Goal: Task Accomplishment & Management: Manage account settings

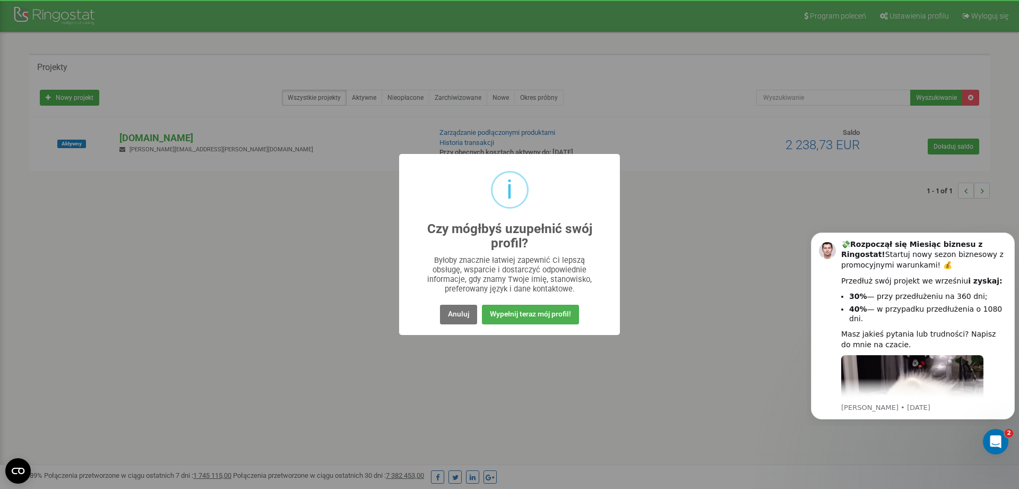
click at [451, 326] on div "i Czy mógłbyś uzupełnić swój profil? × Byłoby znacznie łatwiej zapewnić Ci leps…" at bounding box center [509, 244] width 221 height 181
click at [452, 319] on button "Anuluj" at bounding box center [458, 315] width 37 height 20
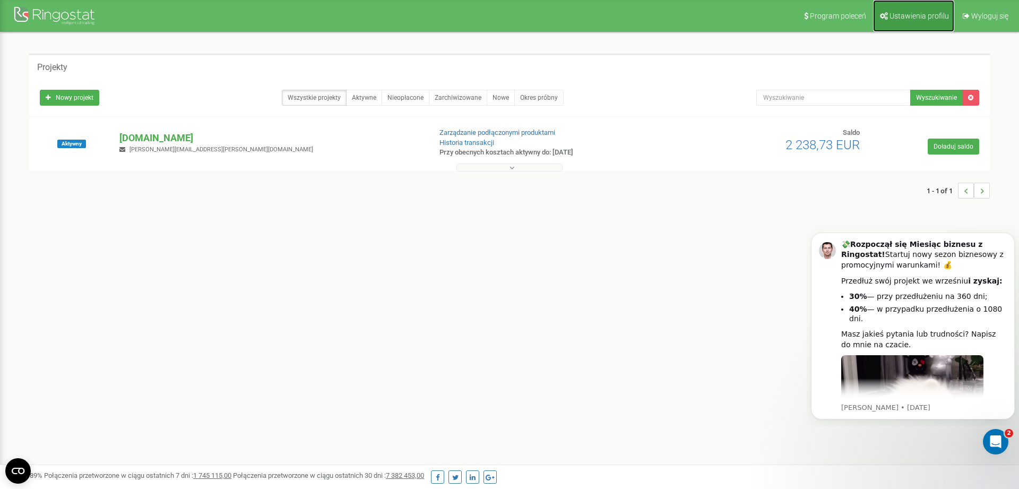
click at [917, 20] on span "Ustawienia profilu" at bounding box center [918, 16] width 59 height 8
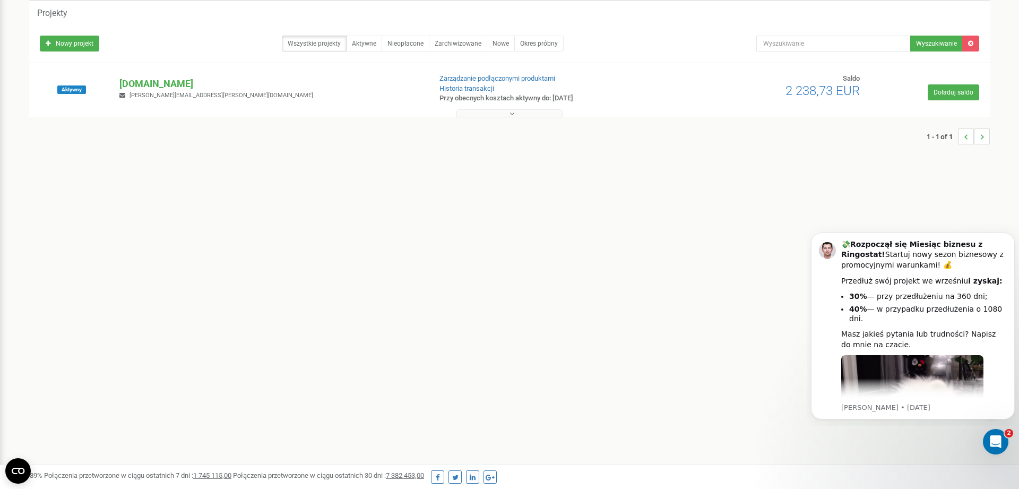
scroll to position [88, 0]
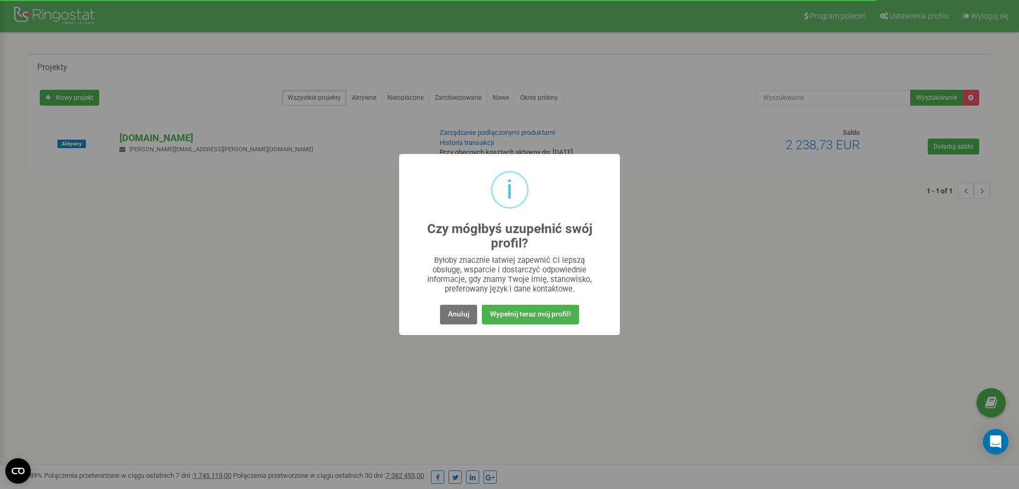
scroll to position [93, 0]
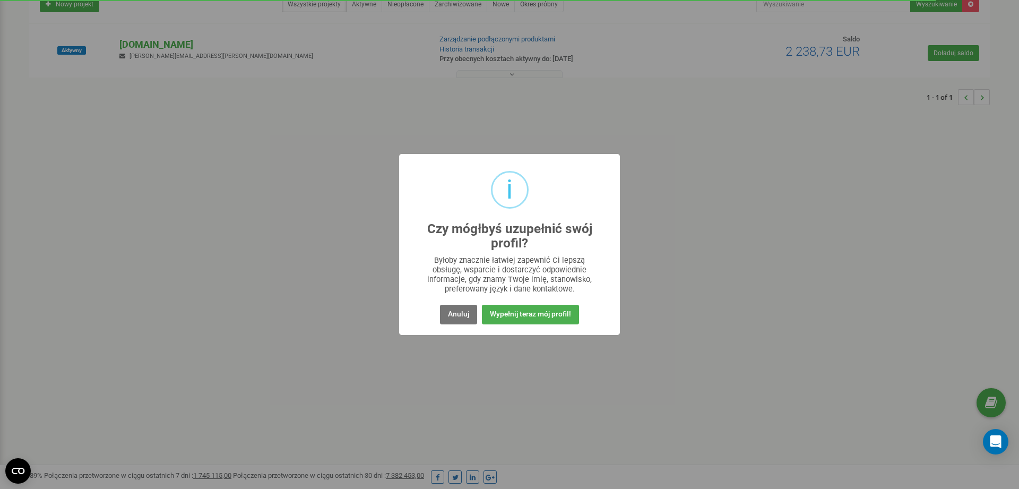
click at [461, 329] on div "i Czy mógłbyś uzupełnić swój profil? × Byłoby znacznie łatwiej zapewnić Ci leps…" at bounding box center [509, 244] width 221 height 181
click at [458, 327] on div "i Czy mógłbyś uzupełnić swój profil? × Byłoby znacznie łatwiej zapewnić Ci leps…" at bounding box center [509, 244] width 221 height 181
click at [458, 323] on button "Anuluj" at bounding box center [458, 315] width 37 height 20
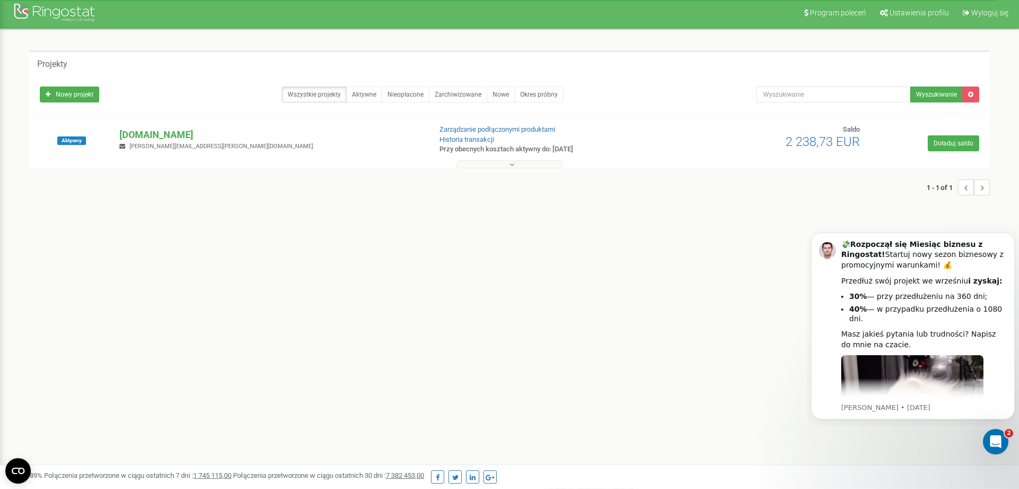
scroll to position [0, 0]
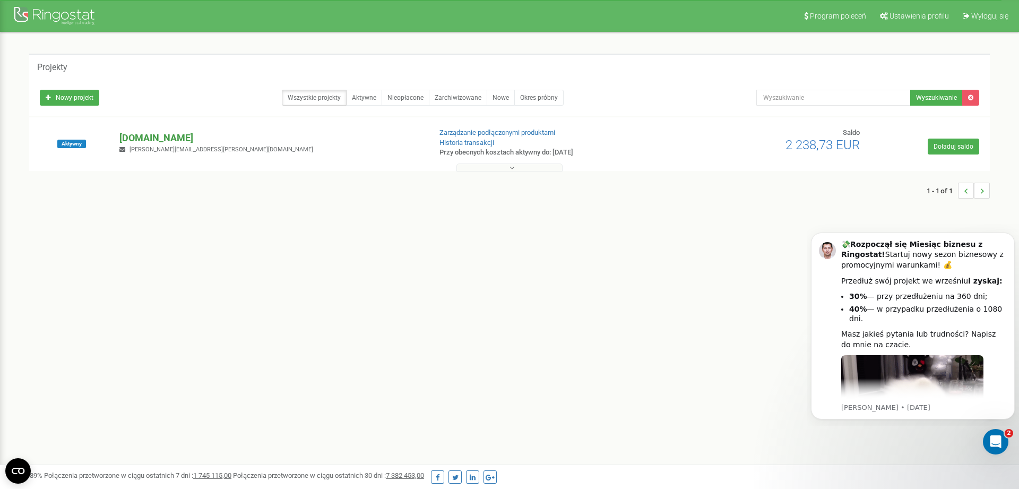
click at [173, 135] on p "[DOMAIN_NAME]" at bounding box center [270, 138] width 302 height 14
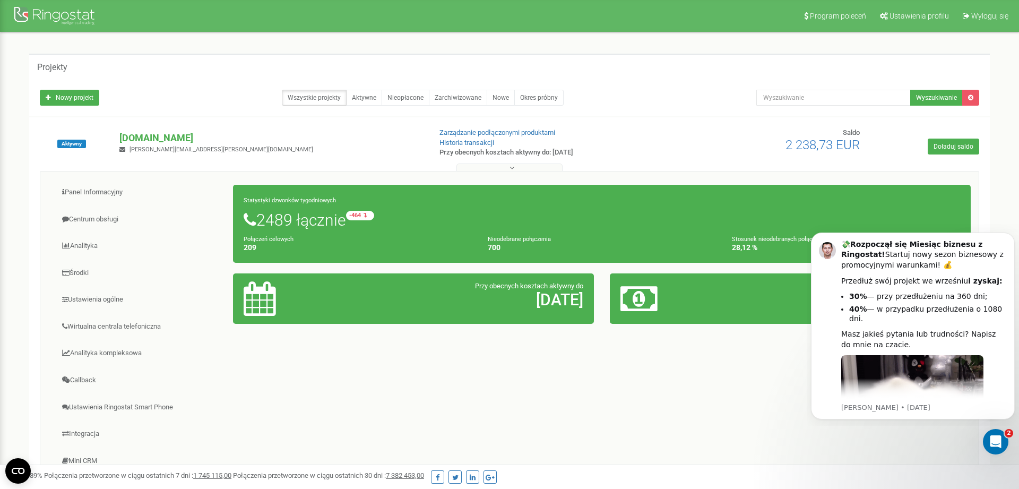
click at [996, 426] on div "Projekty Nowy projekt Wszystkie projekty Aktywne Nieopłacone Zarchiwizowane Now…" at bounding box center [509, 304] width 976 height 500
click at [996, 427] on div "Projekty Nowy projekt Wszystkie projekty Aktywne Nieopłacone Zarchiwizowane Now…" at bounding box center [509, 304] width 976 height 500
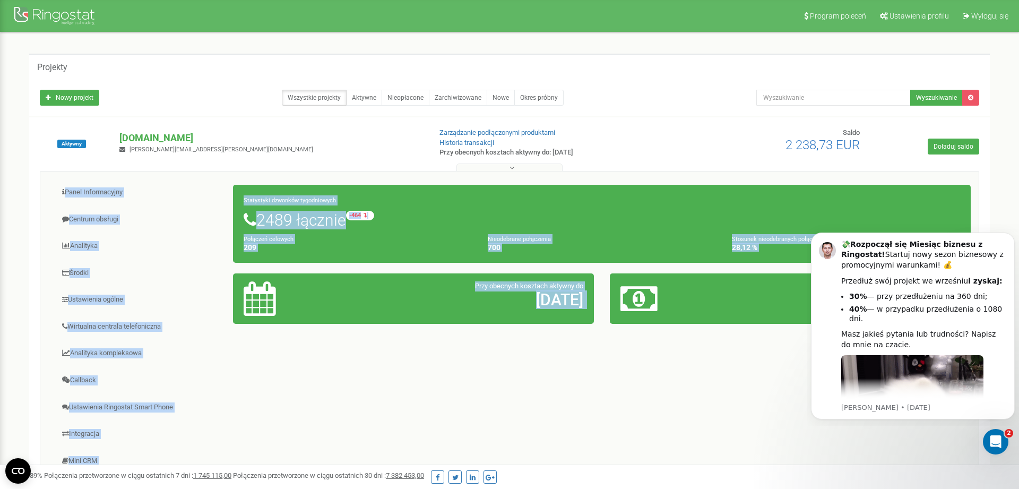
click at [996, 427] on div "Projekty Nowy projekt Wszystkie projekty Aktywne Nieopłacone Zarchiwizowane Now…" at bounding box center [509, 304] width 976 height 500
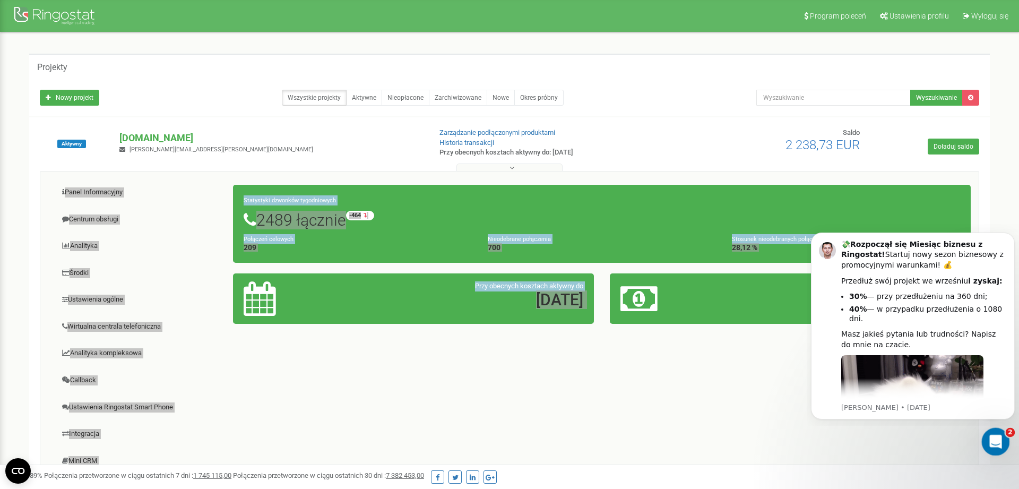
click at [996, 430] on div "Otwórz komunikator Intercom" at bounding box center [993, 439] width 35 height 35
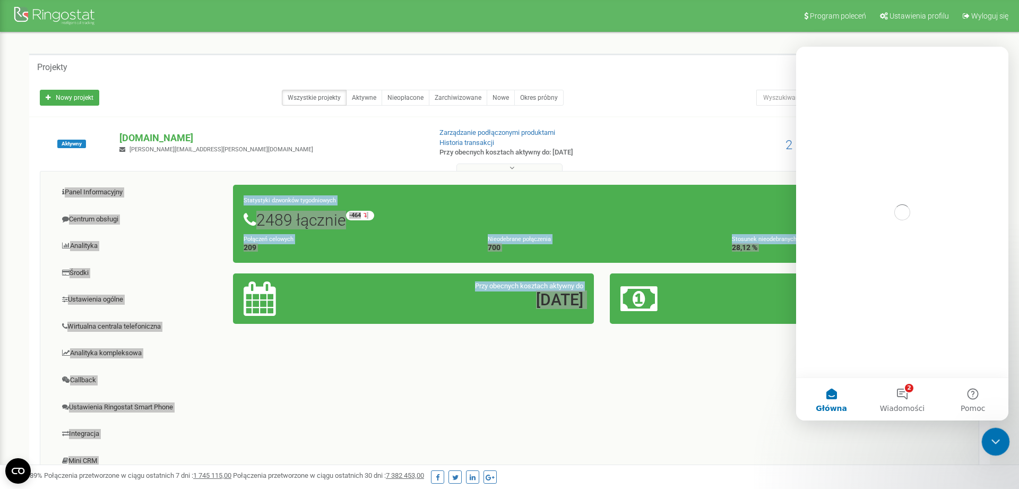
click at [995, 443] on icon "Zamknij komunikator Intercom" at bounding box center [993, 440] width 13 height 13
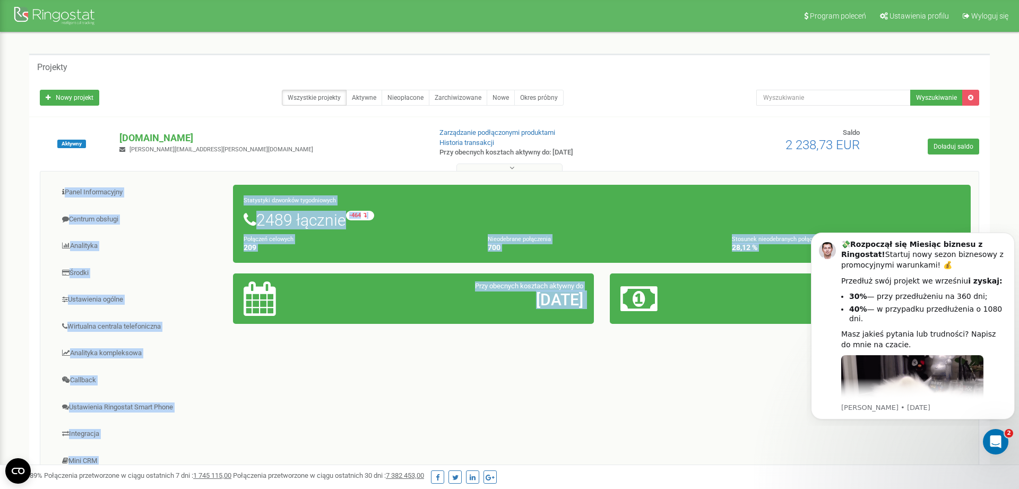
click at [237, 374] on div "Panel Informacyjny Centrum obsługi Analityka Środki Ustawienia ogólne 209 700" at bounding box center [509, 340] width 939 height 339
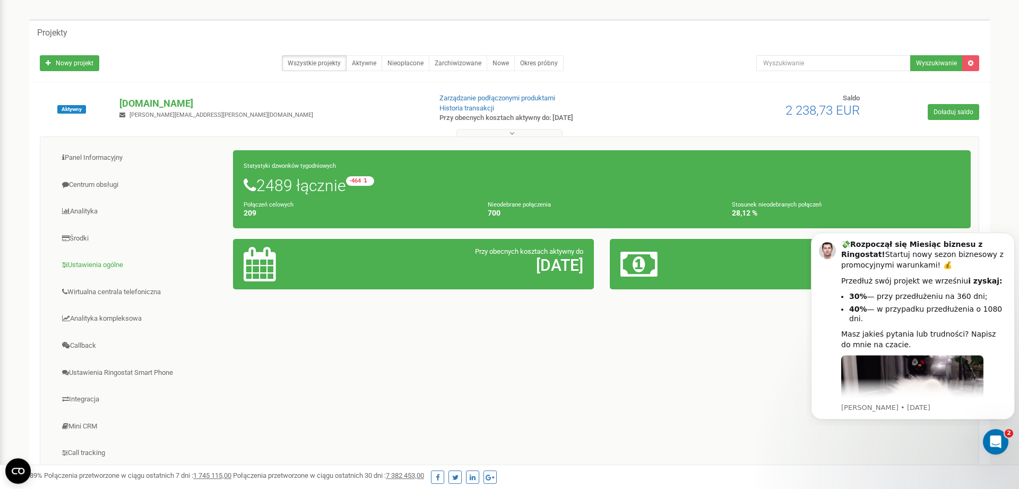
scroll to position [54, 0]
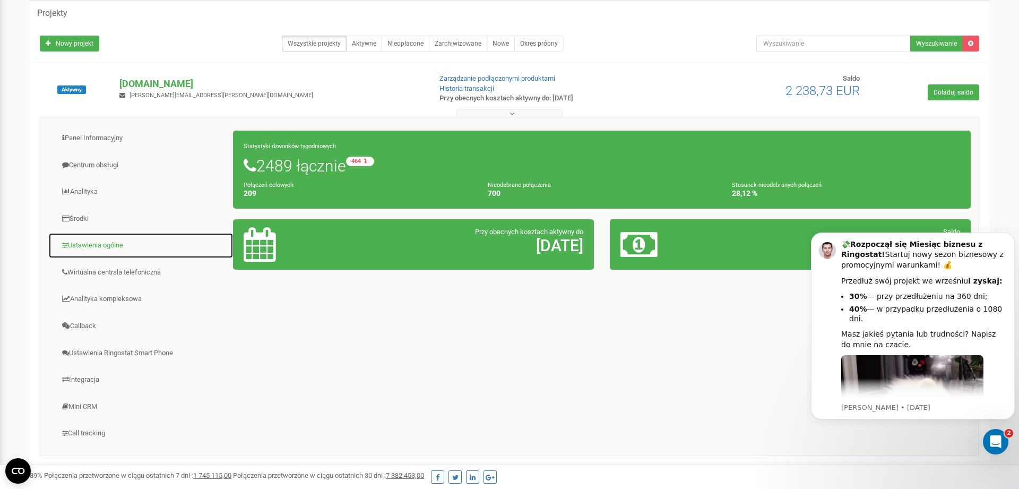
click at [104, 248] on link "Ustawienia ogólne" at bounding box center [140, 245] width 185 height 26
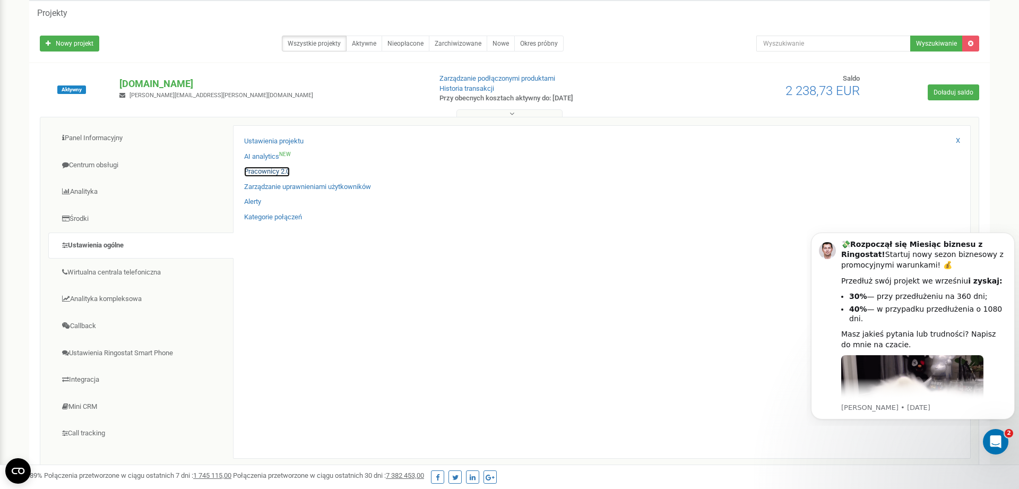
click at [259, 173] on link "Pracownicy 2.0" at bounding box center [267, 172] width 46 height 10
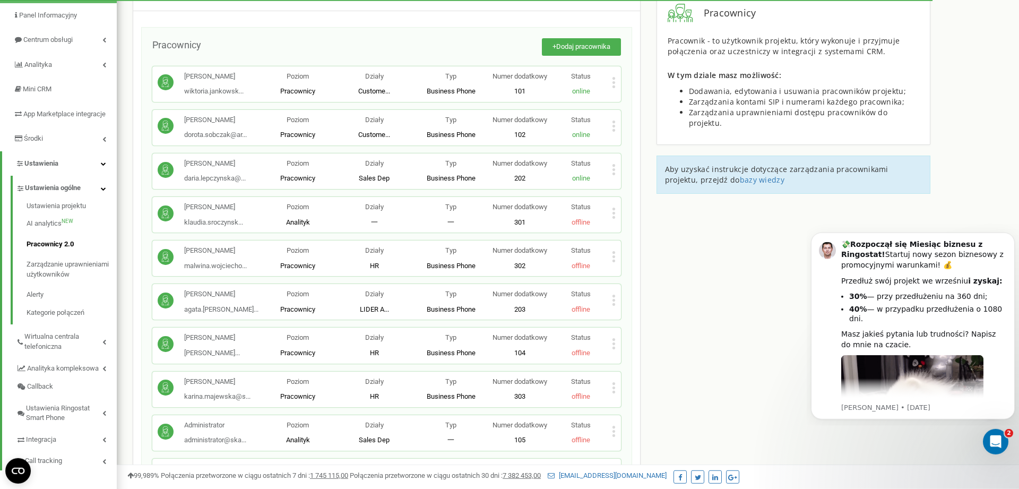
scroll to position [108, 0]
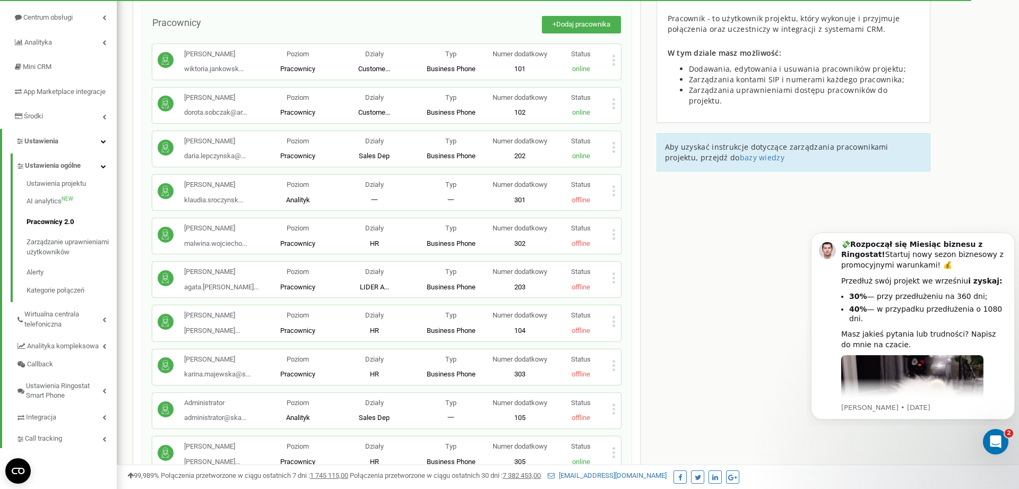
click at [616, 191] on div "[PERSON_NAME] klaudia.sroczynsk... [EMAIL_ADDRESS][DOMAIN_NAME] Poziom Analityk…" at bounding box center [386, 193] width 469 height 36
click at [614, 192] on icon at bounding box center [613, 190] width 3 height 3
click at [648, 218] on div "Usuń pracownika" at bounding box center [652, 224] width 80 height 16
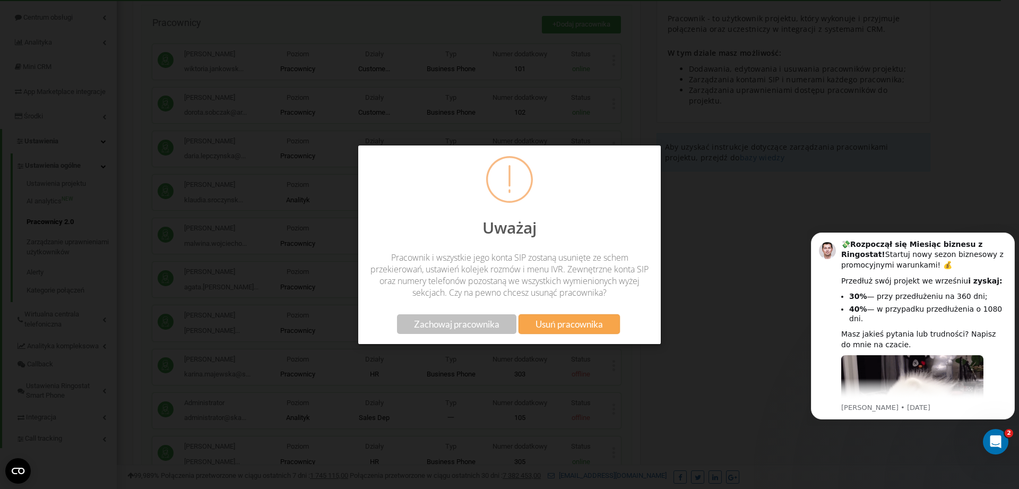
drag, startPoint x: 583, startPoint y: 325, endPoint x: 577, endPoint y: 332, distance: 9.0
click at [583, 326] on span "Usuń pracownika" at bounding box center [568, 323] width 67 height 11
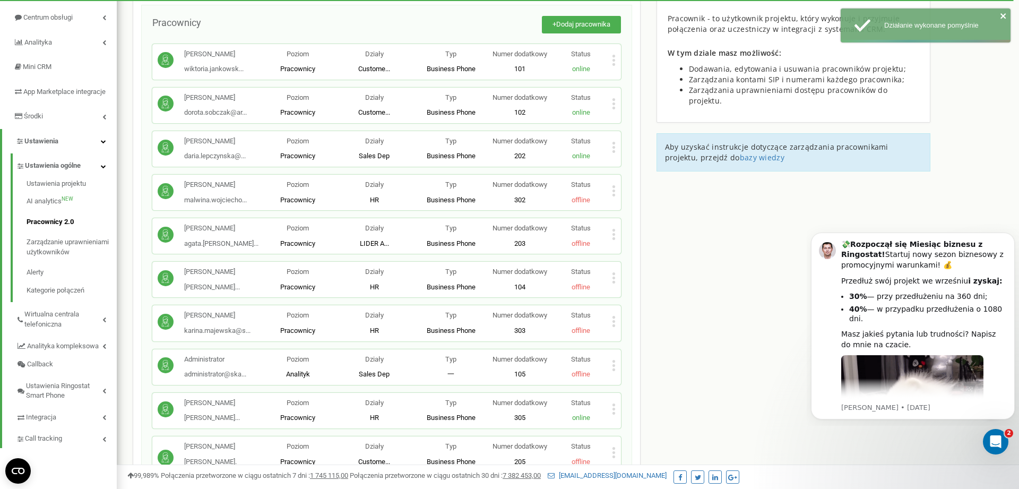
scroll to position [0, 0]
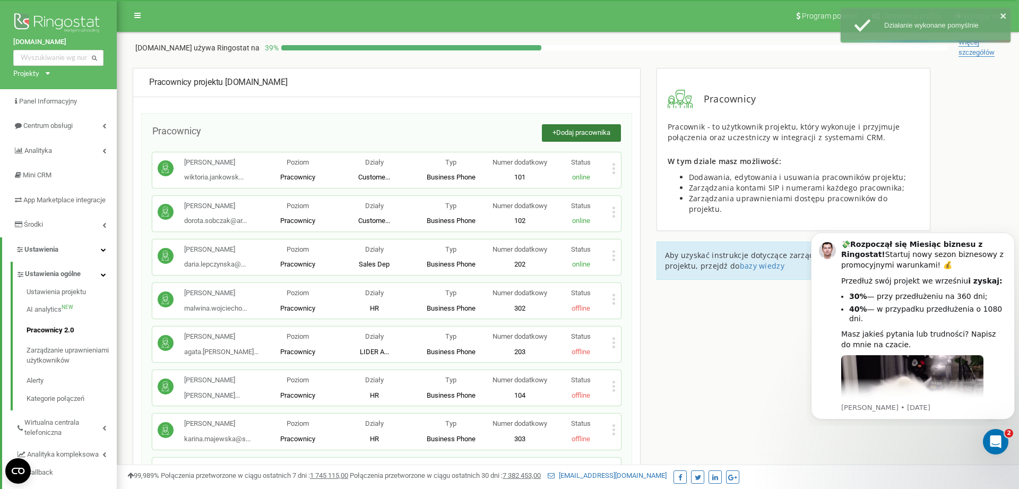
click at [571, 129] on span "Dodaj pracownika" at bounding box center [583, 132] width 54 height 8
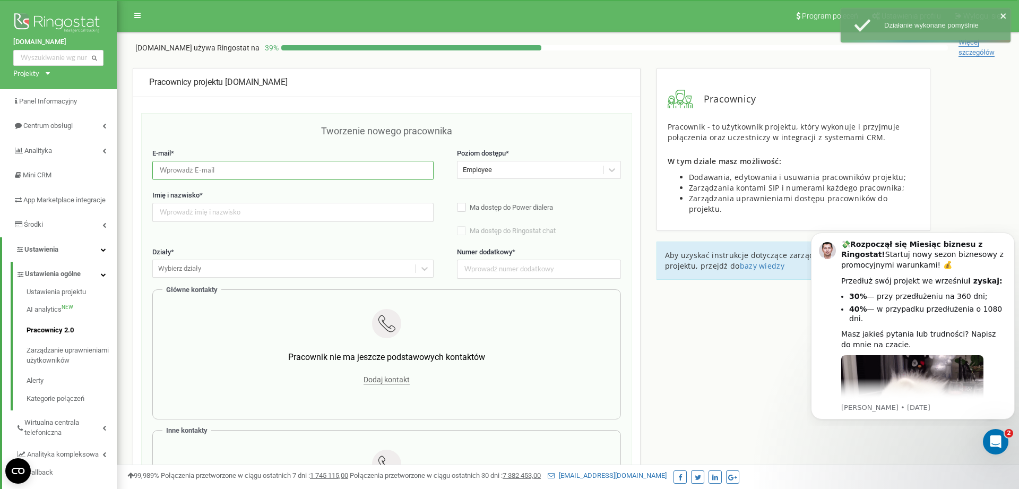
click at [279, 170] on input "email" at bounding box center [292, 170] width 281 height 19
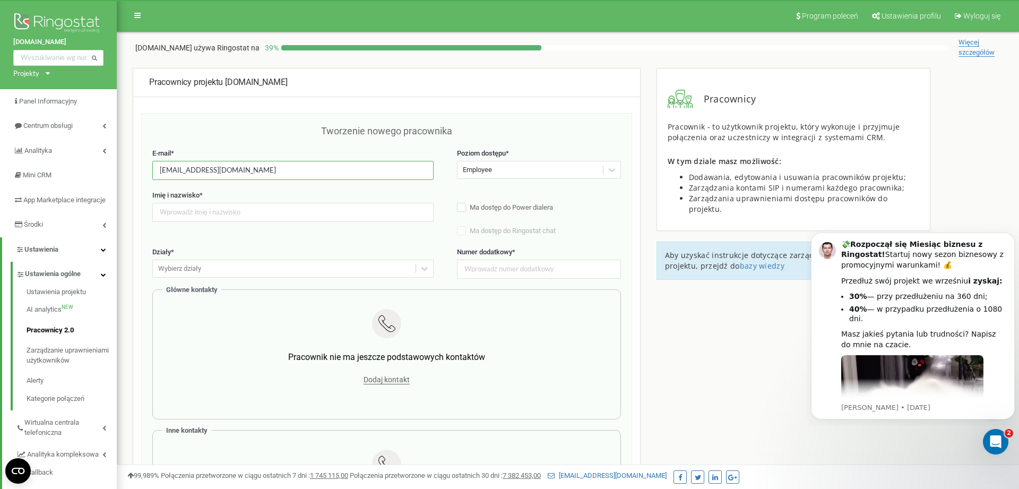
type input "klaudia.sroczynka@skakanka.dance"
click at [491, 175] on div "Employee" at bounding box center [529, 170] width 145 height 16
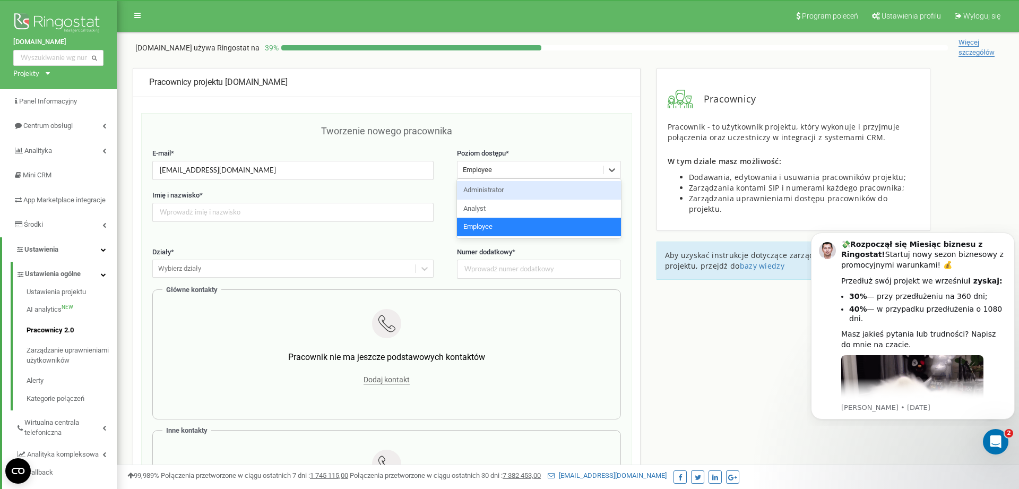
click at [495, 190] on div "Administrator" at bounding box center [539, 190] width 164 height 19
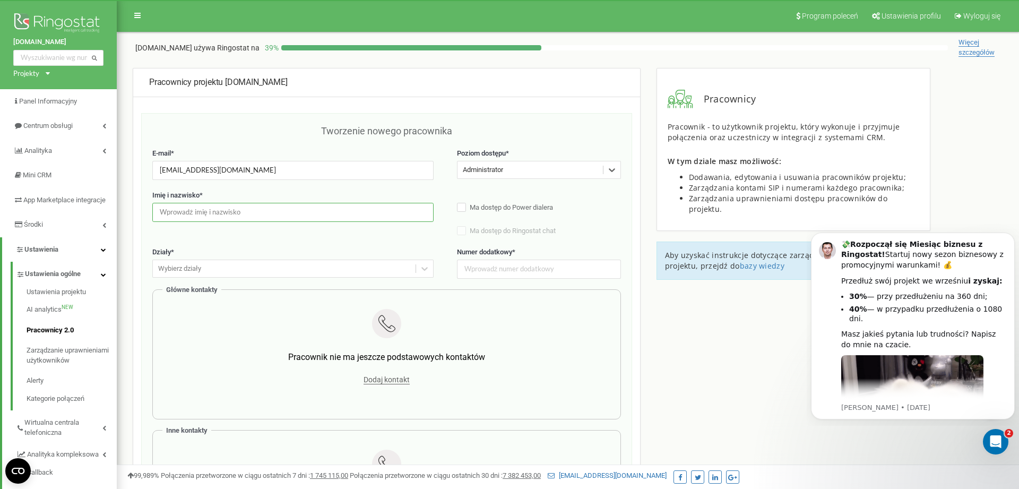
click at [235, 209] on input "text" at bounding box center [292, 212] width 281 height 19
type input "Klaudia Sroczyńska"
click at [360, 270] on div "Wybierz działy" at bounding box center [284, 269] width 263 height 16
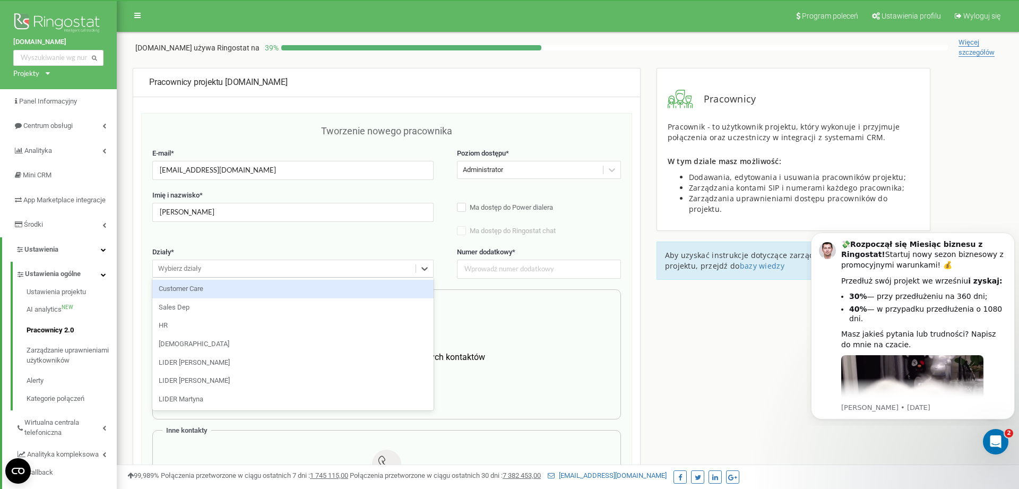
click at [356, 271] on div "Wybierz działy" at bounding box center [284, 269] width 263 height 16
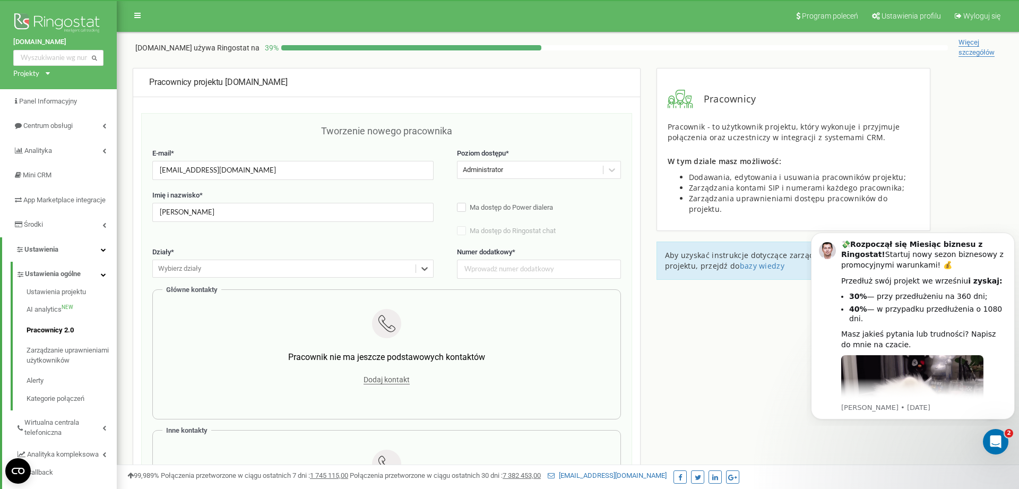
click at [275, 268] on div "Wybierz działy" at bounding box center [284, 269] width 263 height 16
click at [280, 248] on label "Działy *" at bounding box center [292, 252] width 281 height 10
click at [535, 174] on div "E-mail * klaudia.sroczynka@skakanka.dance Poziom dostępu * Administrator" at bounding box center [386, 170] width 469 height 42
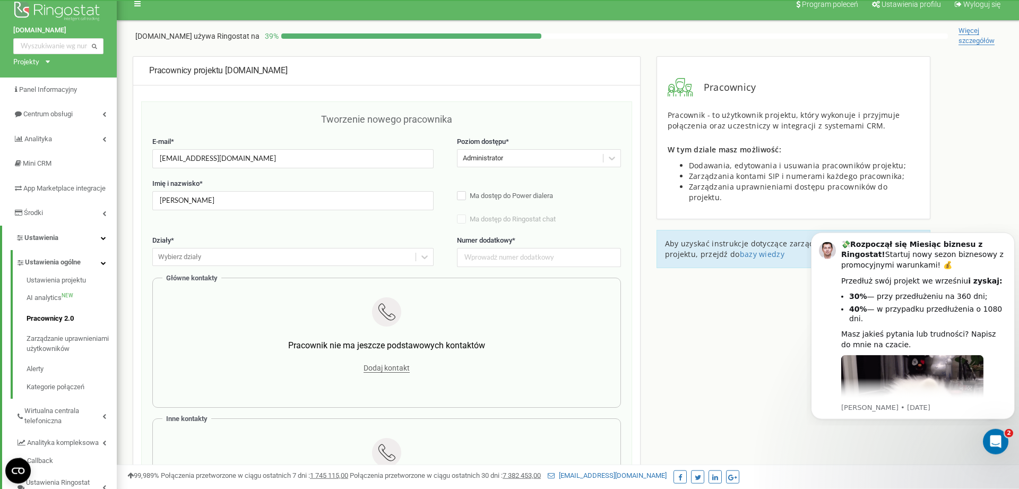
click at [522, 163] on div "Administrator" at bounding box center [529, 158] width 145 height 16
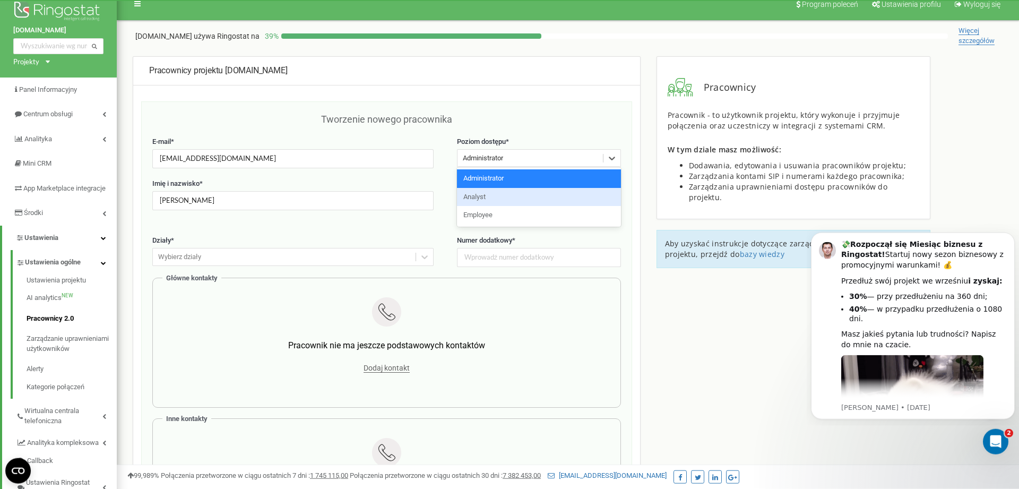
click at [496, 200] on div "Analyst" at bounding box center [539, 197] width 164 height 19
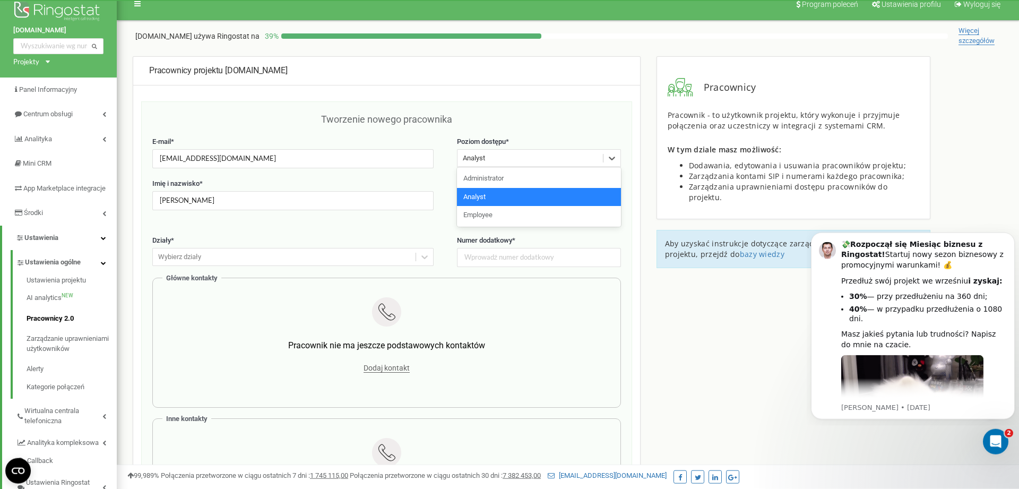
click at [500, 151] on div "Analyst" at bounding box center [529, 158] width 145 height 16
click at [496, 176] on div "Administrator" at bounding box center [539, 178] width 164 height 19
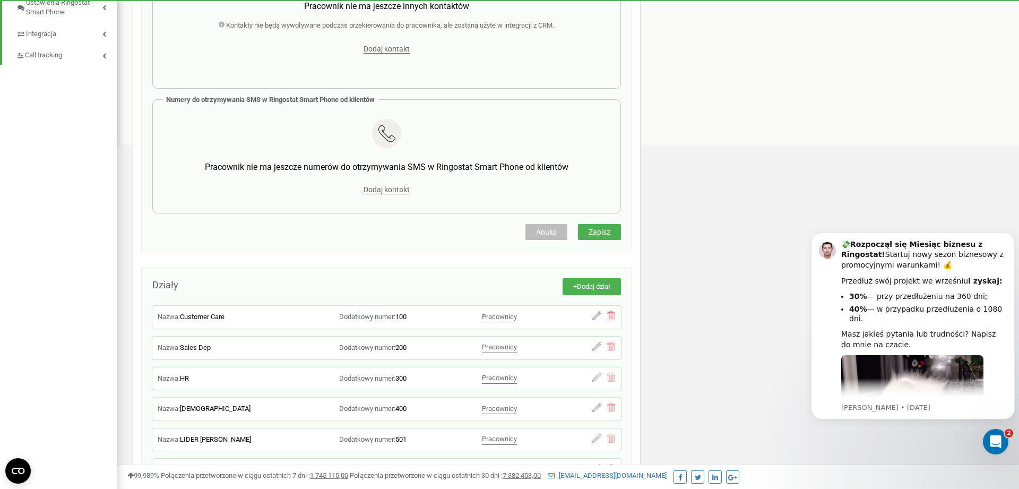
scroll to position [499, 0]
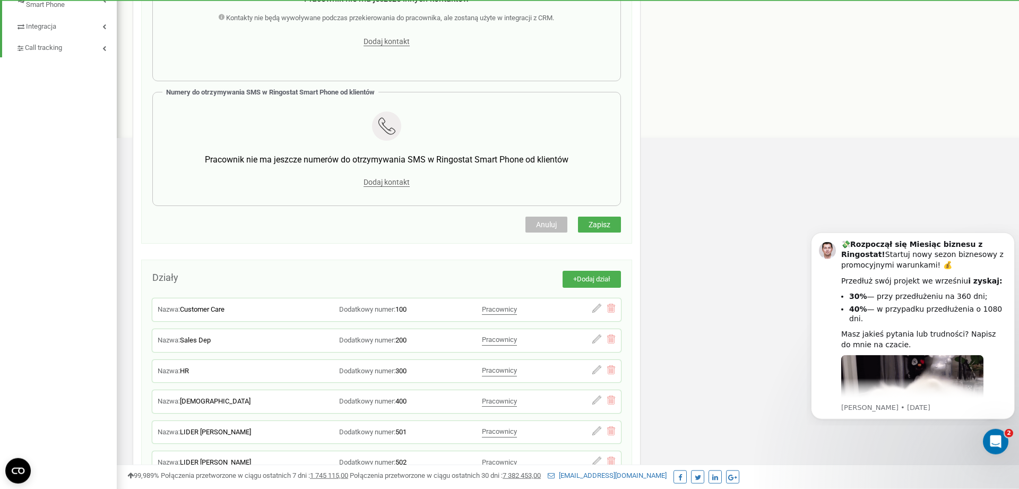
click at [595, 229] on span "Zapisz" at bounding box center [599, 224] width 22 height 8
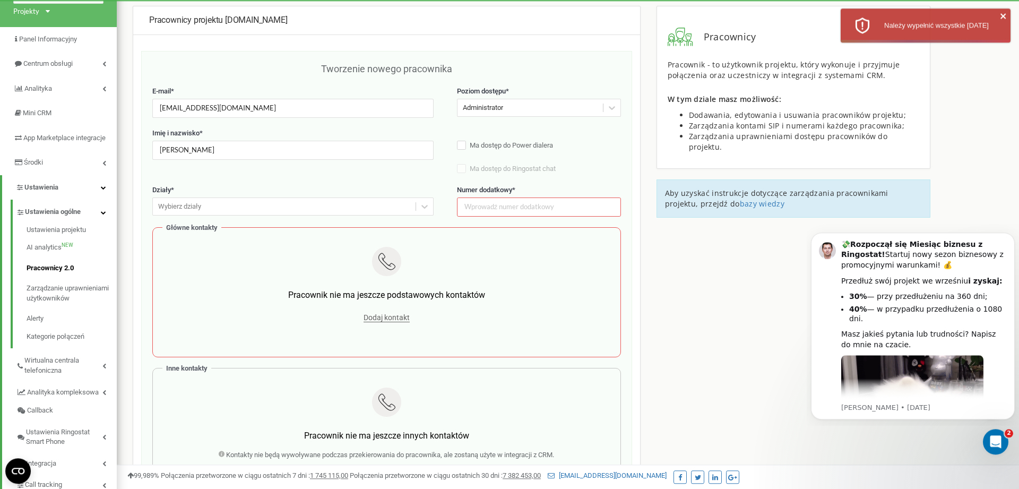
scroll to position [0, 0]
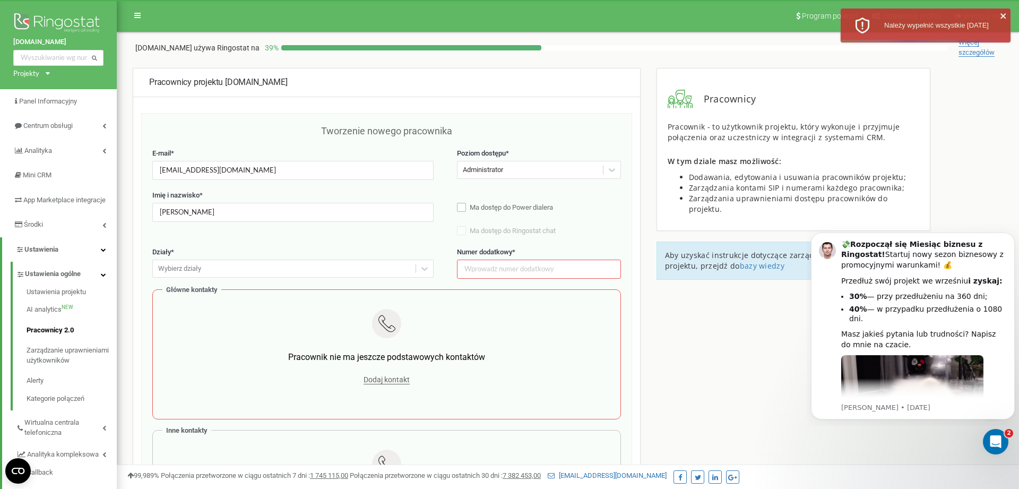
click at [470, 207] on span "Ma dostęp do Power dialera" at bounding box center [511, 207] width 83 height 8
click at [464, 207] on label "Ma dostęp do Power dialera" at bounding box center [539, 208] width 164 height 11
click at [408, 271] on div "Wybierz działy" at bounding box center [284, 269] width 263 height 16
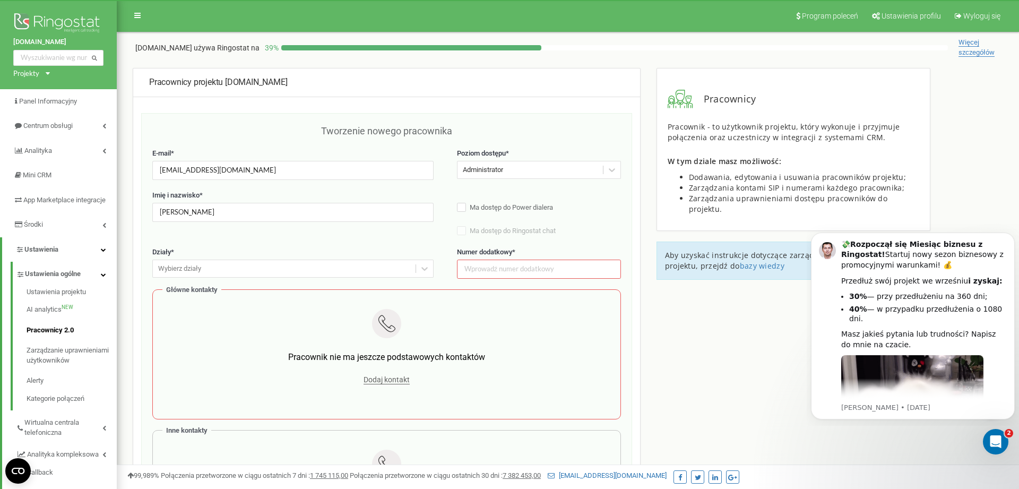
click at [355, 241] on div "Imię i nazwisko * Klaudia Sroczyńska Ma dostęp do Power dialera Ma dostęp do Ri…" at bounding box center [386, 218] width 469 height 57
click at [58, 339] on link "Pracownicy 2.0" at bounding box center [72, 330] width 90 height 21
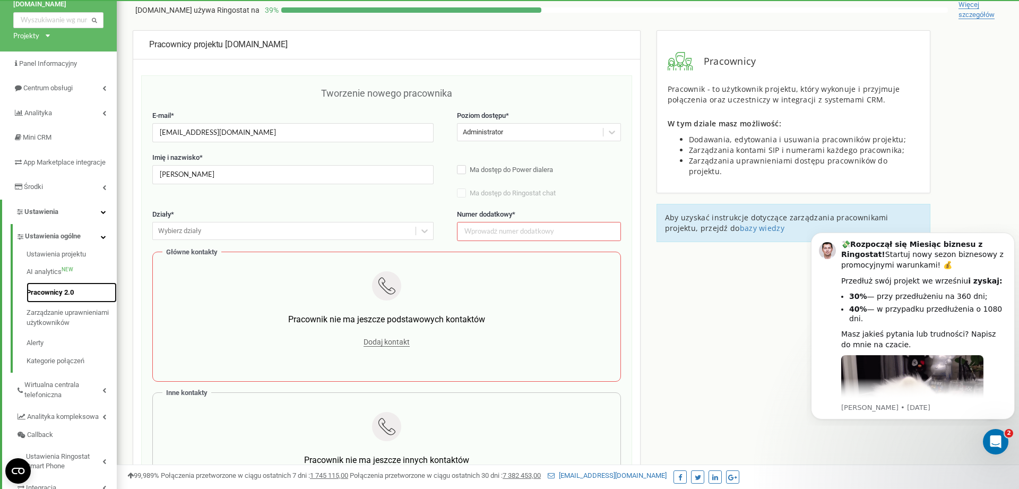
scroll to position [108, 0]
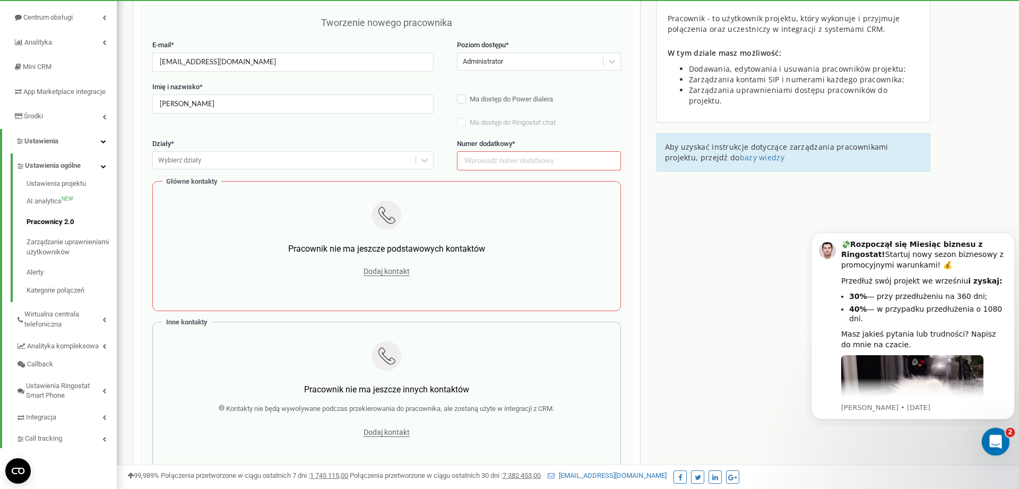
drag, startPoint x: 1986, startPoint y: 859, endPoint x: 1002, endPoint y: 432, distance: 1072.5
click at [1002, 432] on div "Otwórz komunikator Intercom" at bounding box center [993, 439] width 35 height 35
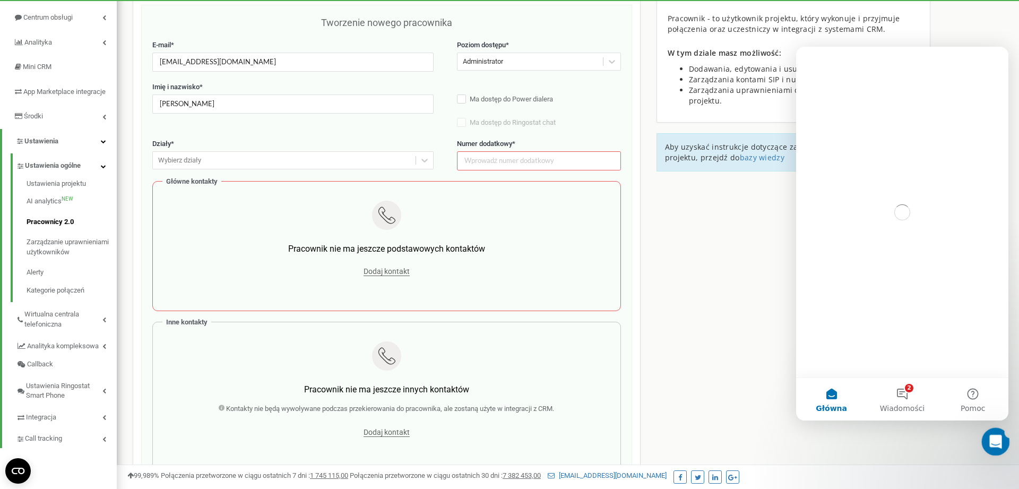
scroll to position [0, 0]
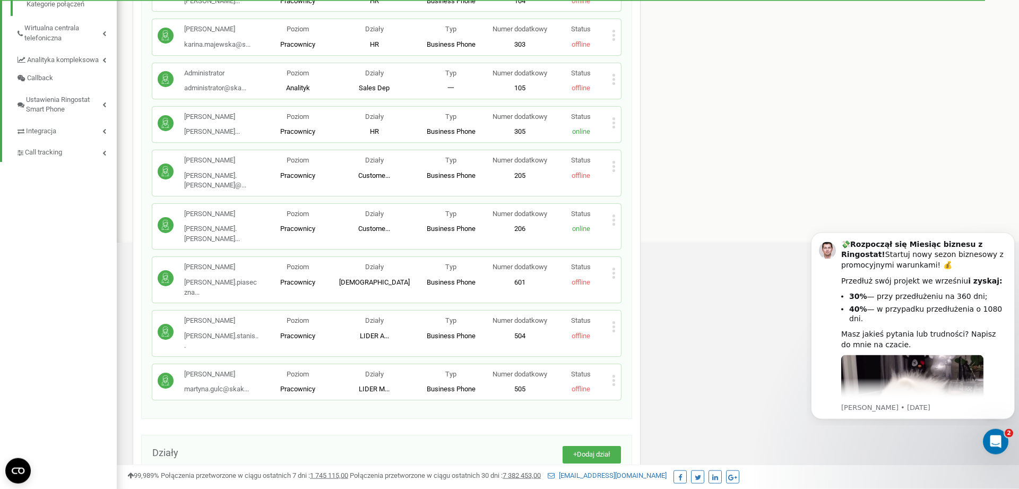
scroll to position [445, 0]
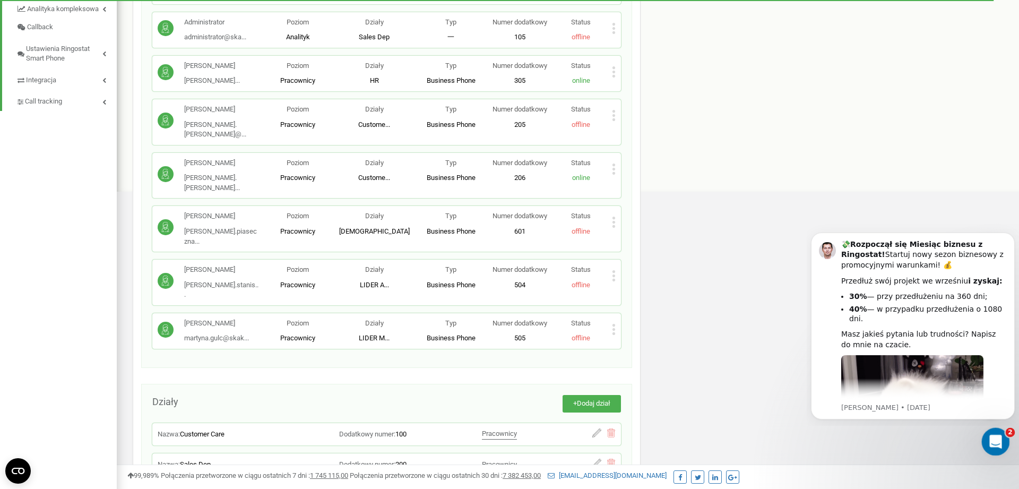
click at [1006, 452] on div "2" at bounding box center [996, 442] width 28 height 28
click at [999, 448] on div "Otwórz komunikator Intercom" at bounding box center [993, 439] width 35 height 35
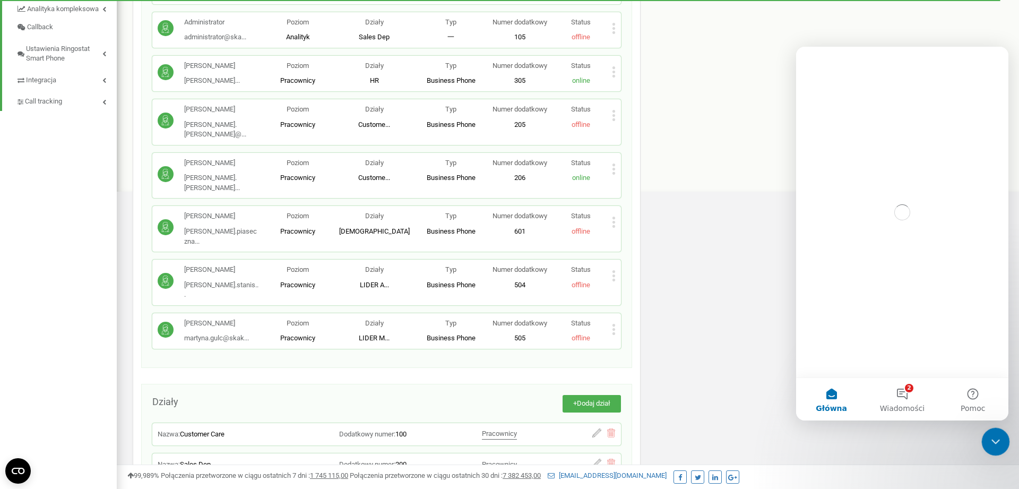
scroll to position [0, 0]
click at [995, 447] on div "Zamknij komunikator Intercom" at bounding box center [993, 439] width 25 height 25
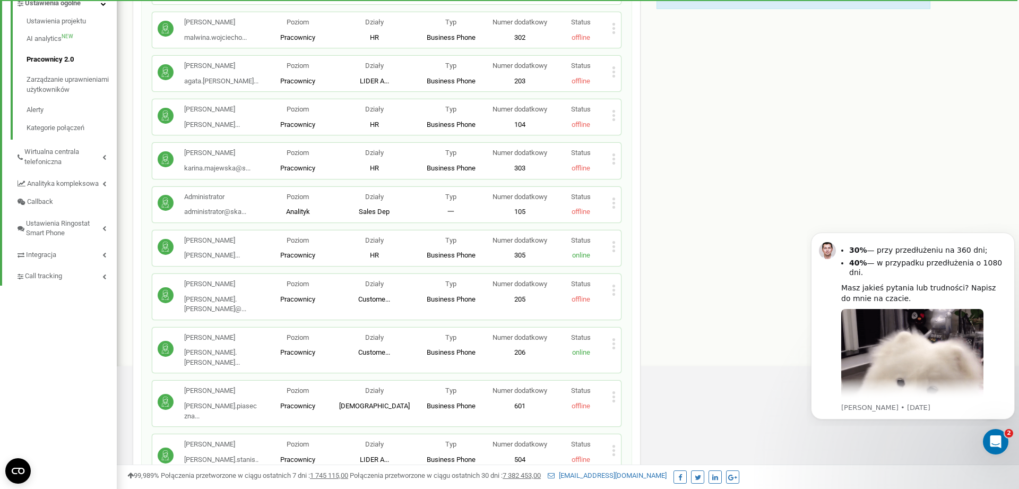
scroll to position [67, 0]
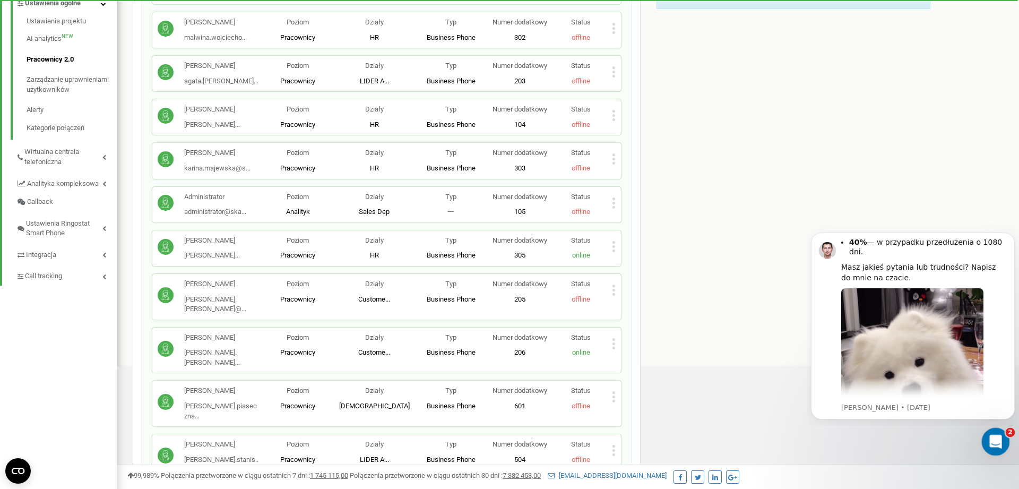
click at [987, 440] on icon "Otwórz komunikator Intercom" at bounding box center [994, 440] width 18 height 18
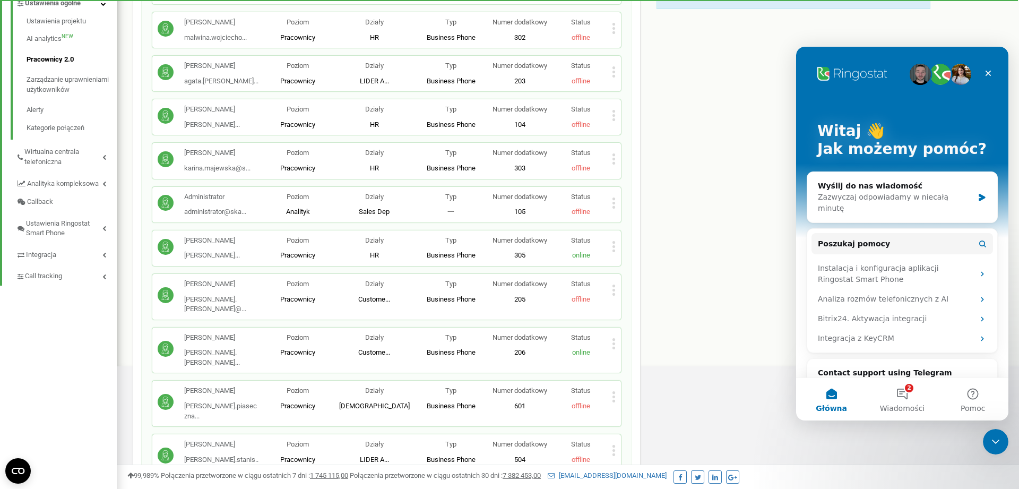
click at [974, 432] on div "Pracownicy projektu skakanka.dance Pracownicy + Dodaj pracownika Wiktoria Janko…" at bounding box center [568, 352] width 886 height 1110
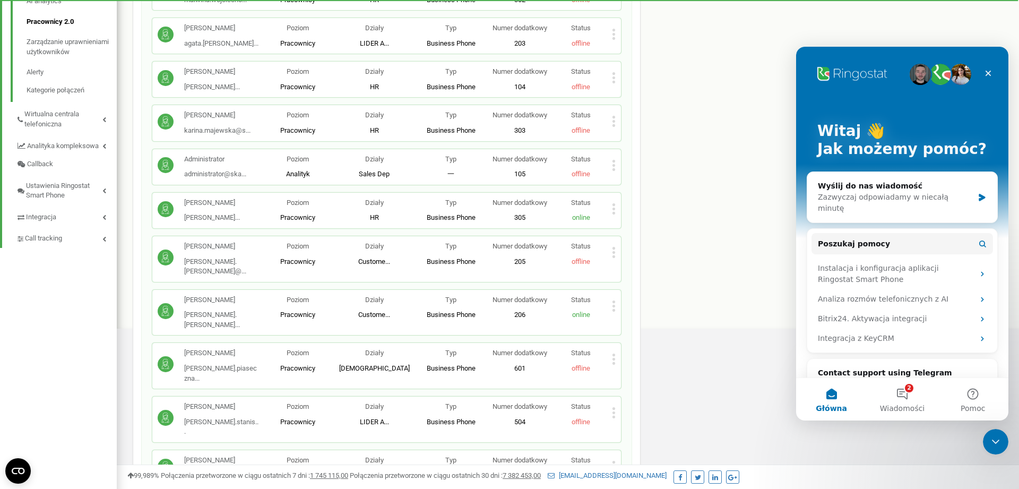
scroll to position [325, 0]
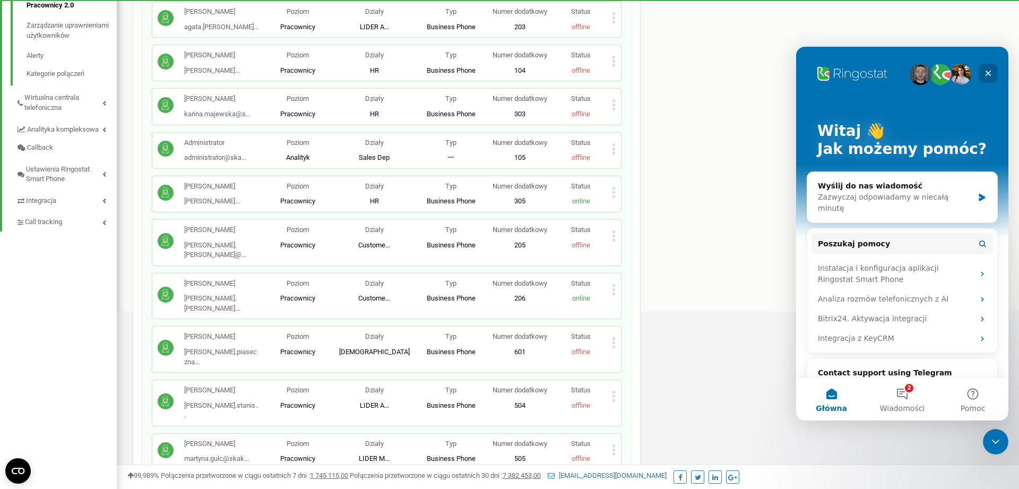
drag, startPoint x: 990, startPoint y: 72, endPoint x: 1774, endPoint y: 125, distance: 786.0
click at [990, 72] on icon "Zamknij" at bounding box center [988, 73] width 8 height 8
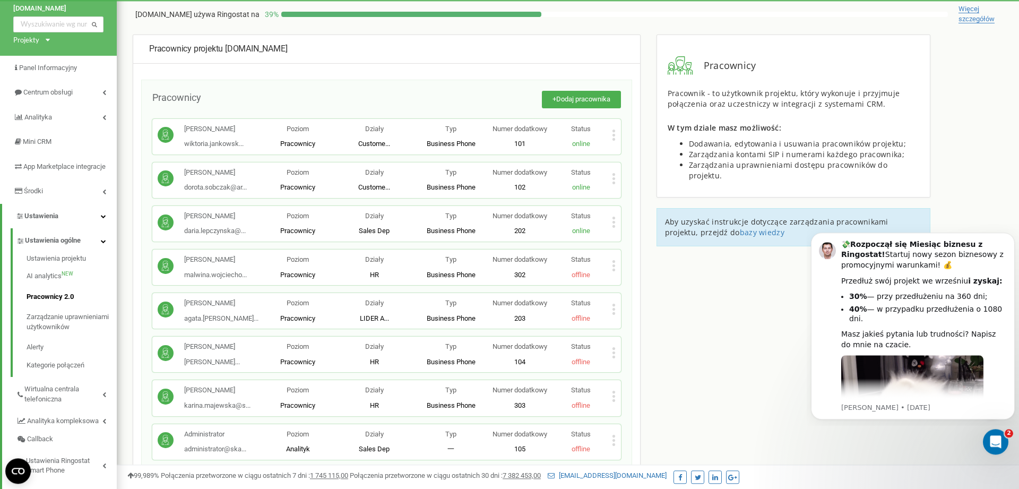
scroll to position [54, 0]
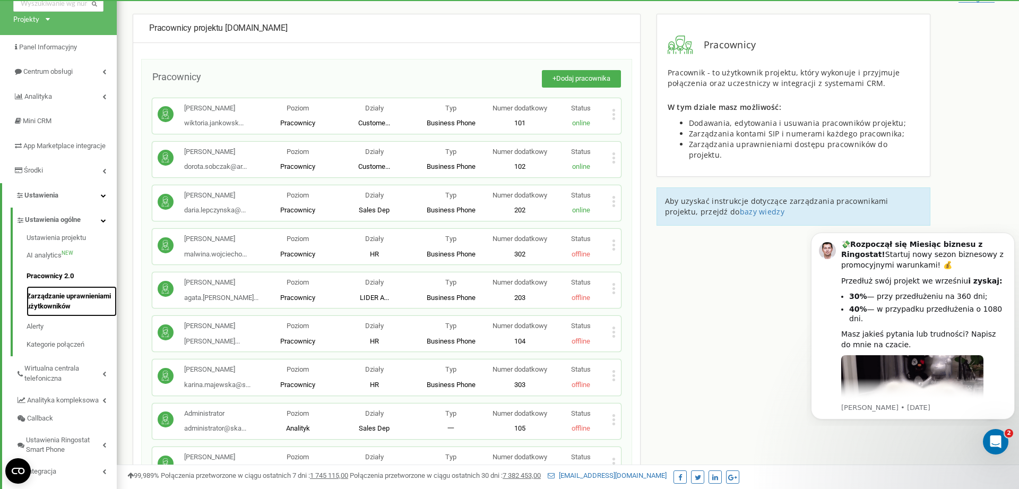
click at [80, 301] on link "Zarządzanie uprawnieniami użytkowników" at bounding box center [72, 301] width 90 height 30
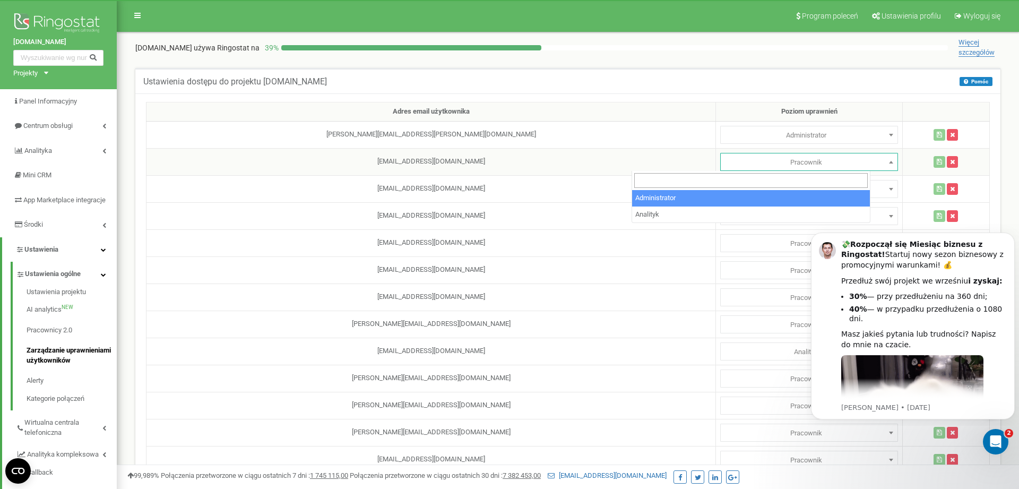
select select
click at [802, 168] on span "Pracownik" at bounding box center [809, 162] width 170 height 15
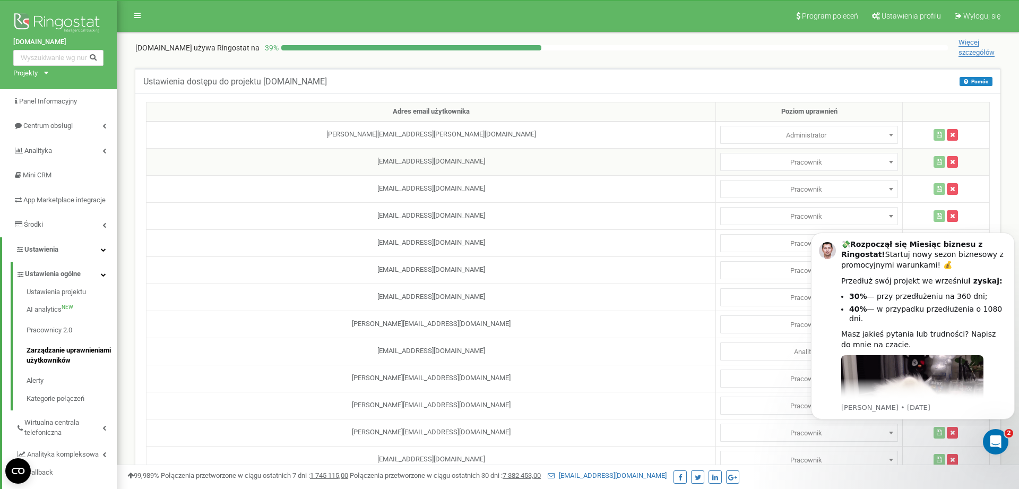
click at [801, 167] on span "Pracownik" at bounding box center [809, 162] width 170 height 15
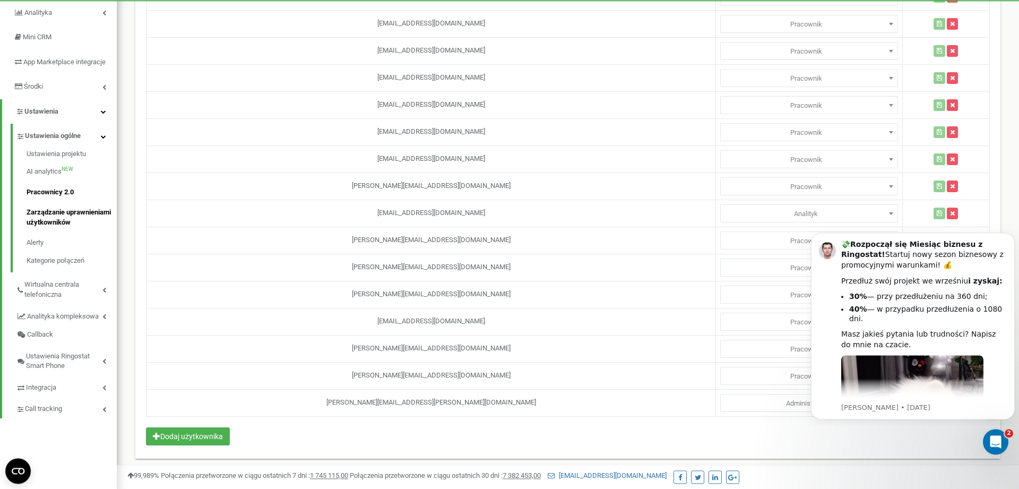
scroll to position [148, 0]
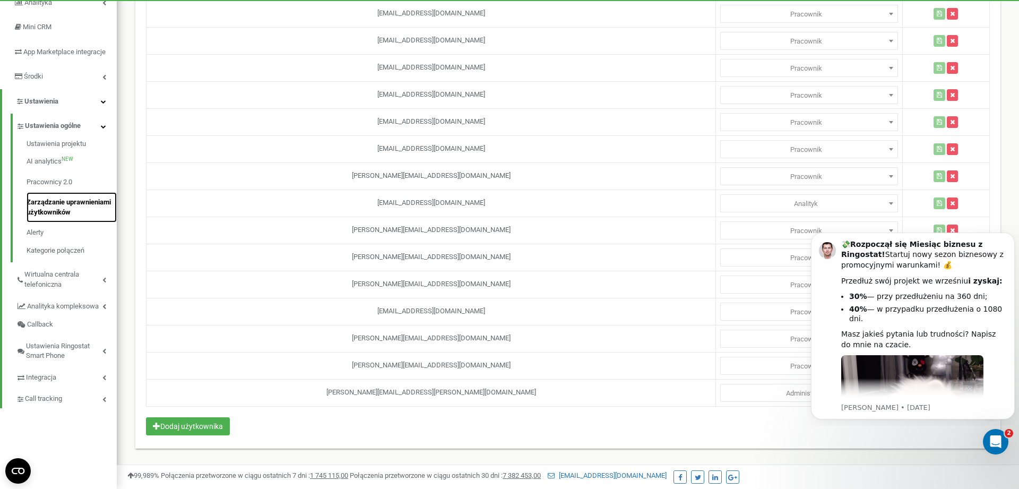
click at [71, 217] on link "Zarządzanie uprawnieniami użytkowników" at bounding box center [72, 207] width 90 height 30
click at [64, 188] on link "Pracownicy 2.0" at bounding box center [72, 182] width 90 height 21
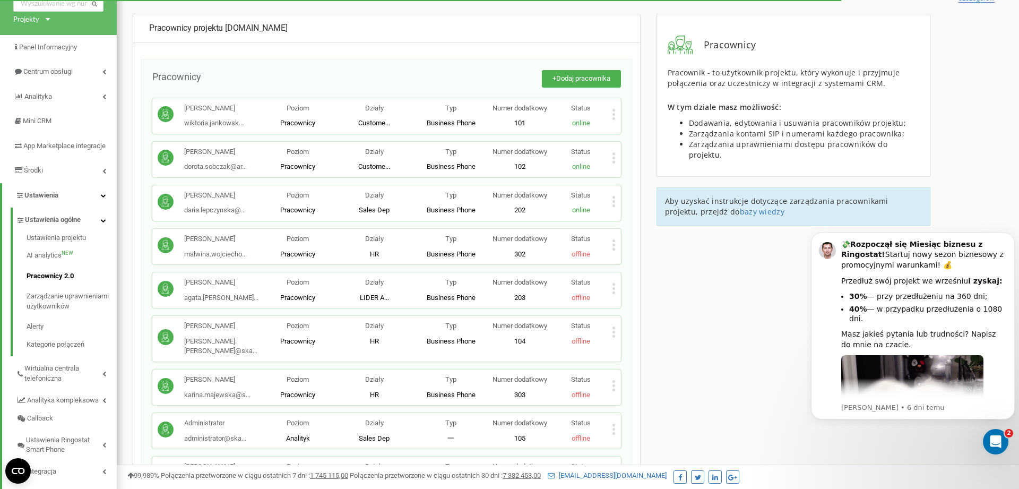
click at [591, 75] on span "Dodaj pracownika" at bounding box center [583, 78] width 54 height 8
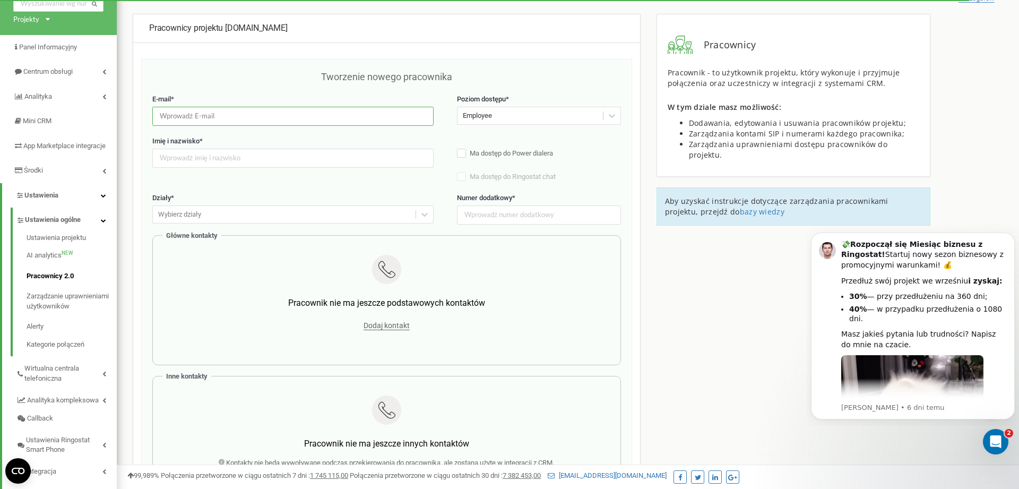
click at [270, 120] on input "email" at bounding box center [292, 116] width 281 height 19
type input "kludia.sroczynska@skakanka.dance"
drag, startPoint x: 501, startPoint y: 103, endPoint x: 506, endPoint y: 120, distance: 17.1
click at [501, 104] on label "Poziom dostępu *" at bounding box center [539, 99] width 164 height 10
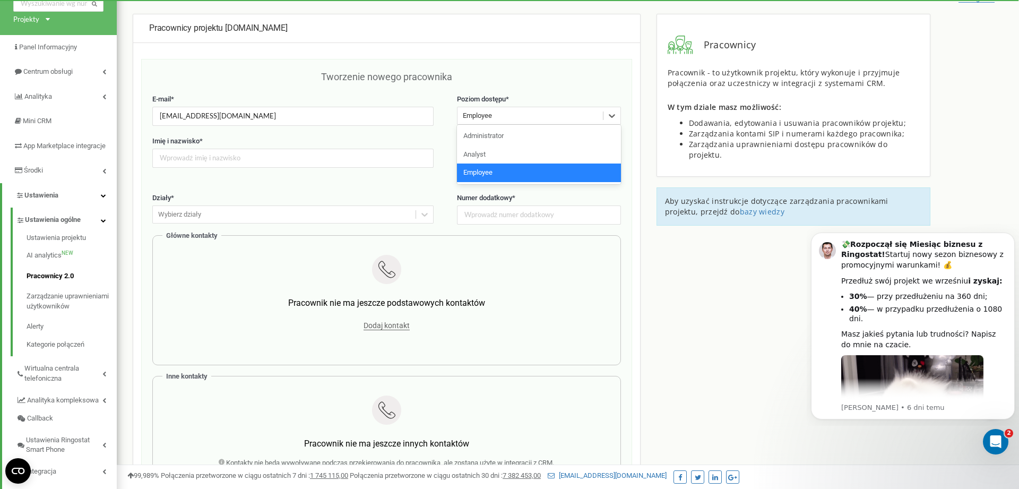
click at [506, 121] on div "Employee" at bounding box center [529, 116] width 145 height 16
click at [501, 136] on div "Administrator" at bounding box center [539, 136] width 164 height 19
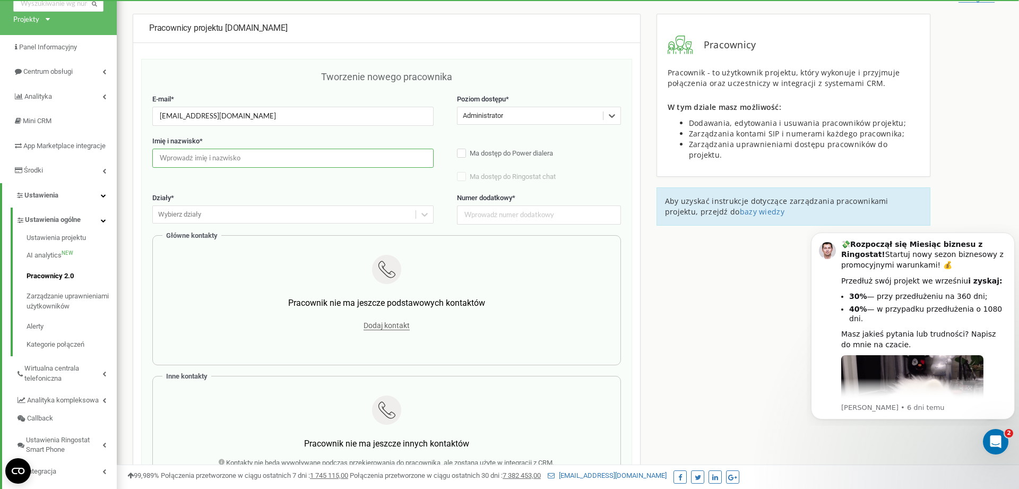
click at [359, 149] on input "text" at bounding box center [292, 158] width 281 height 19
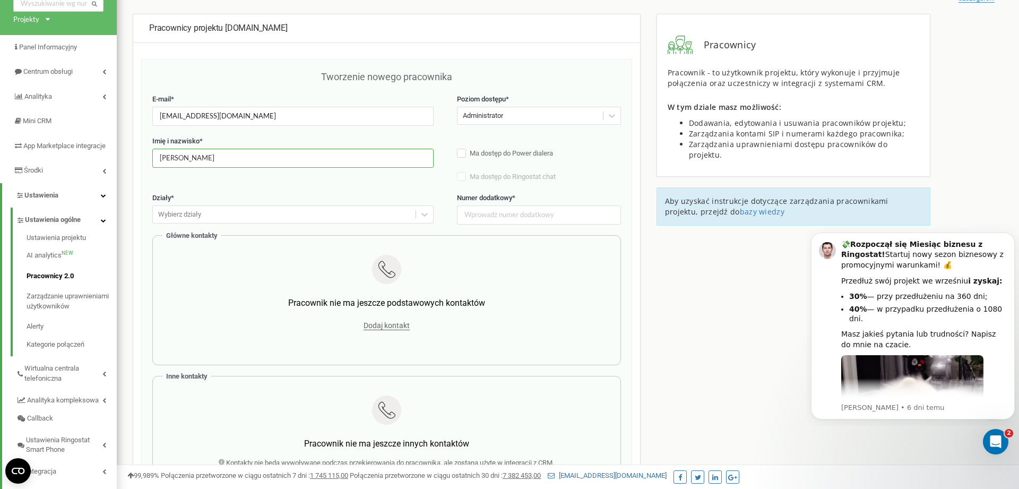
scroll to position [108, 0]
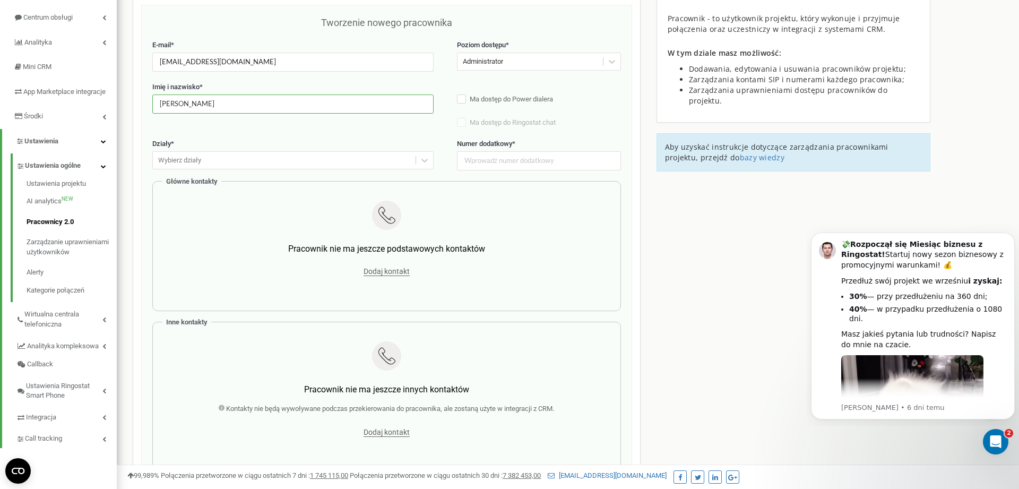
drag, startPoint x: 210, startPoint y: 102, endPoint x: 220, endPoint y: 144, distance: 42.7
click at [209, 102] on input "[PERSON_NAME]" at bounding box center [292, 103] width 281 height 19
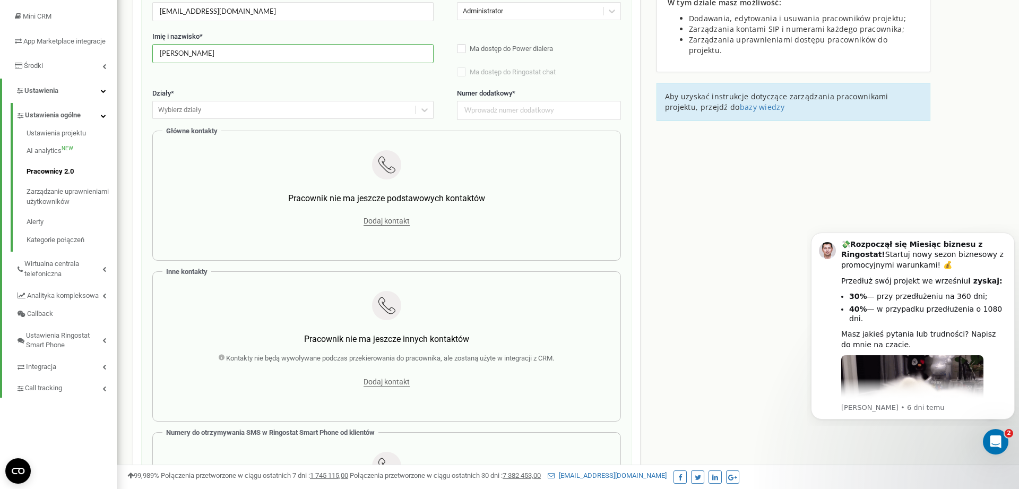
scroll to position [0, 0]
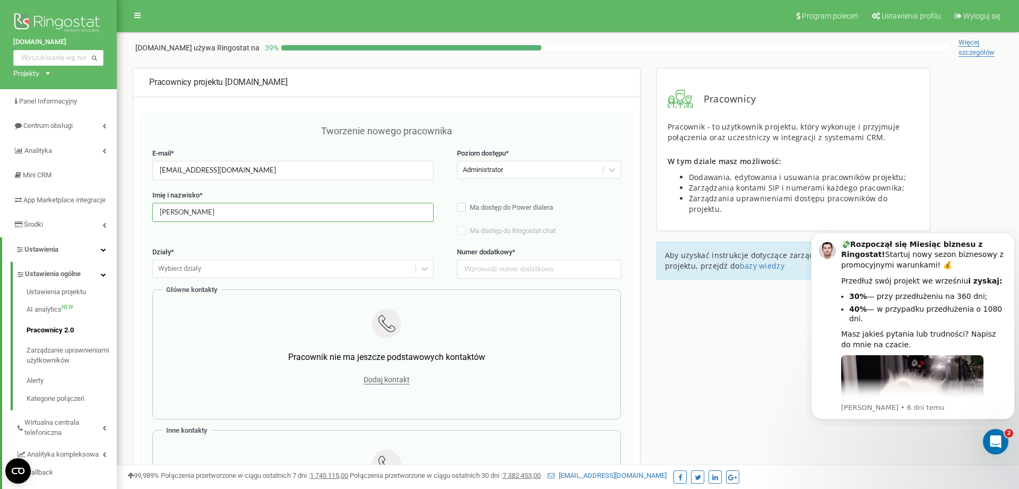
type input "Klaudia Sroczyńska"
click at [265, 275] on div "Wybierz działy" at bounding box center [284, 269] width 263 height 16
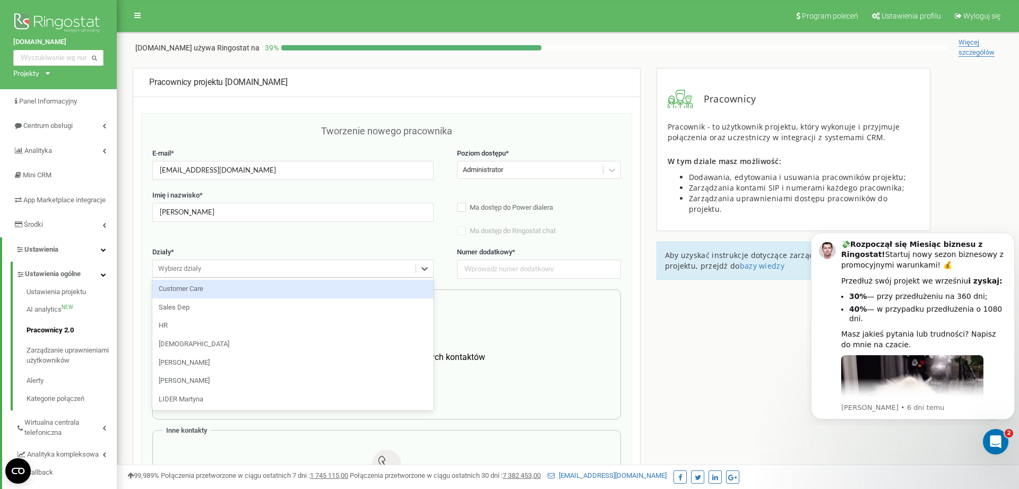
click at [275, 281] on div "Customer Care Sales Dep HR LADIES LIDER Agata LIDER Aleksandra LIDER Martyna" at bounding box center [292, 344] width 281 height 133
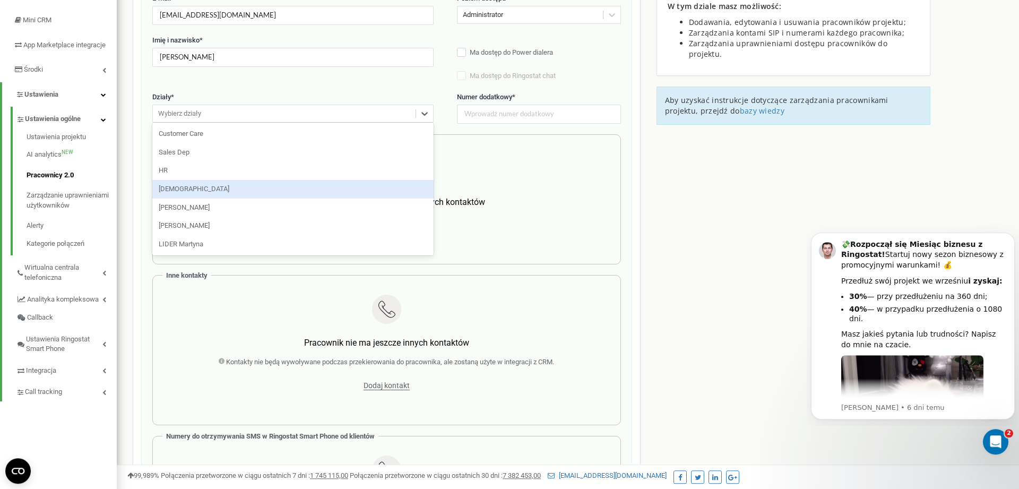
scroll to position [108, 0]
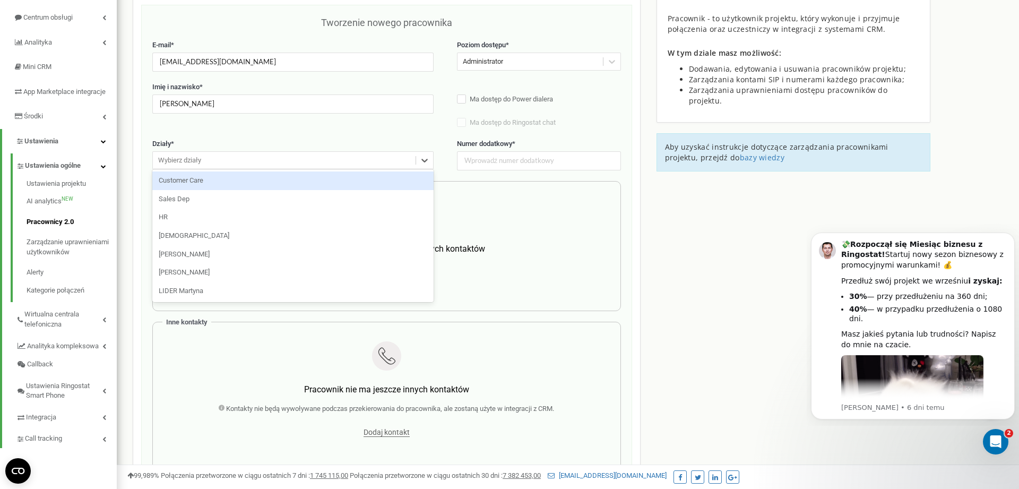
click at [249, 155] on div "Wybierz działy" at bounding box center [284, 160] width 263 height 16
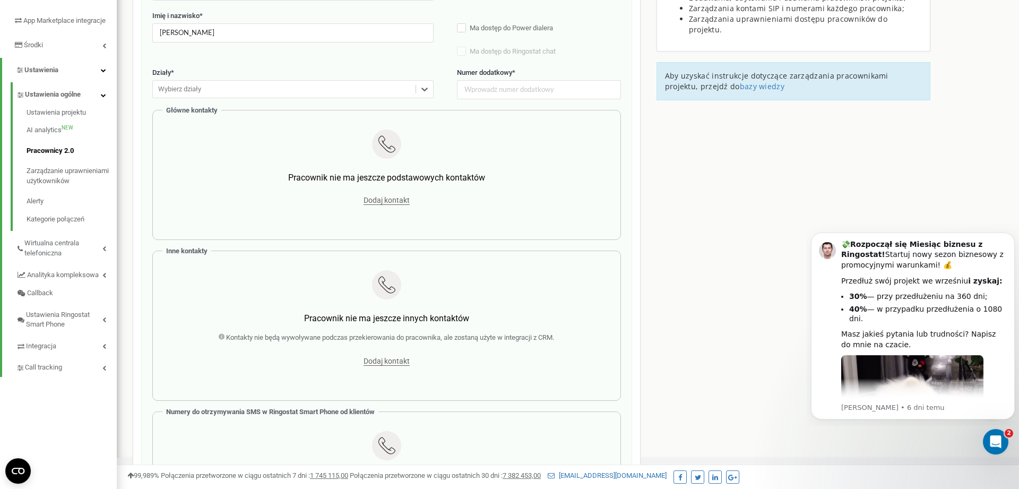
scroll to position [162, 0]
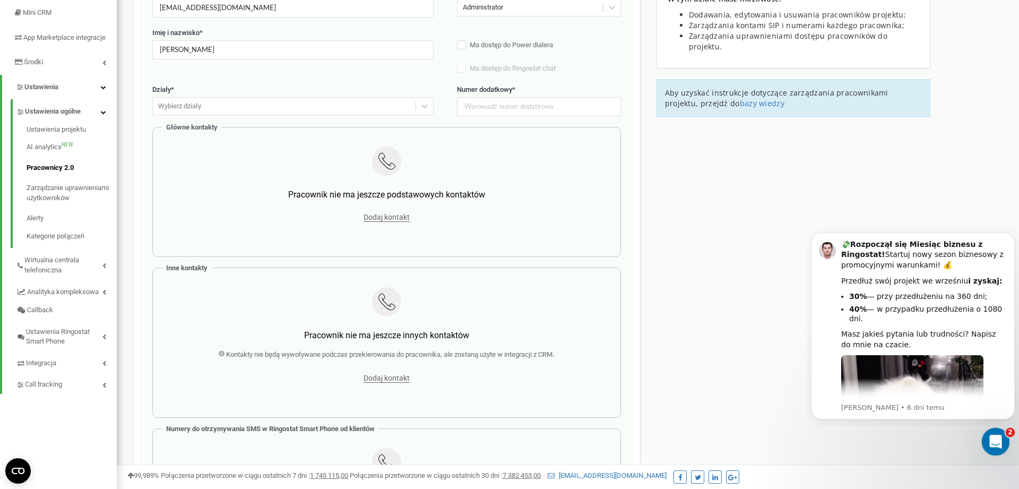
click at [995, 440] on icon "Otwórz komunikator Intercom" at bounding box center [993, 440] width 7 height 8
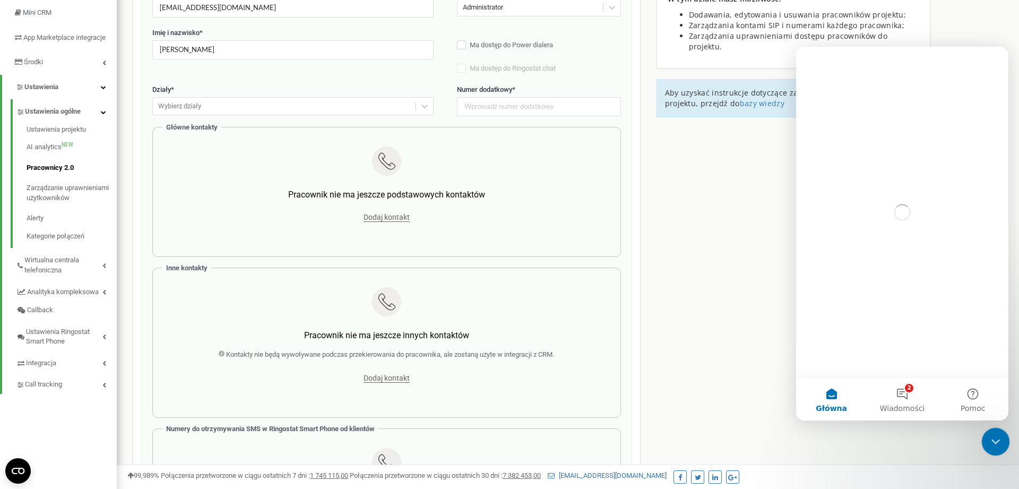
scroll to position [0, 0]
click at [995, 440] on icon "Zamknij komunikator Intercom" at bounding box center [993, 440] width 7 height 4
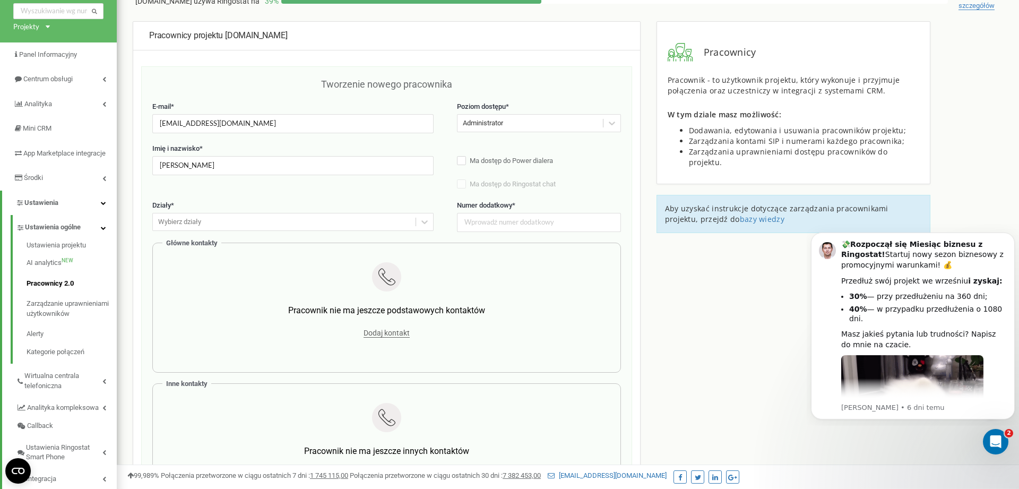
scroll to position [108, 0]
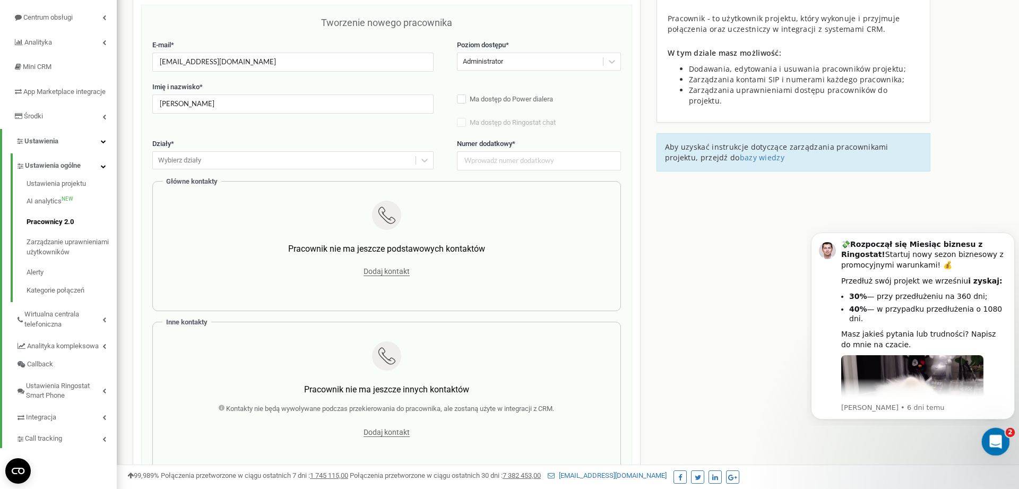
drag, startPoint x: 197, startPoint y: 202, endPoint x: 1004, endPoint y: 430, distance: 839.4
click at [1004, 430] on div "2" at bounding box center [996, 442] width 28 height 28
drag, startPoint x: 664, startPoint y: 318, endPoint x: 775, endPoint y: 256, distance: 127.6
click at [774, 249] on div "Pracownicy projektu skakanka.dance Tworzenie nowego pracownika E-mail * kludia.…" at bounding box center [568, 479] width 886 height 1039
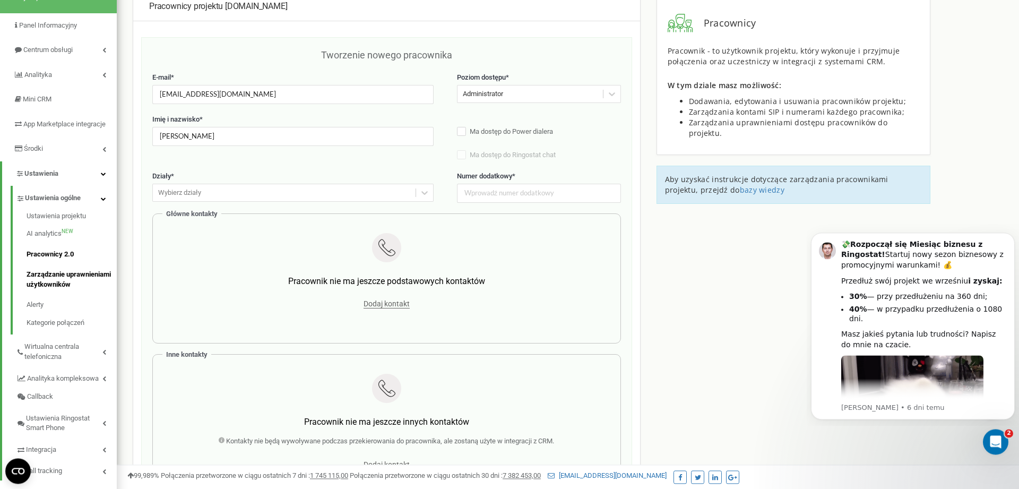
scroll to position [54, 0]
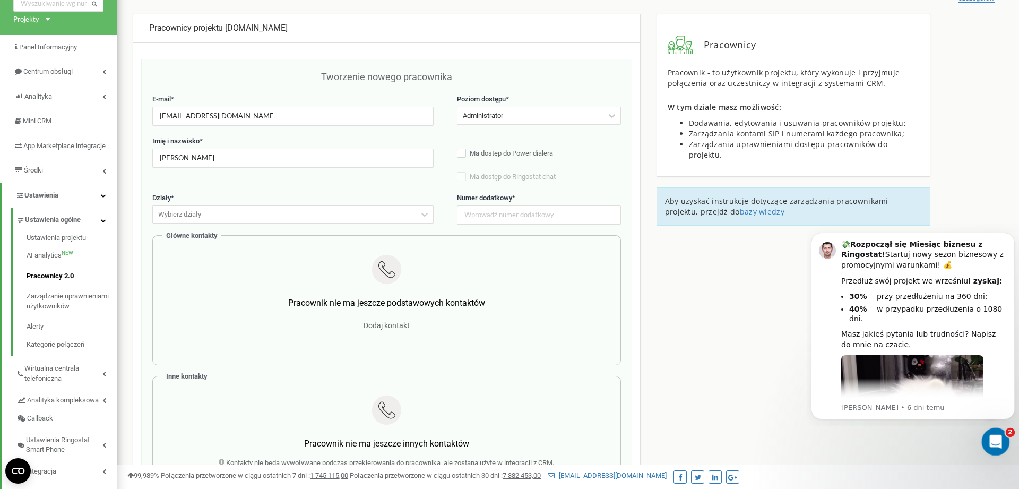
click at [999, 435] on div "Otwórz komunikator Intercom" at bounding box center [993, 439] width 35 height 35
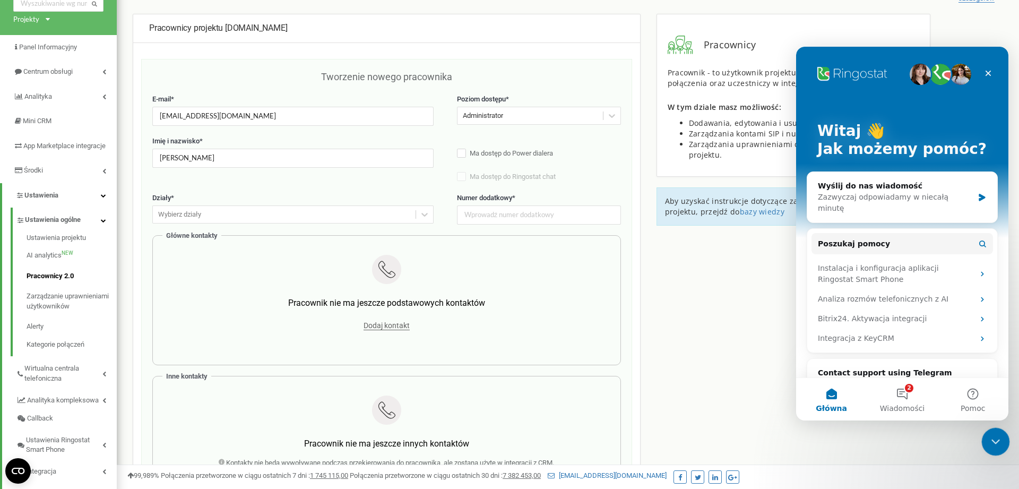
click at [999, 435] on icon "Zamknij komunikator Intercom" at bounding box center [993, 440] width 13 height 13
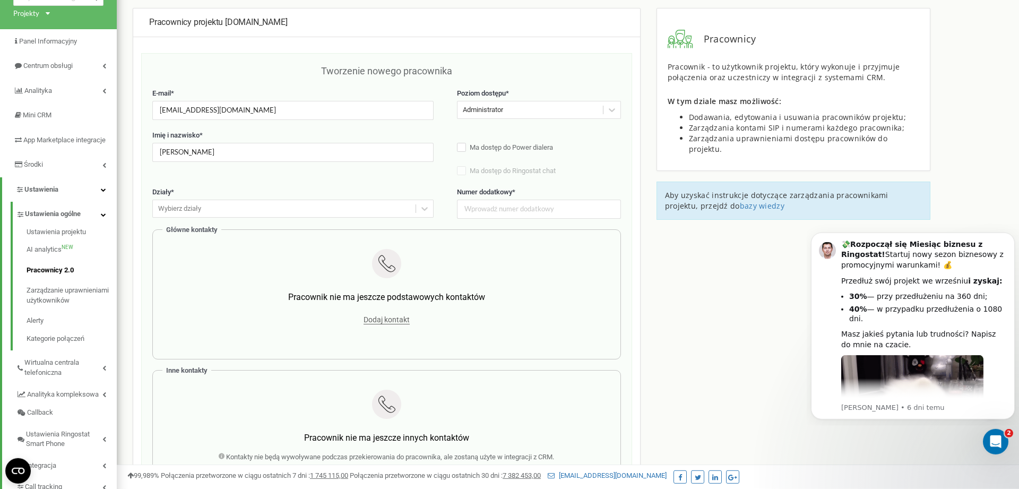
scroll to position [108, 0]
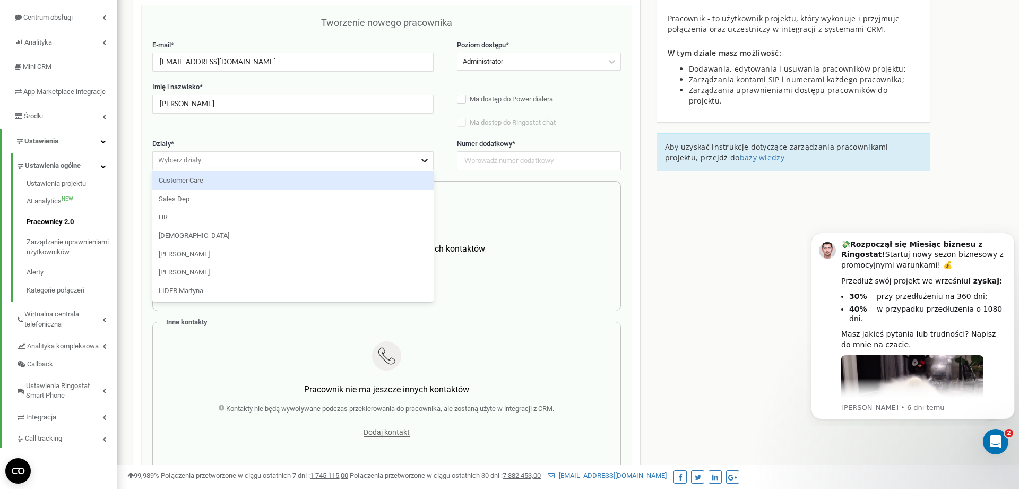
click at [428, 166] on icon at bounding box center [424, 160] width 11 height 11
click at [491, 183] on div "Główne kontakty Pracownik nie ma jeszcze podstawowych kontaktów Dodaj kontakt" at bounding box center [386, 246] width 469 height 130
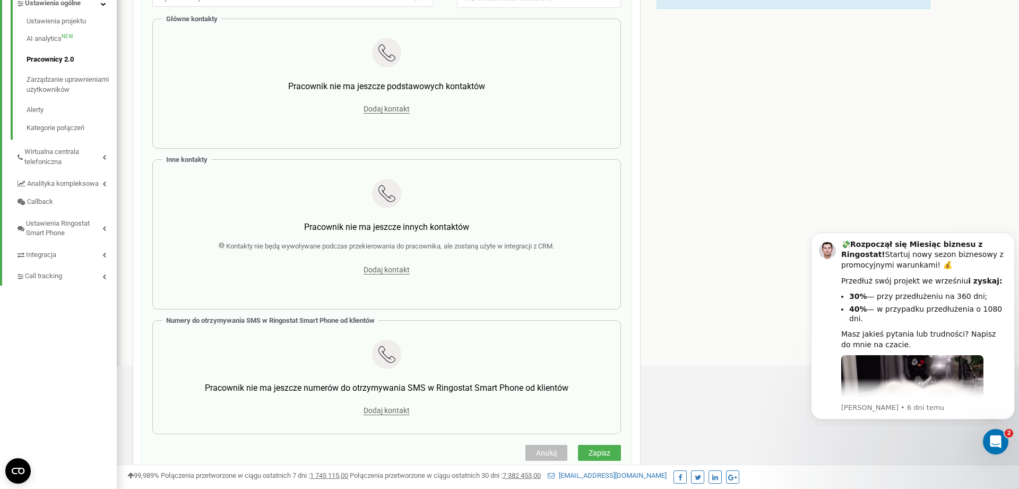
scroll to position [0, 0]
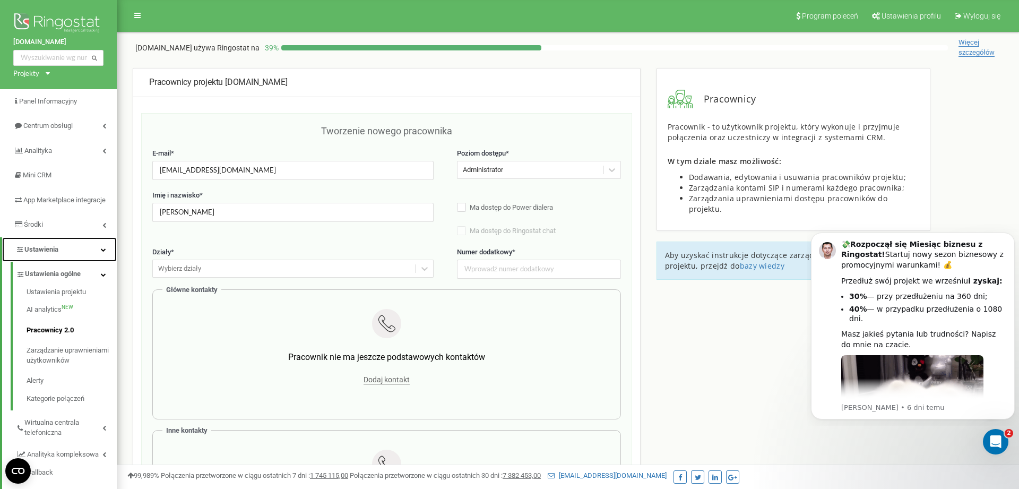
click at [51, 253] on span "Ustawienia" at bounding box center [41, 249] width 34 height 8
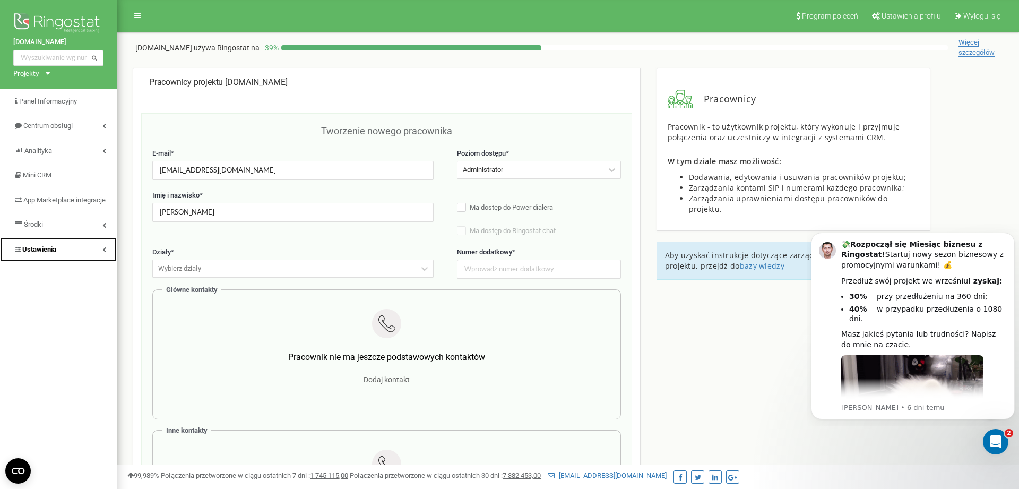
click at [58, 255] on link "Ustawienia" at bounding box center [58, 249] width 117 height 25
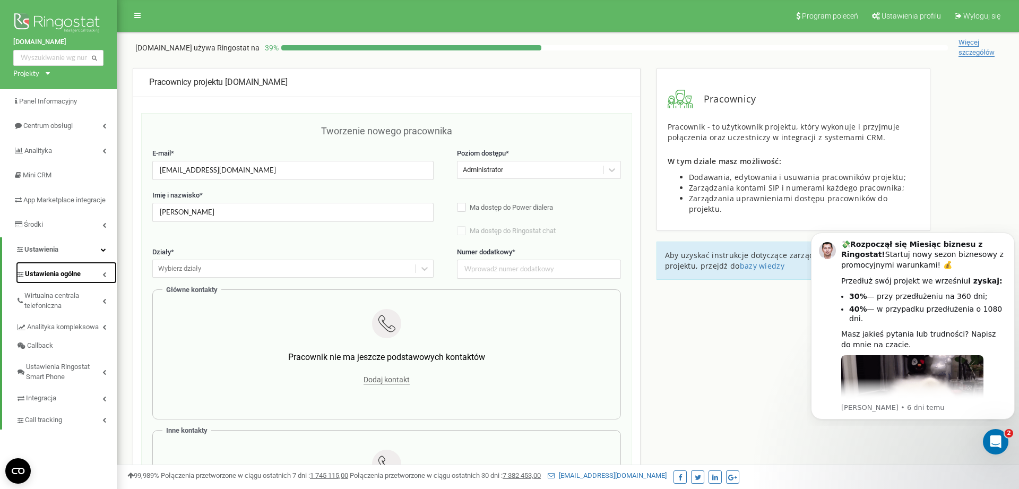
click at [62, 279] on link "Ustawienia ogólne" at bounding box center [66, 273] width 101 height 22
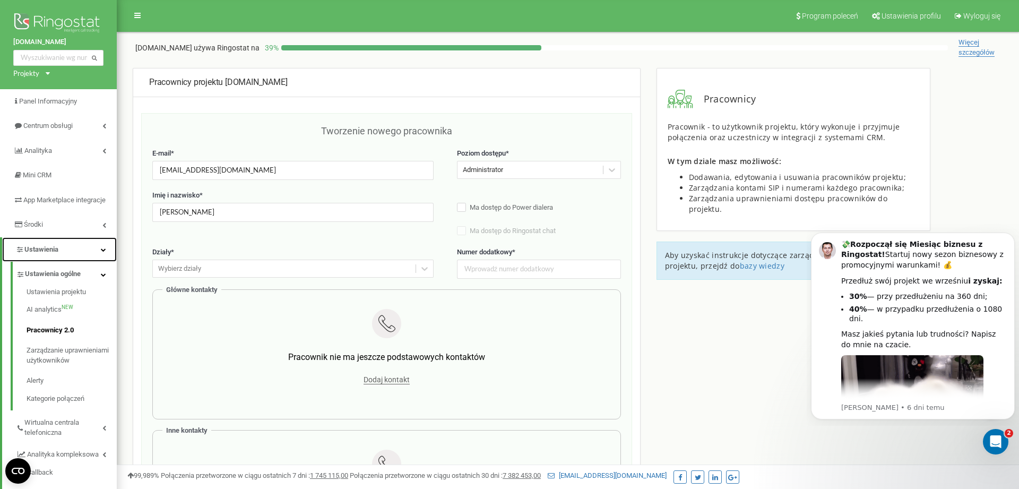
click at [43, 247] on link "Ustawienia" at bounding box center [59, 249] width 115 height 25
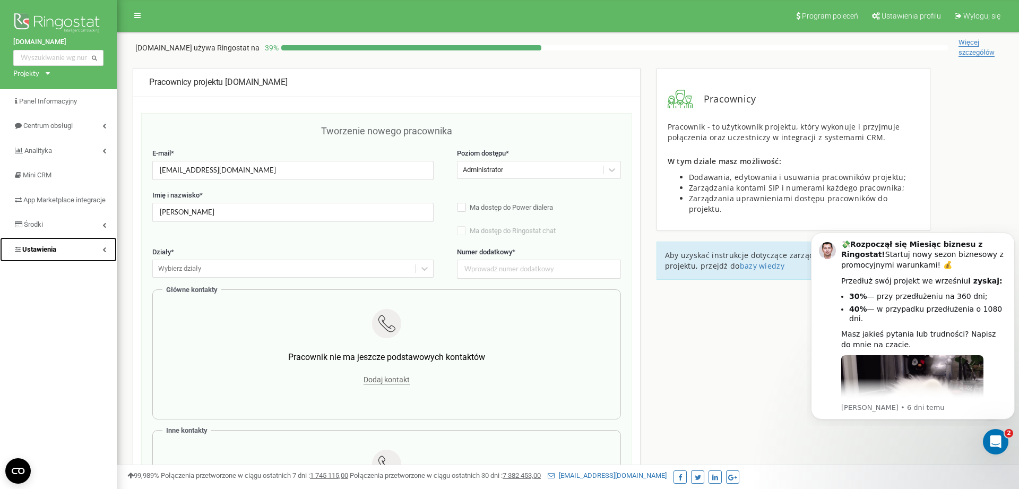
click at [43, 254] on link "Ustawienia" at bounding box center [58, 249] width 117 height 25
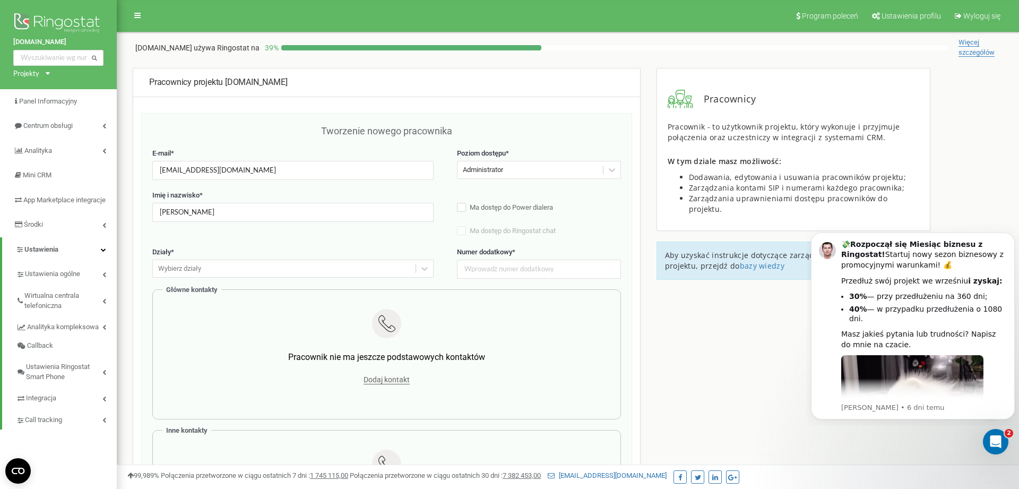
click at [994, 441] on icon "Otwórz komunikator Intercom" at bounding box center [993, 440] width 7 height 8
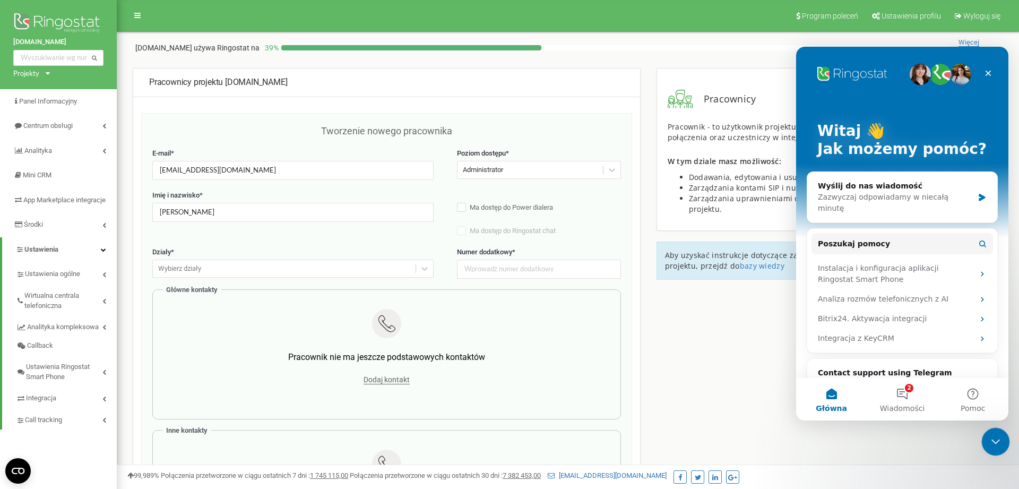
click at [991, 437] on icon "Zamknij komunikator Intercom" at bounding box center [993, 440] width 13 height 13
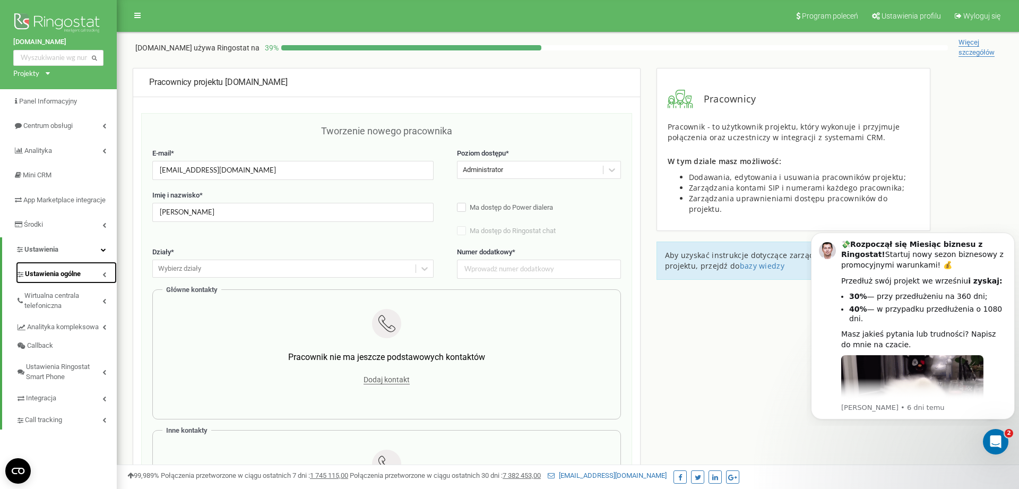
click at [72, 279] on span "Ustawienia ogólne" at bounding box center [53, 274] width 56 height 10
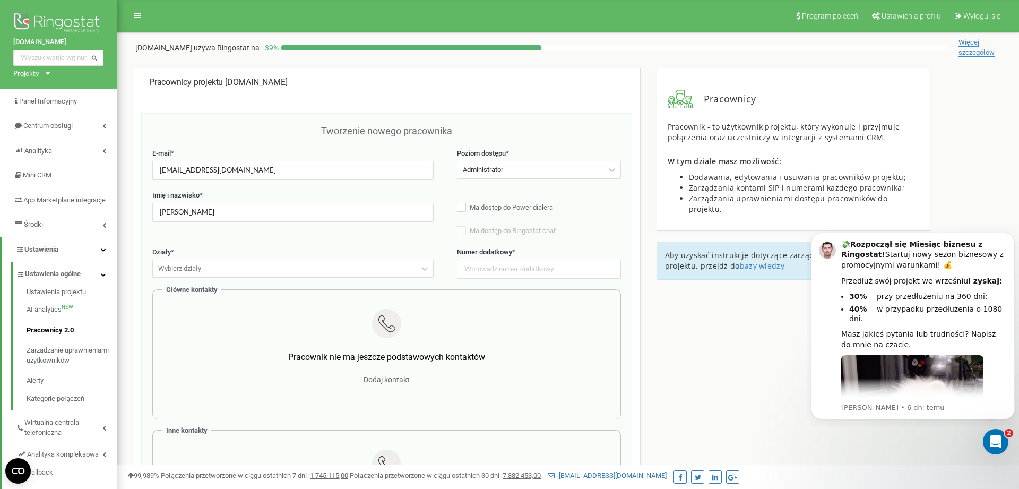
click at [1011, 439] on div "Program poleceń Ustawienia profilu Wyloguj się skakanka.dance używa Ringostat n…" at bounding box center [568, 318] width 902 height 637
click at [999, 448] on div "Otwórz komunikator Intercom" at bounding box center [993, 439] width 35 height 35
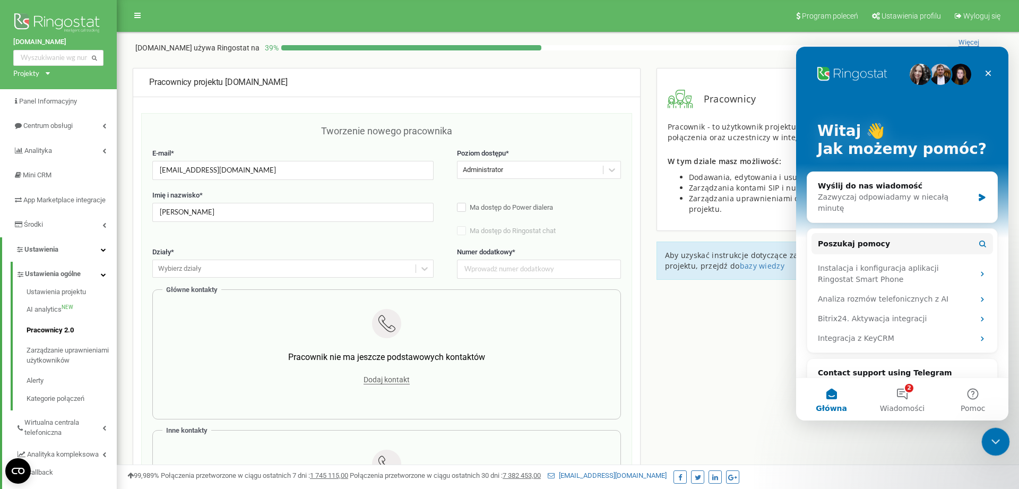
click at [998, 443] on icon "Zamknij komunikator Intercom" at bounding box center [993, 440] width 13 height 13
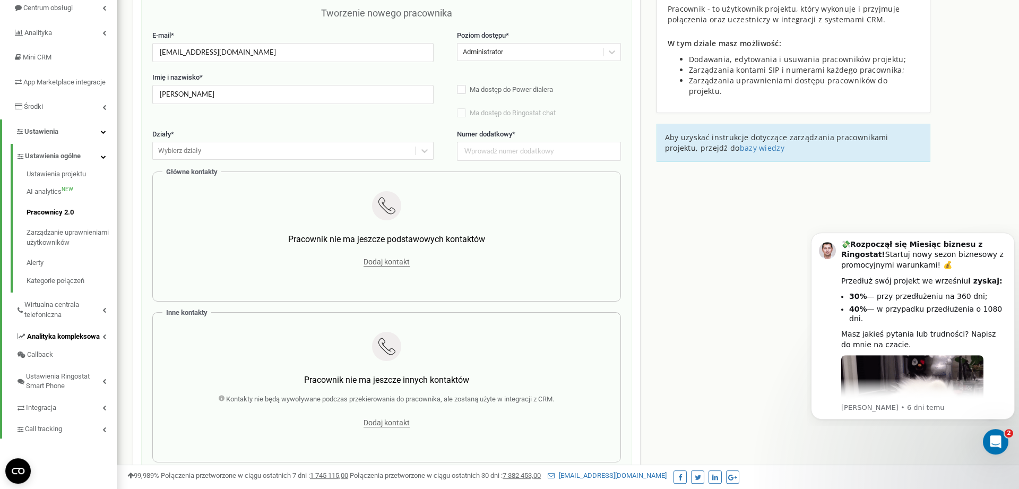
scroll to position [162, 0]
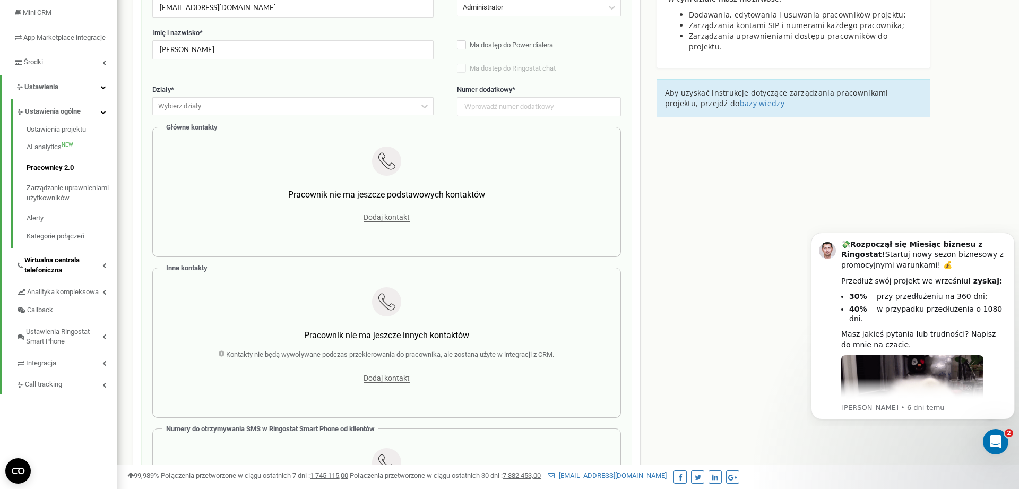
click at [69, 271] on span "Wirtualna centrala telefoniczna" at bounding box center [63, 265] width 78 height 20
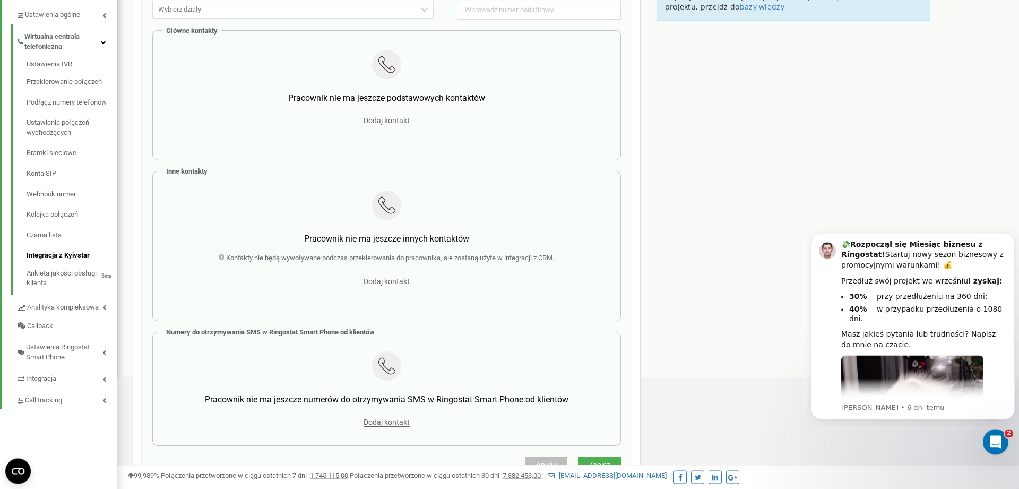
scroll to position [271, 0]
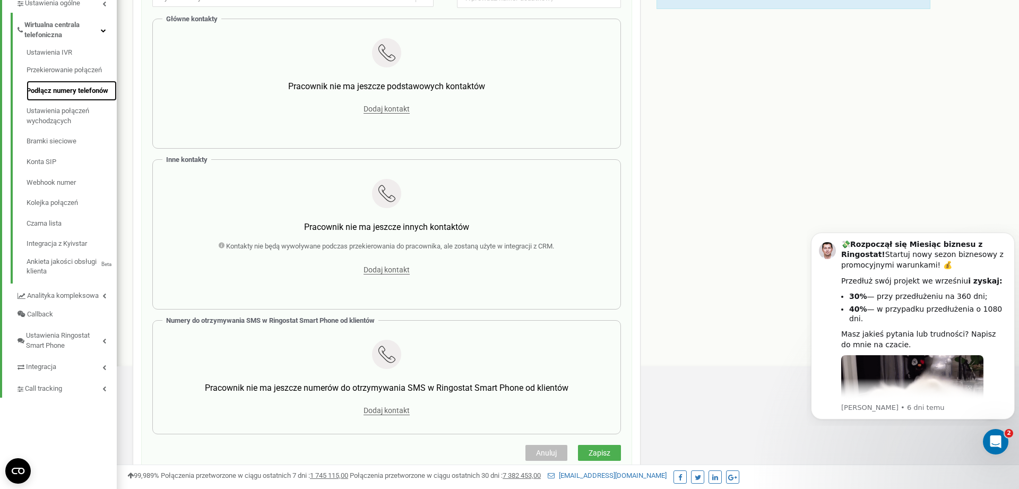
click at [62, 101] on link "Podłącz numery telefonów" at bounding box center [72, 91] width 90 height 21
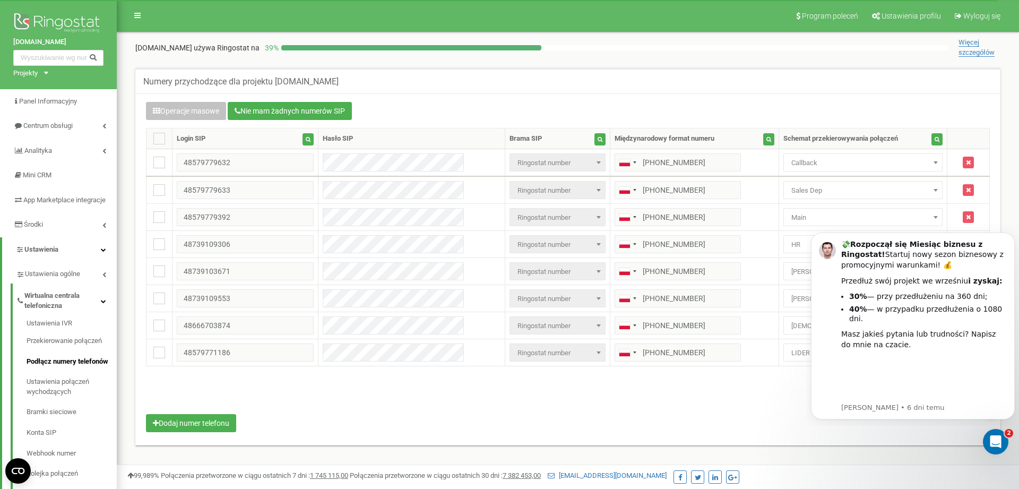
click at [802, 440] on div "Operacje masowe Nie mam żadnych numerów SIP Ustawienie Wybierz ustawienie do ed…" at bounding box center [567, 269] width 865 height 352
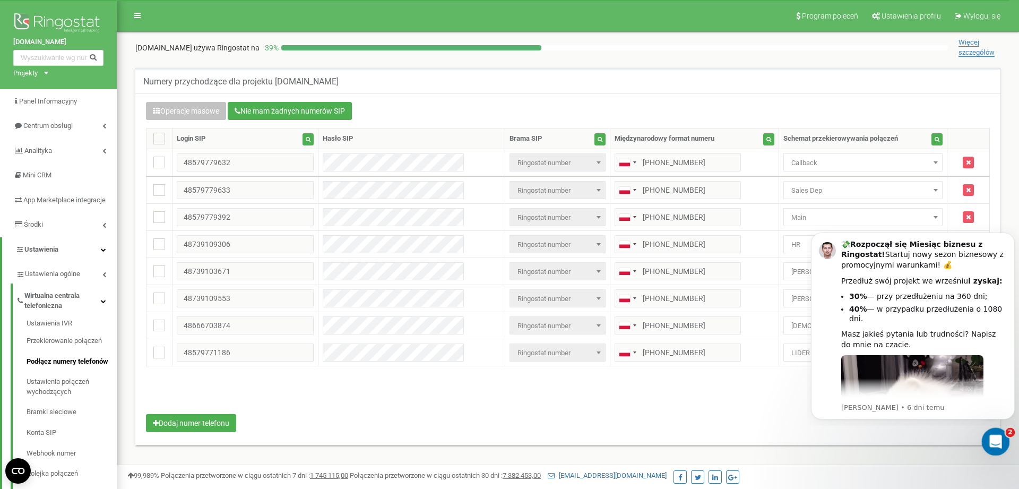
click at [994, 438] on icon "Otwórz komunikator Intercom" at bounding box center [994, 440] width 18 height 18
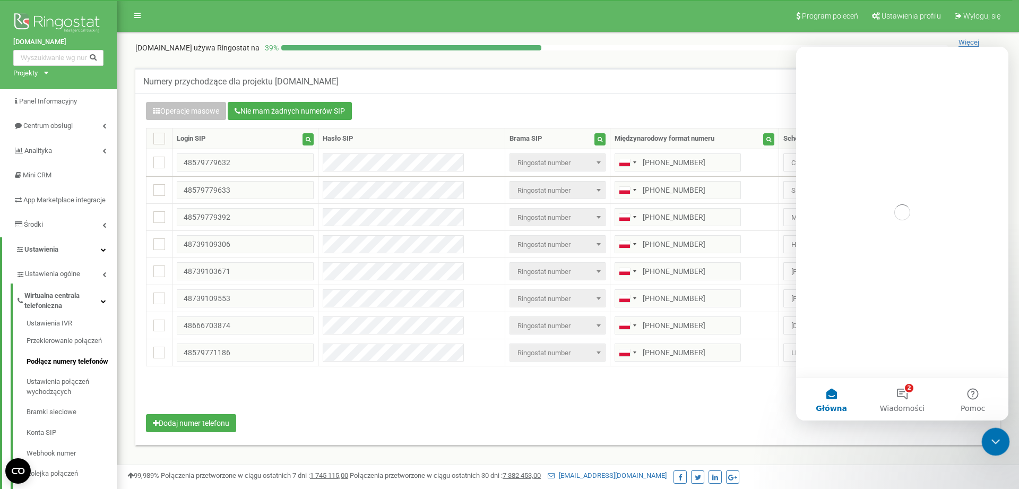
click at [994, 438] on icon "Zamknij komunikator Intercom" at bounding box center [993, 440] width 13 height 13
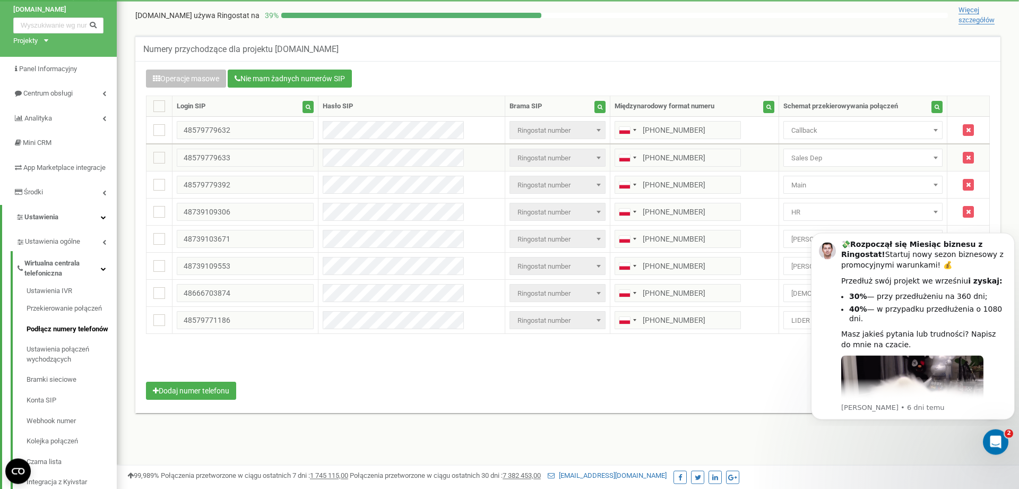
scroll to position [54, 0]
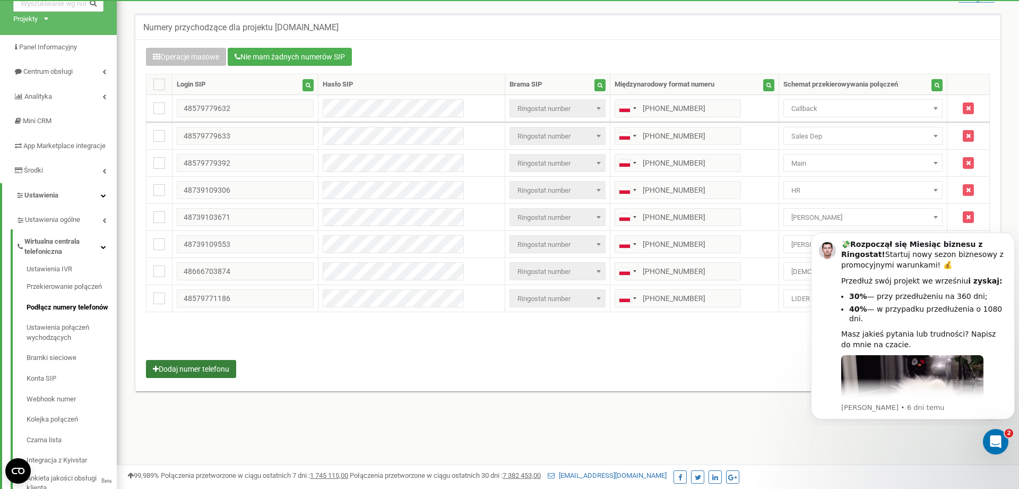
click at [221, 372] on button "Dodaj numer telefonu" at bounding box center [191, 369] width 90 height 18
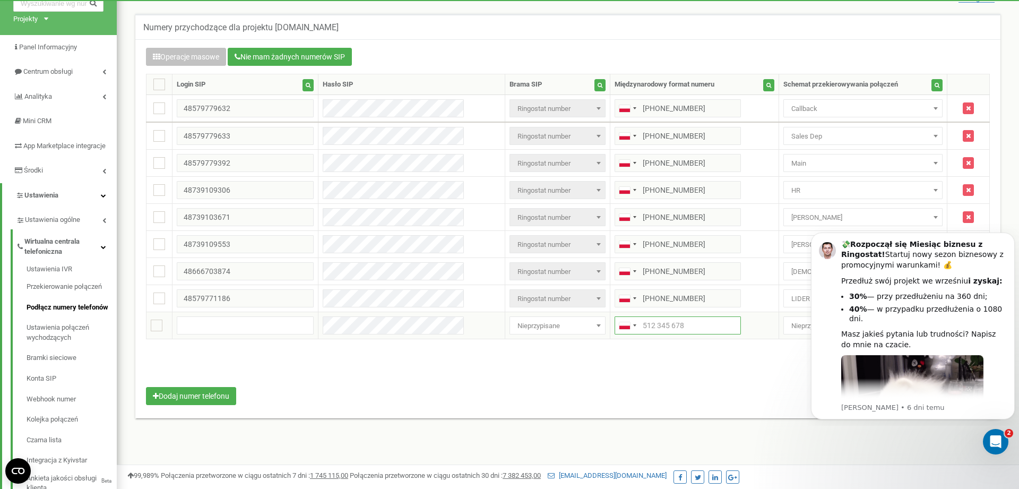
click at [648, 322] on input "text" at bounding box center [677, 325] width 126 height 18
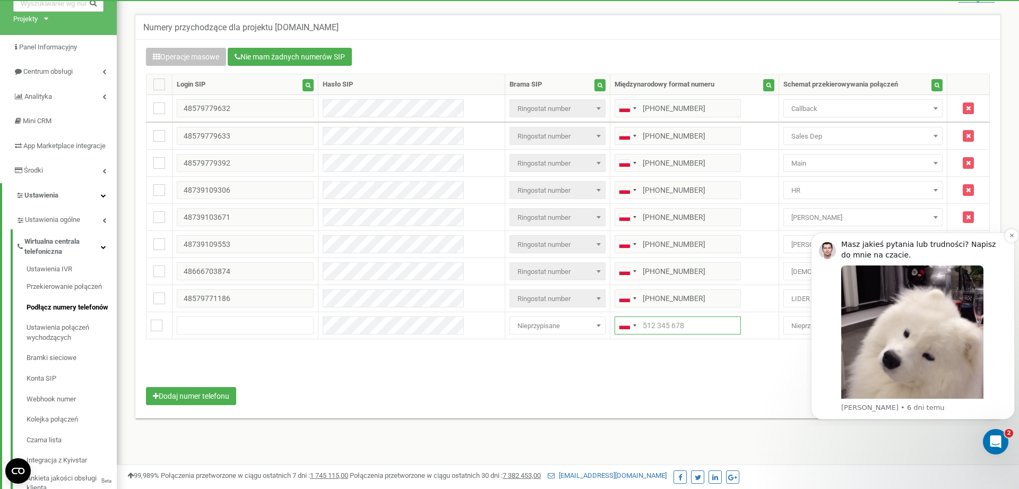
scroll to position [216, 0]
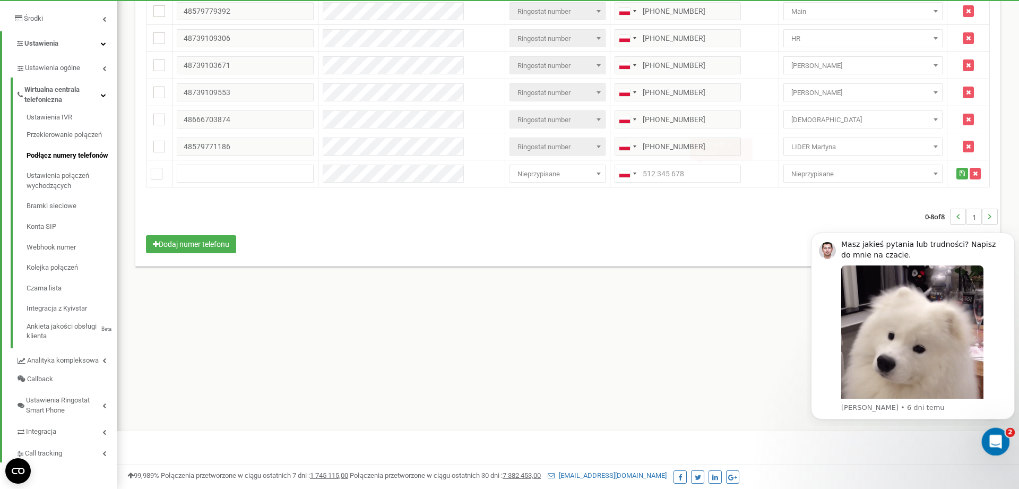
click at [991, 440] on icon "Otwórz komunikator Intercom" at bounding box center [994, 440] width 18 height 18
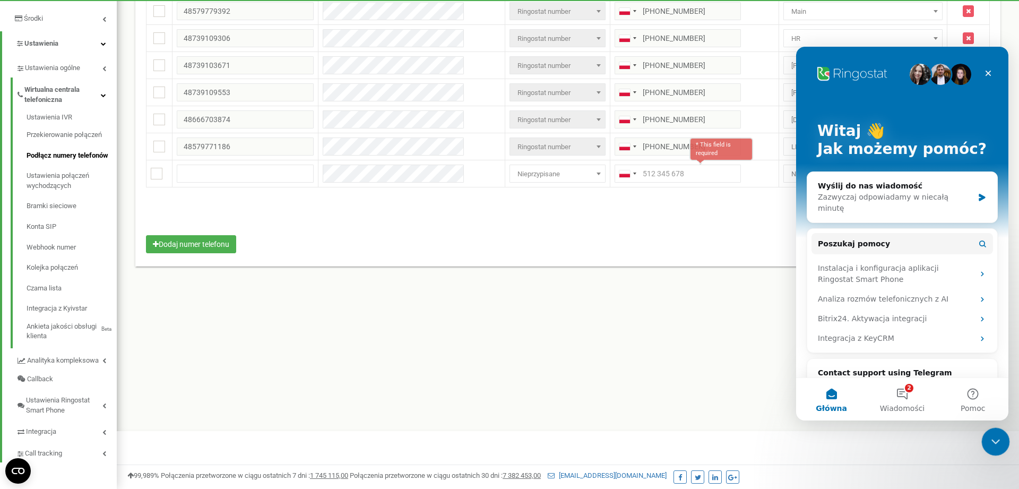
click at [991, 440] on icon "Zamknij komunikator Intercom" at bounding box center [993, 440] width 13 height 13
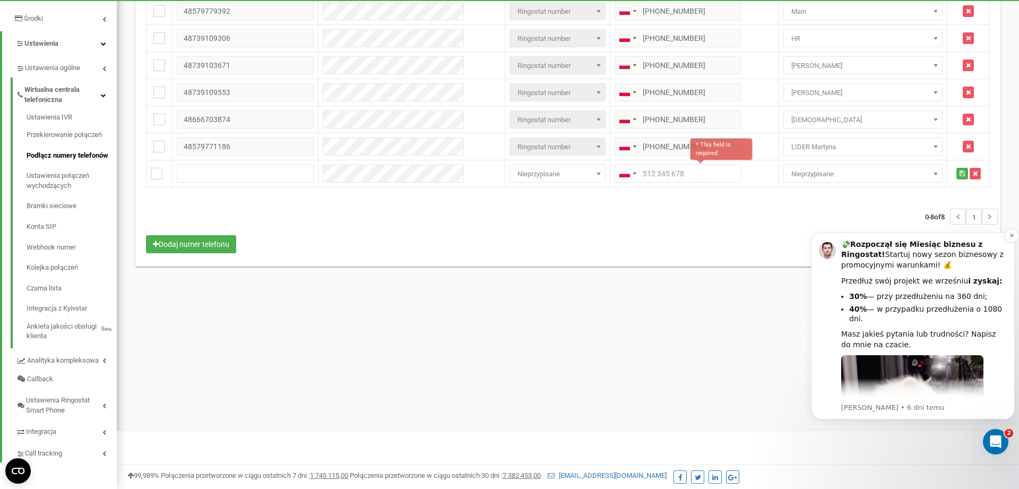
scroll to position [0, 0]
click at [826, 307] on div "💸 Rozpoczął się Miesiąc biznesu z Ringostat! Startuj nowy sezon biznesowy z pro…" at bounding box center [913, 325] width 188 height 173
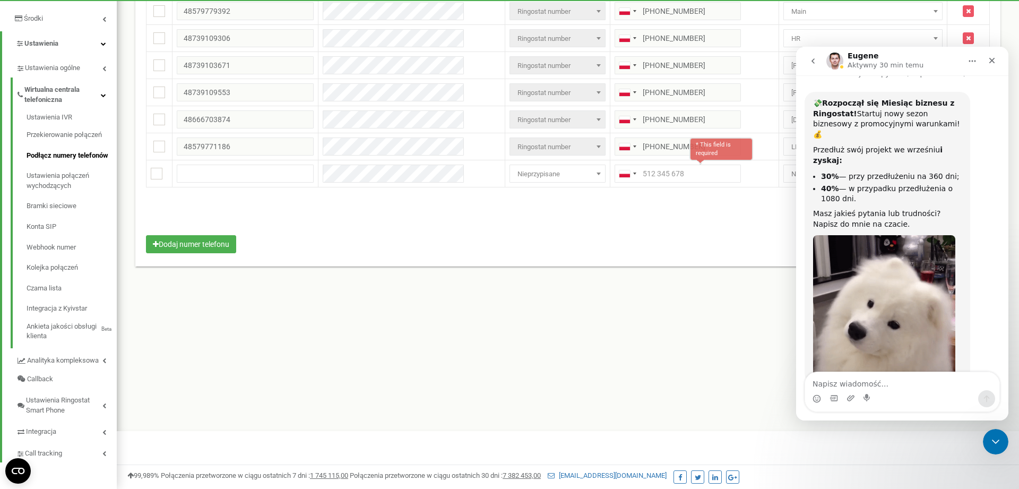
click at [747, 301] on div "Program poleceń Ustawienia profilu Wyloguj się skakanka.dance używa Ringostat n…" at bounding box center [568, 112] width 902 height 637
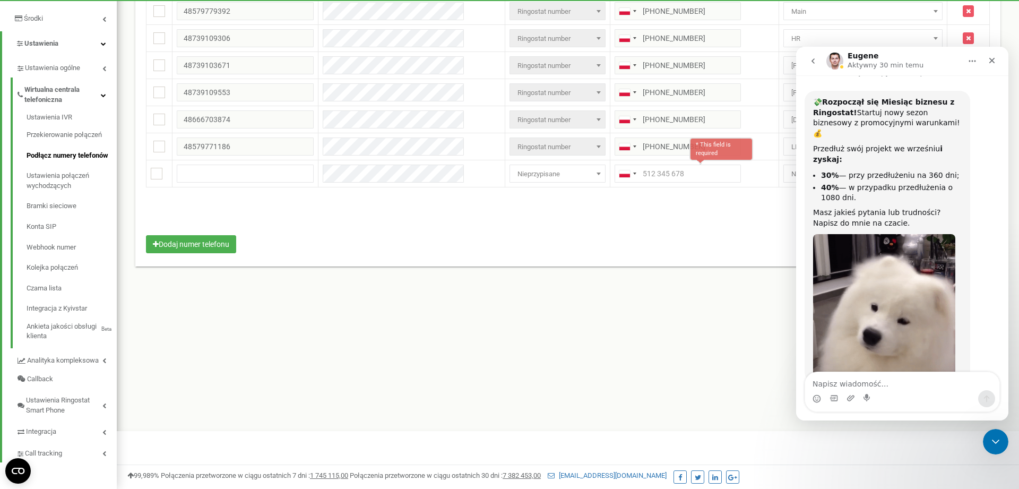
scroll to position [51, 0]
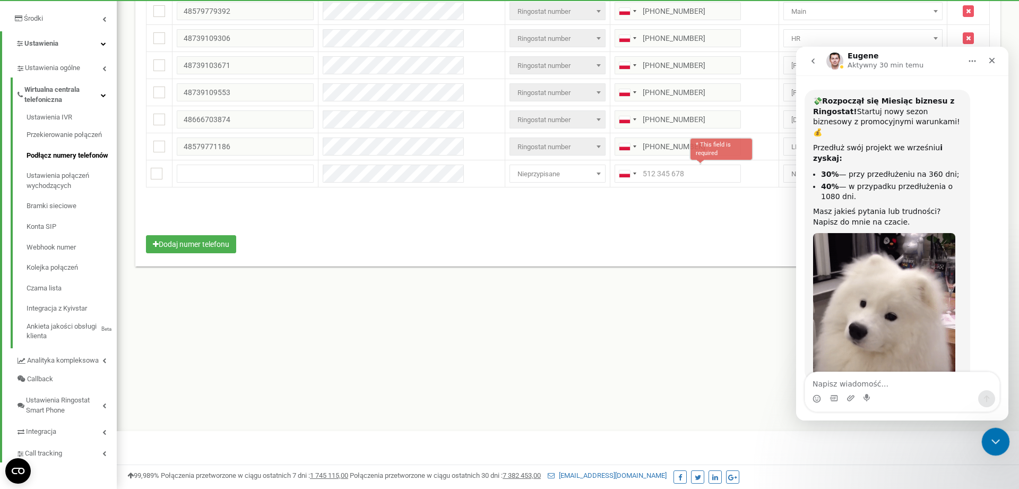
click at [1002, 431] on div "Zamknij komunikator Intercom" at bounding box center [993, 439] width 25 height 25
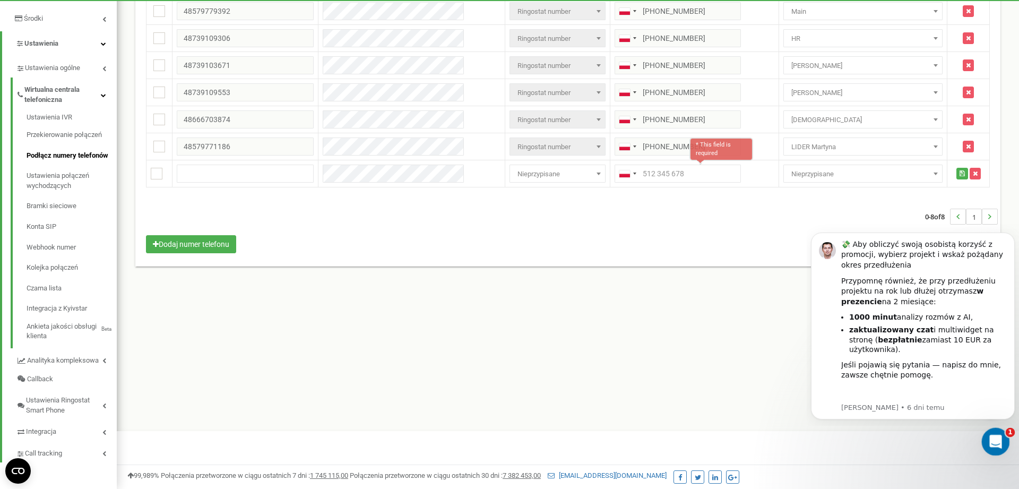
scroll to position [0, 0]
click at [1000, 433] on div "Otwórz komunikator Intercom" at bounding box center [993, 439] width 35 height 35
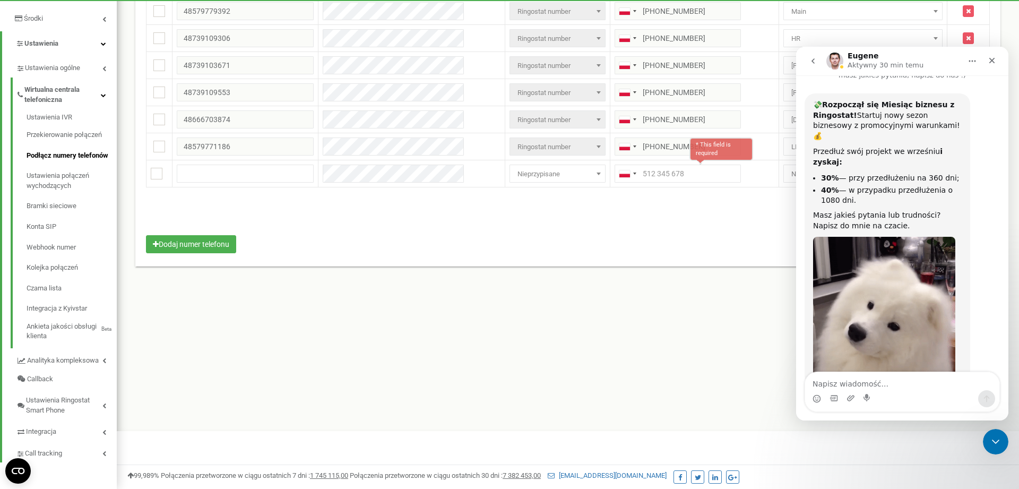
click at [697, 343] on div "Program poleceń Ustawienia profilu Wyloguj się skakanka.dance używa Ringostat n…" at bounding box center [568, 112] width 902 height 637
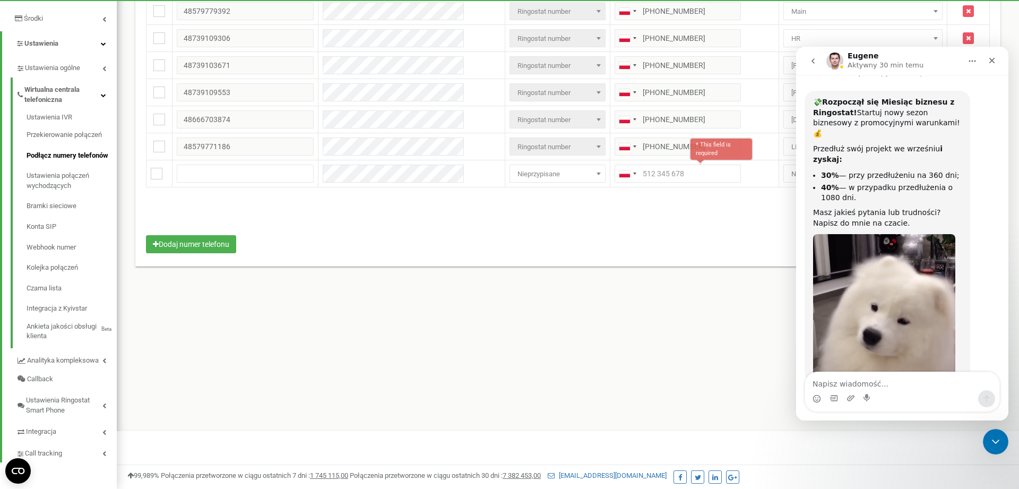
scroll to position [51, 0]
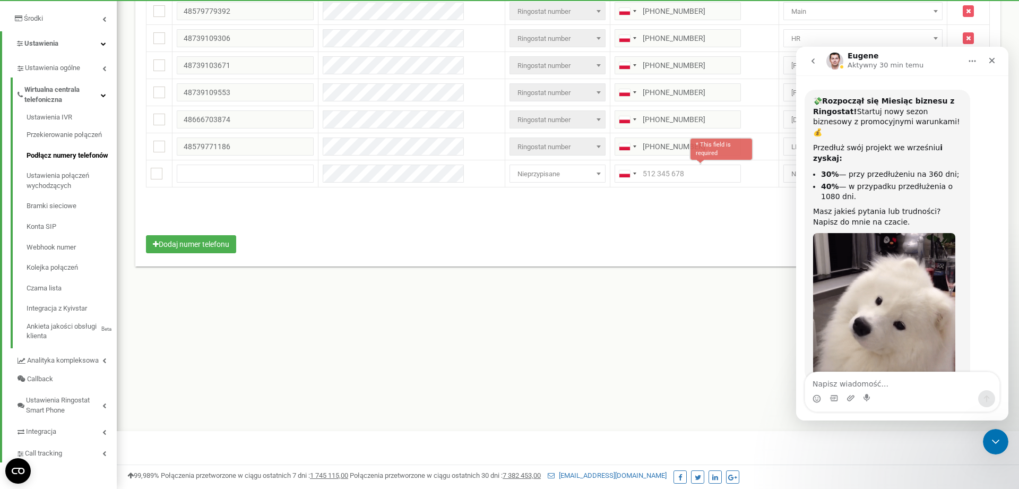
click at [984, 431] on html at bounding box center [509, 112] width 1019 height 637
click at [989, 437] on icon "Zamknij komunikator Intercom" at bounding box center [993, 440] width 13 height 13
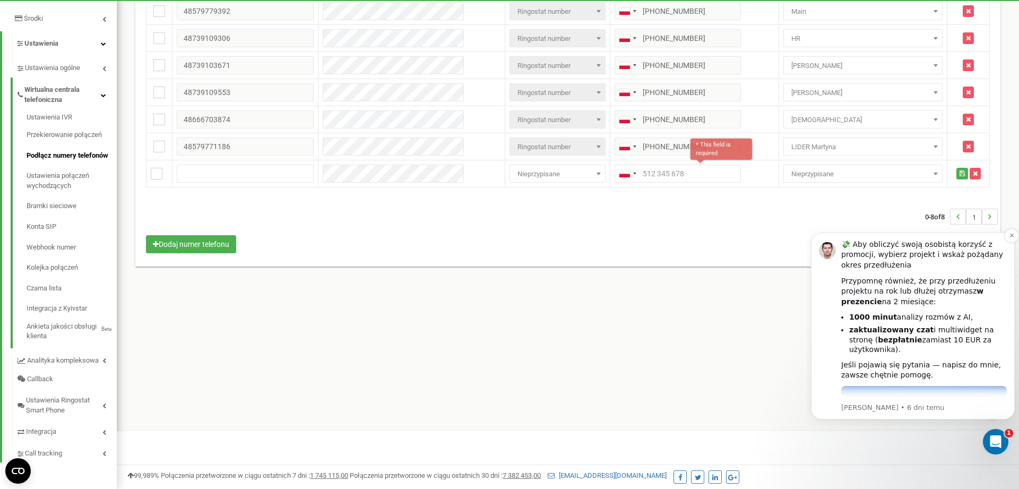
scroll to position [0, 0]
click at [973, 170] on icon "button" at bounding box center [975, 173] width 5 height 6
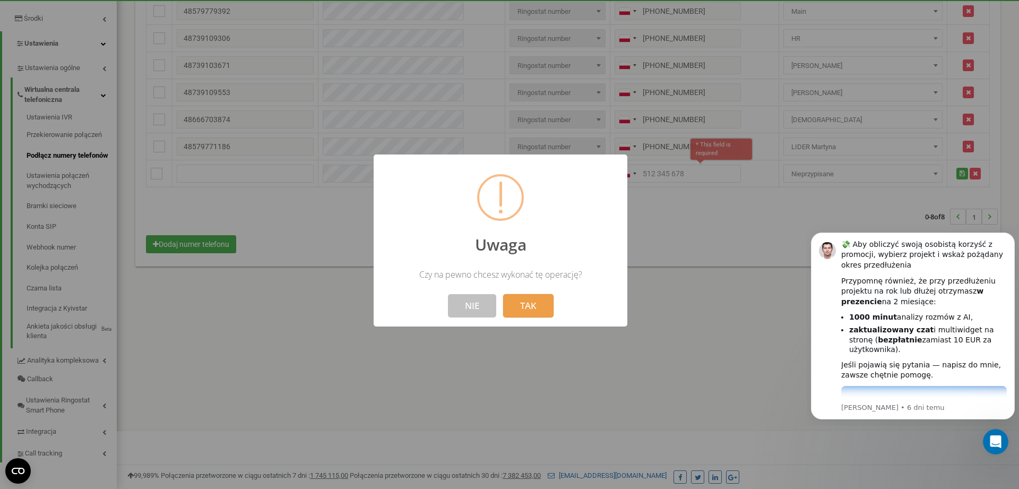
click at [529, 300] on button "TAK" at bounding box center [528, 305] width 50 height 23
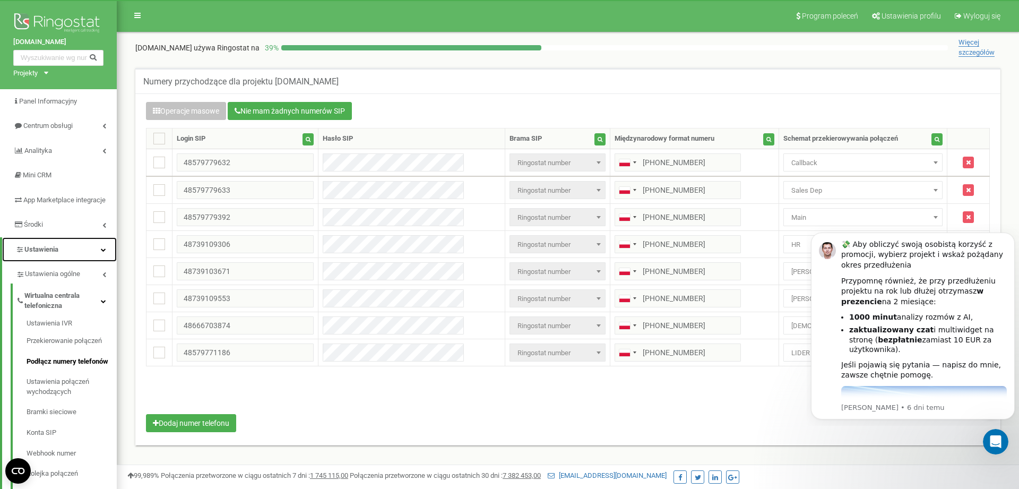
click at [48, 253] on span "Ustawienia" at bounding box center [41, 249] width 34 height 8
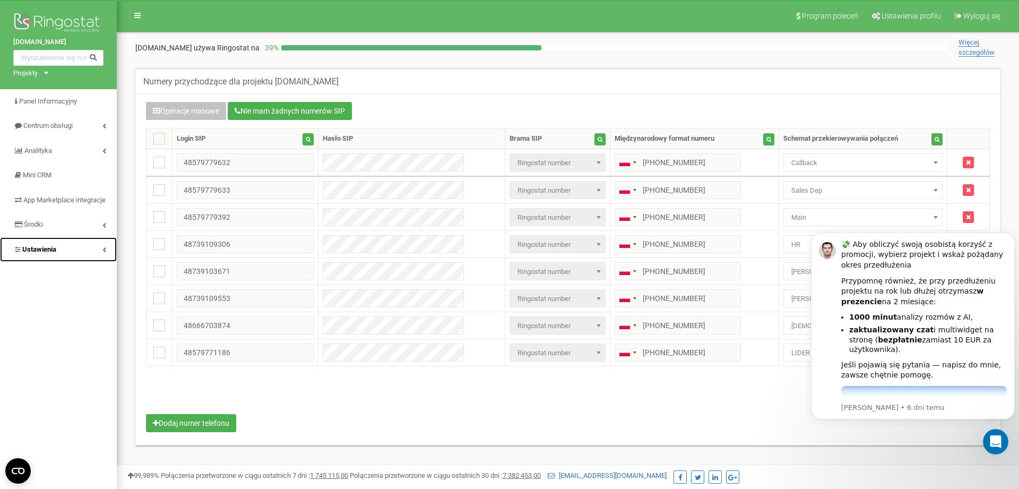
click at [56, 262] on link "Ustawienia" at bounding box center [58, 249] width 117 height 25
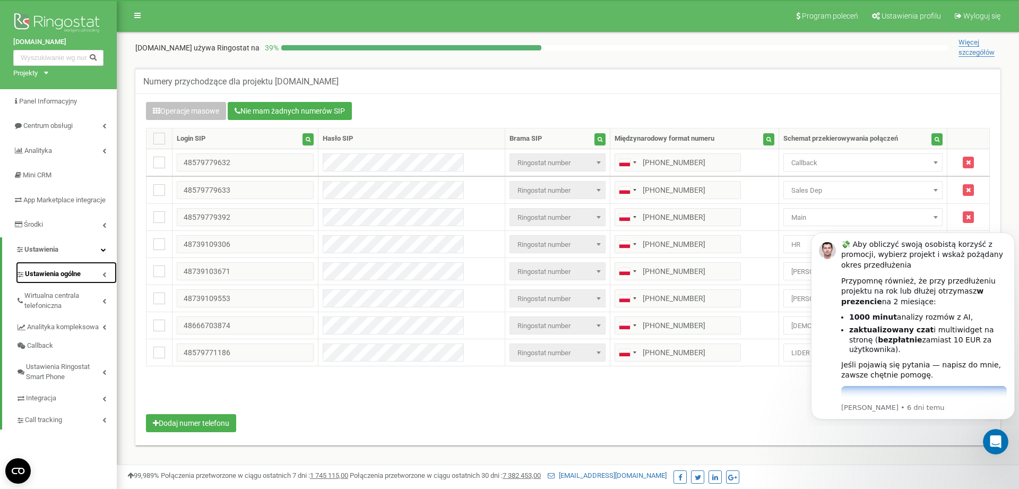
click at [79, 275] on link "Ustawienia ogólne" at bounding box center [66, 273] width 101 height 22
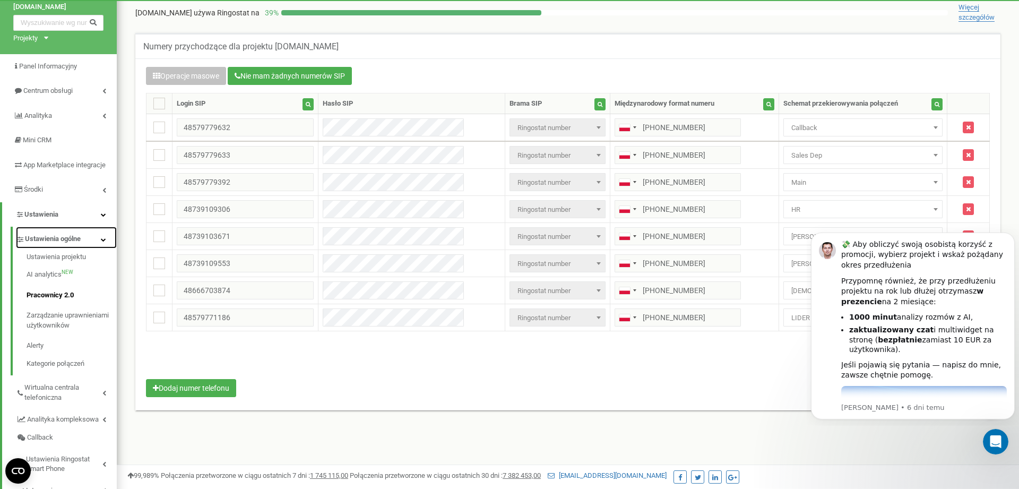
scroll to position [54, 0]
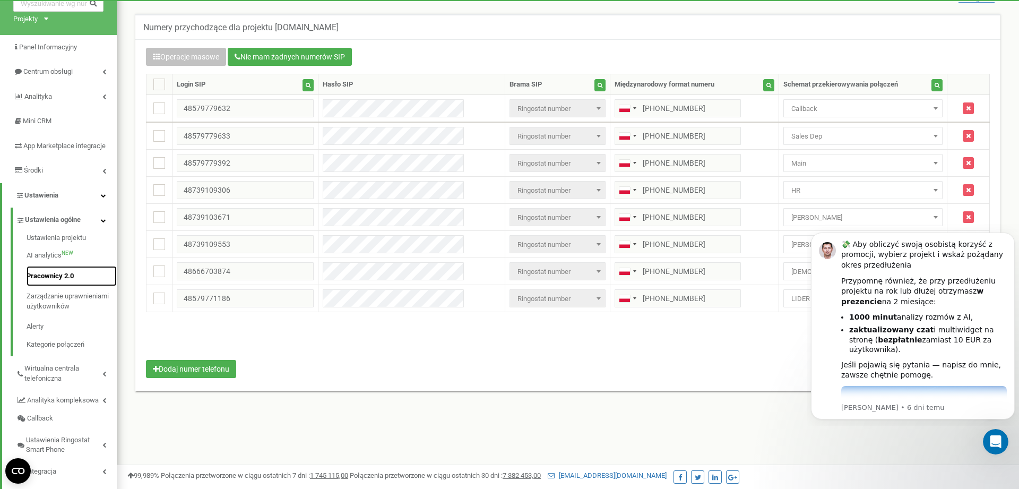
click at [68, 277] on link "Pracownicy 2.0" at bounding box center [72, 276] width 90 height 21
click at [68, 278] on link "Pracownicy 2.0" at bounding box center [72, 276] width 90 height 21
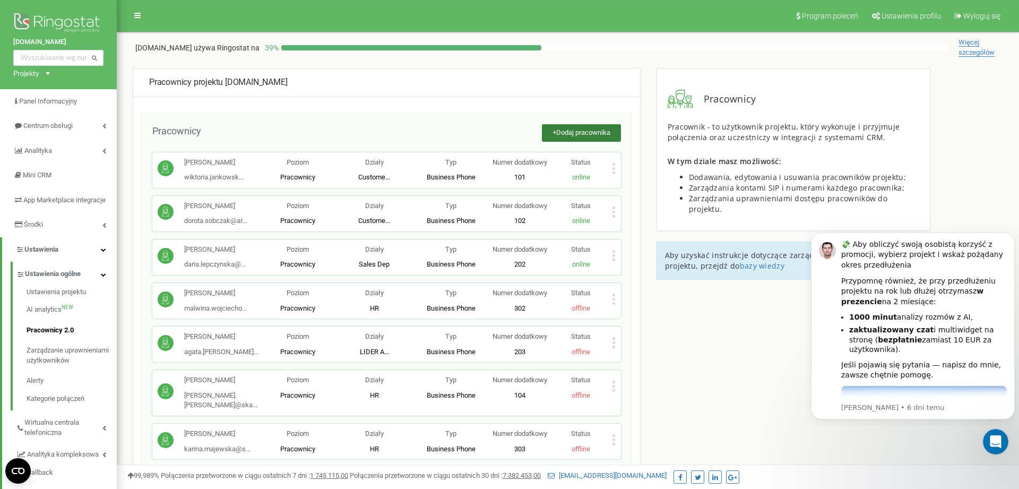
click at [588, 136] on span "Dodaj pracownika" at bounding box center [583, 132] width 54 height 8
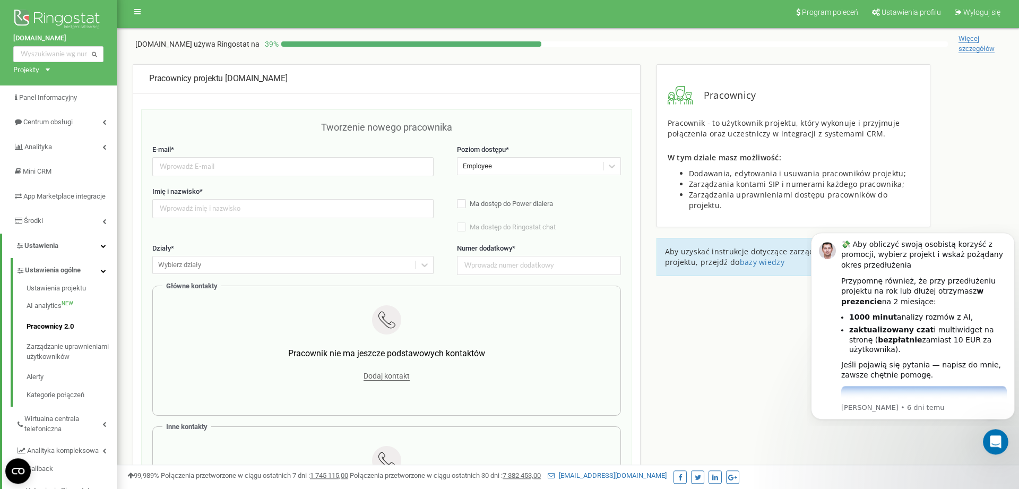
scroll to position [54, 0]
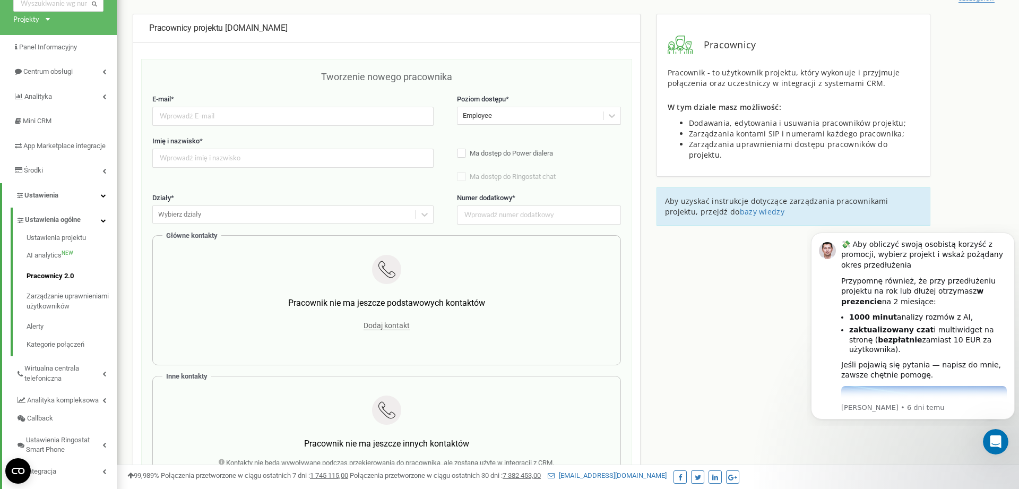
click at [584, 92] on div "Tworzenie nowego pracownika" at bounding box center [386, 82] width 469 height 24
click at [570, 113] on div "Employee" at bounding box center [529, 116] width 145 height 16
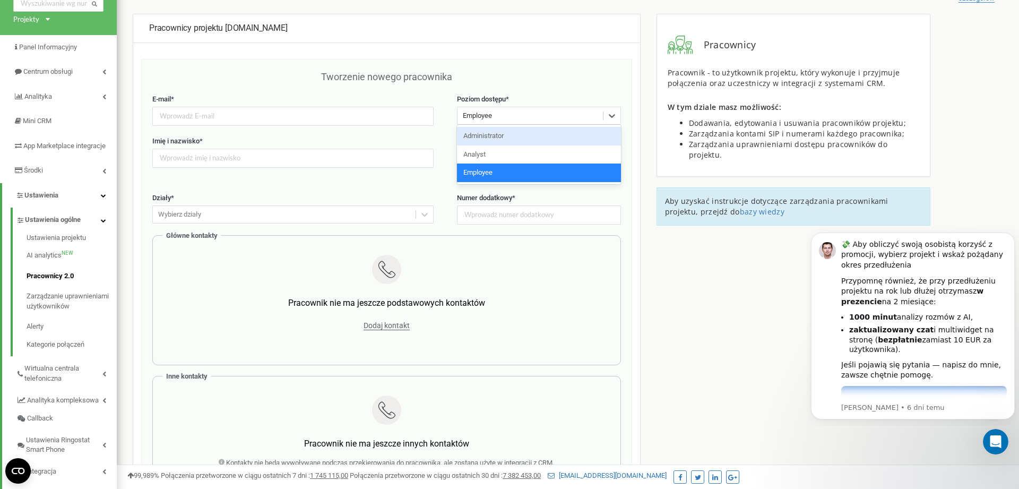
click at [537, 141] on div "Administrator" at bounding box center [539, 136] width 164 height 19
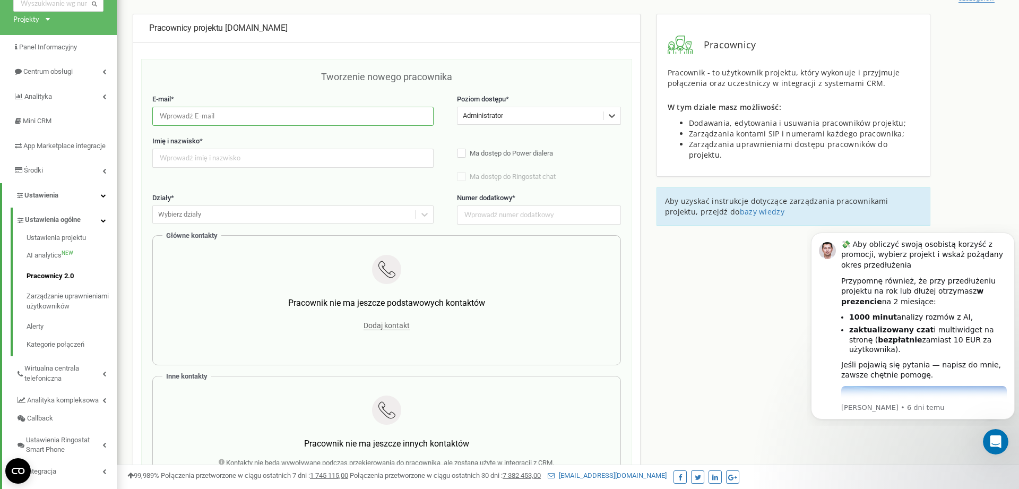
click at [371, 122] on input "email" at bounding box center [292, 116] width 281 height 19
type input "k"
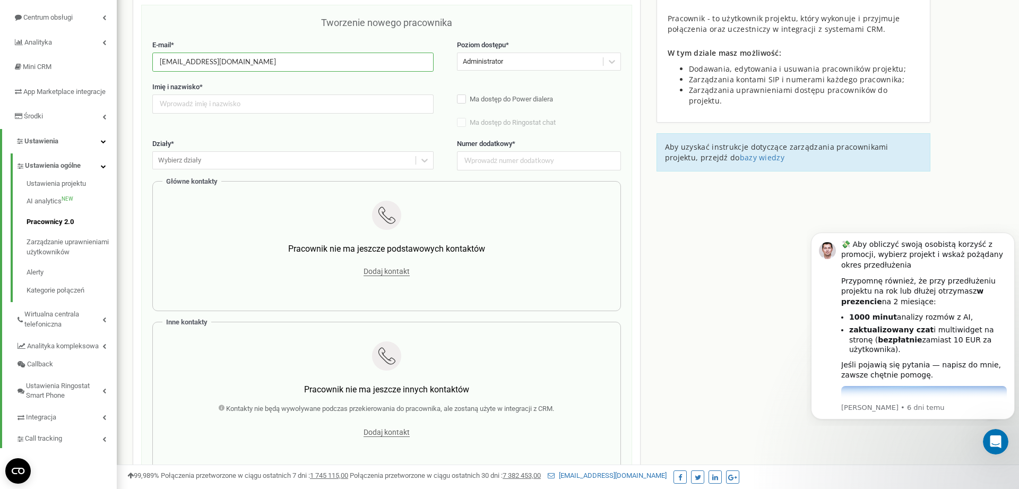
type input "[EMAIL_ADDRESS][DOMAIN_NAME]"
click at [297, 110] on input "text" at bounding box center [292, 103] width 281 height 19
type input "[PERSON_NAME]"
click at [260, 148] on label "Działy *" at bounding box center [292, 144] width 281 height 10
click at [265, 165] on div "Wybierz działy" at bounding box center [284, 160] width 263 height 16
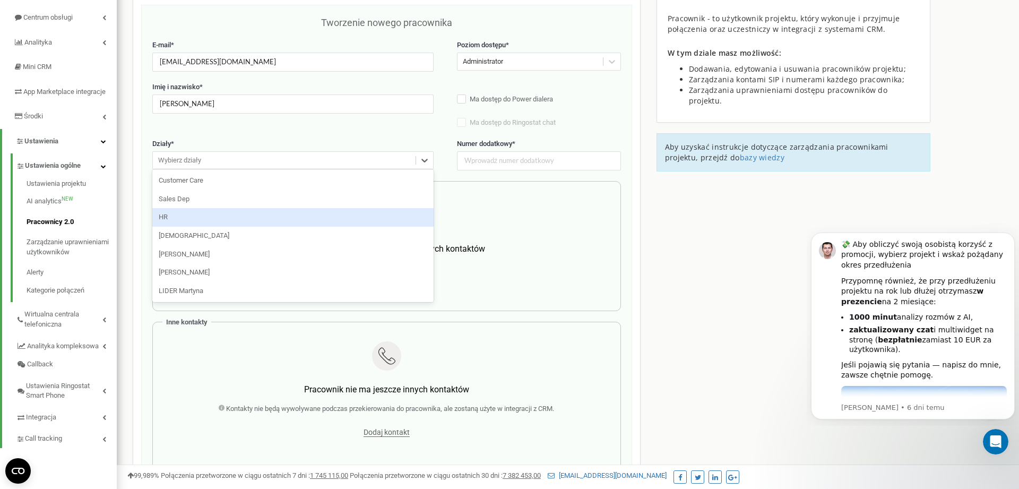
click at [233, 219] on div "HR" at bounding box center [292, 217] width 281 height 19
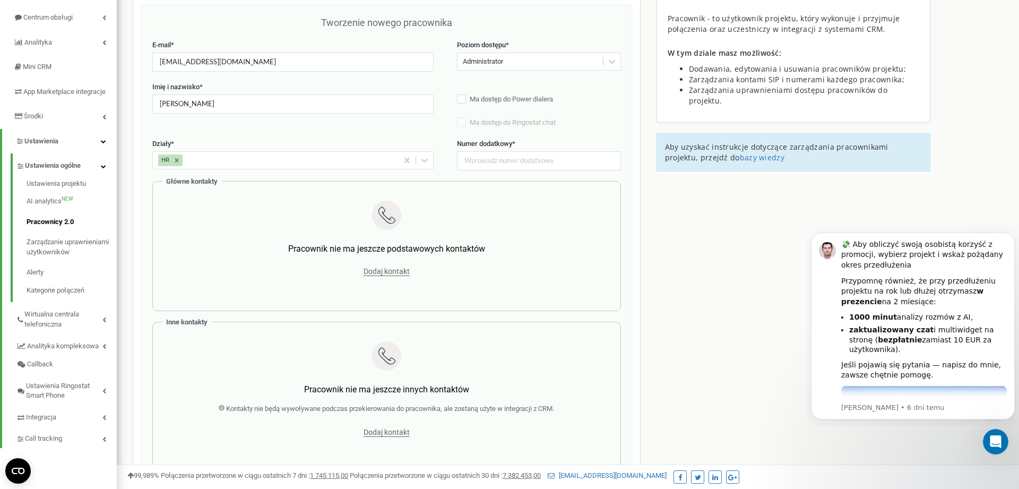
click at [569, 140] on label "Numer dodatkowy *" at bounding box center [539, 144] width 164 height 10
click at [568, 153] on div "Numer dodatkowy *" at bounding box center [539, 154] width 164 height 31
click at [566, 155] on input "text" at bounding box center [539, 160] width 164 height 19
type input "001"
click at [499, 358] on div at bounding box center [387, 357] width 436 height 32
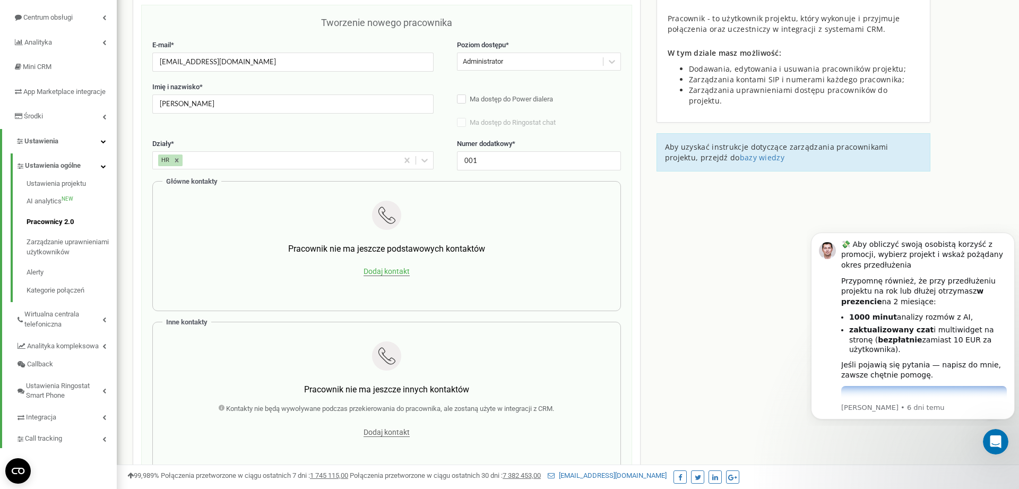
click at [391, 271] on span "Dodaj kontakt" at bounding box center [386, 271] width 46 height 9
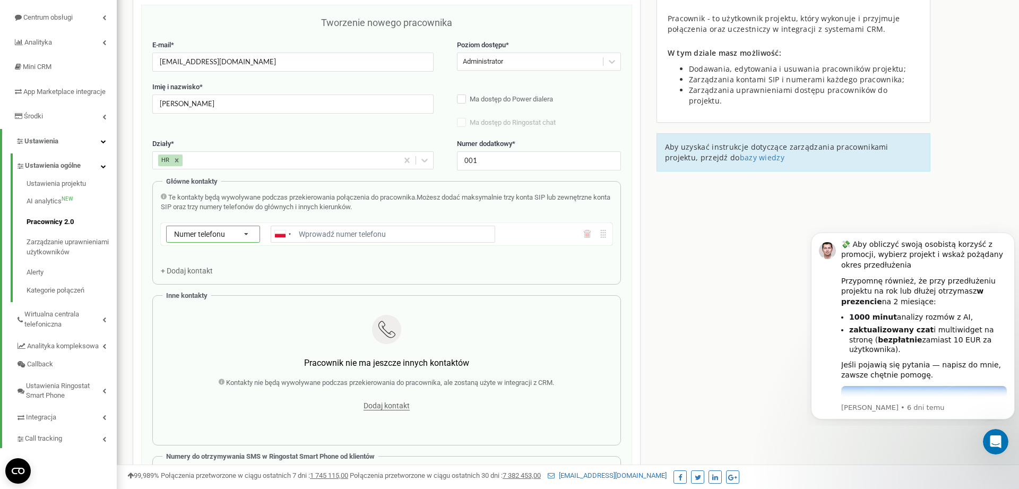
click at [252, 235] on icon at bounding box center [246, 234] width 23 height 17
click at [224, 263] on div "SIP" at bounding box center [213, 264] width 93 height 15
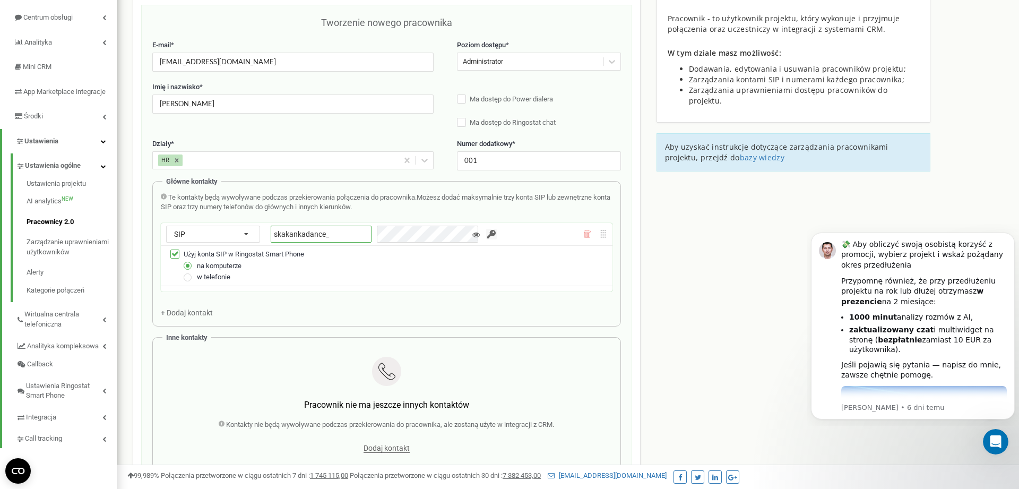
click at [370, 237] on input "skakankadance_" at bounding box center [321, 234] width 101 height 17
type input "skakankadance_klaudia"
click at [491, 236] on input "button" at bounding box center [491, 234] width 11 height 11
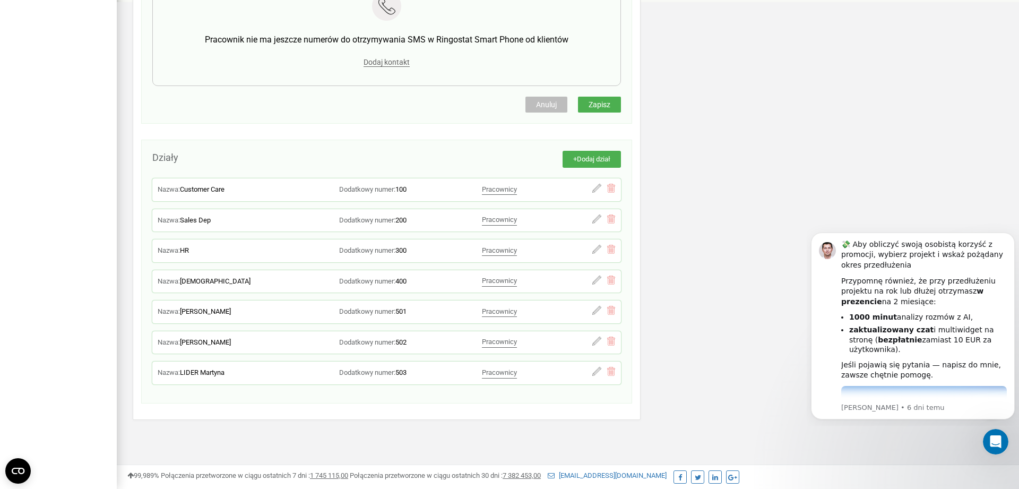
click at [620, 104] on button "Zapisz" at bounding box center [599, 105] width 43 height 16
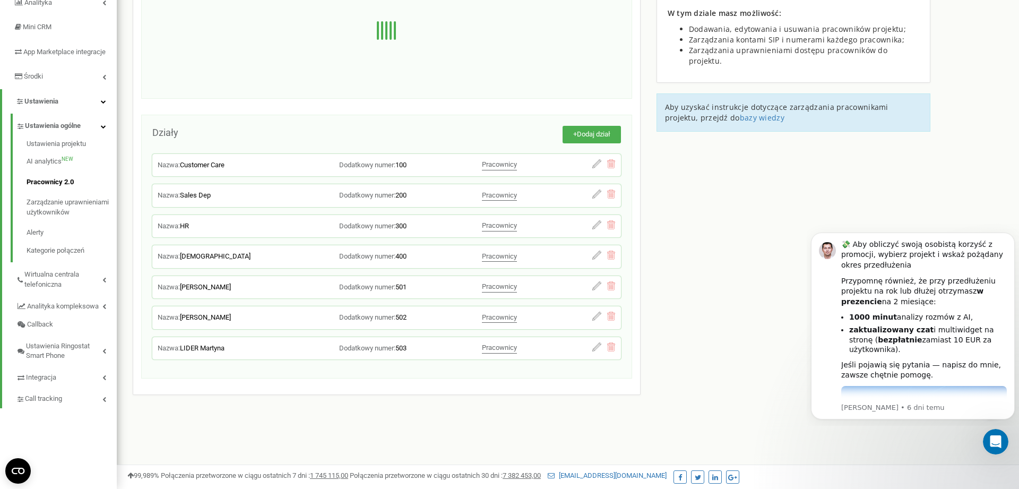
scroll to position [0, 0]
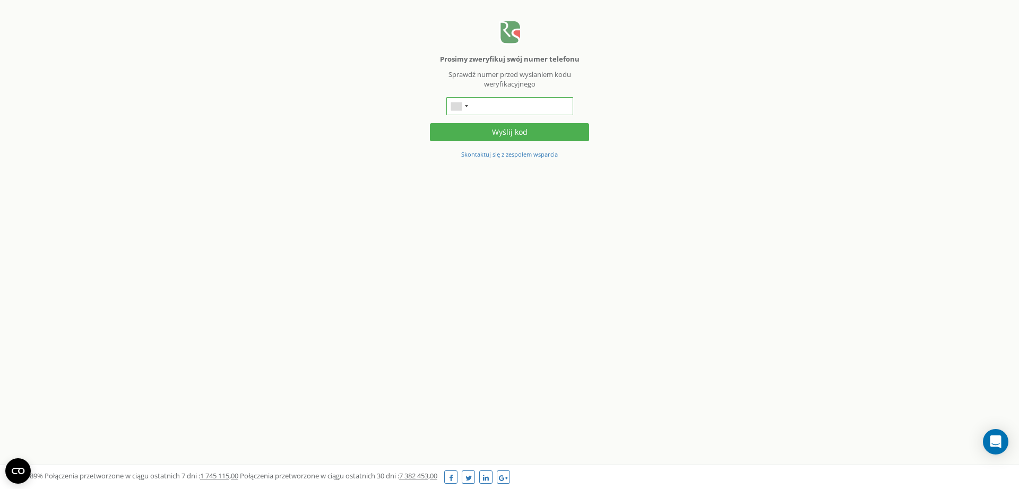
click at [487, 103] on input "text" at bounding box center [509, 106] width 127 height 18
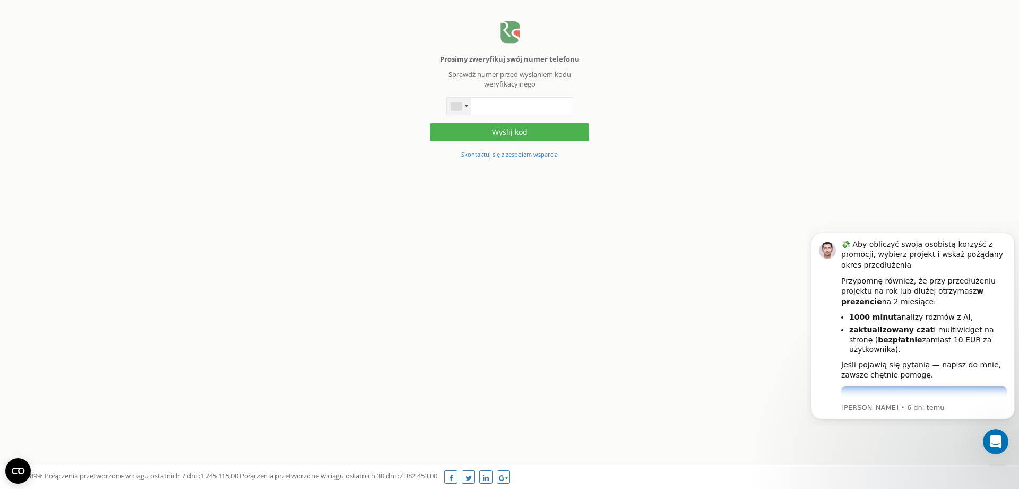
click at [455, 112] on div "Telephone country code" at bounding box center [459, 106] width 24 height 17
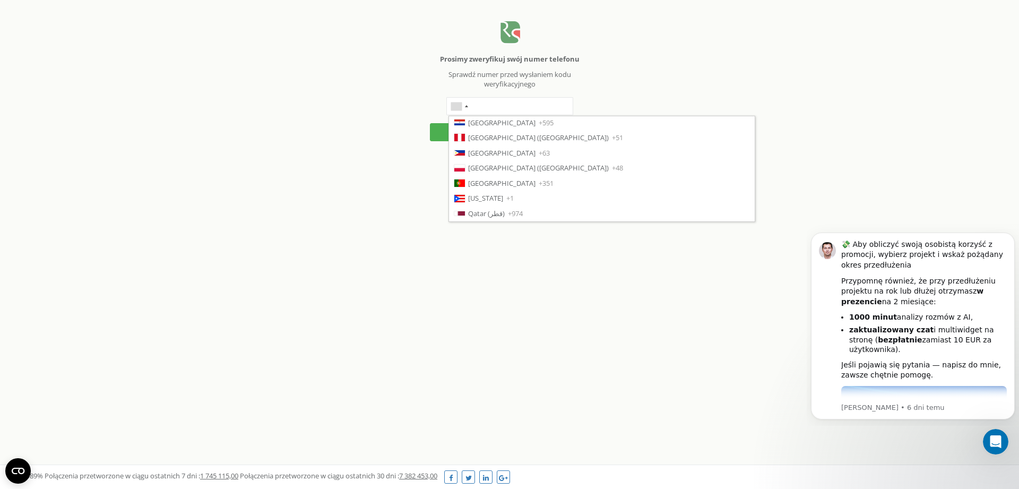
scroll to position [2583, 0]
click at [487, 169] on span "Poland (Polska)" at bounding box center [538, 168] width 141 height 10
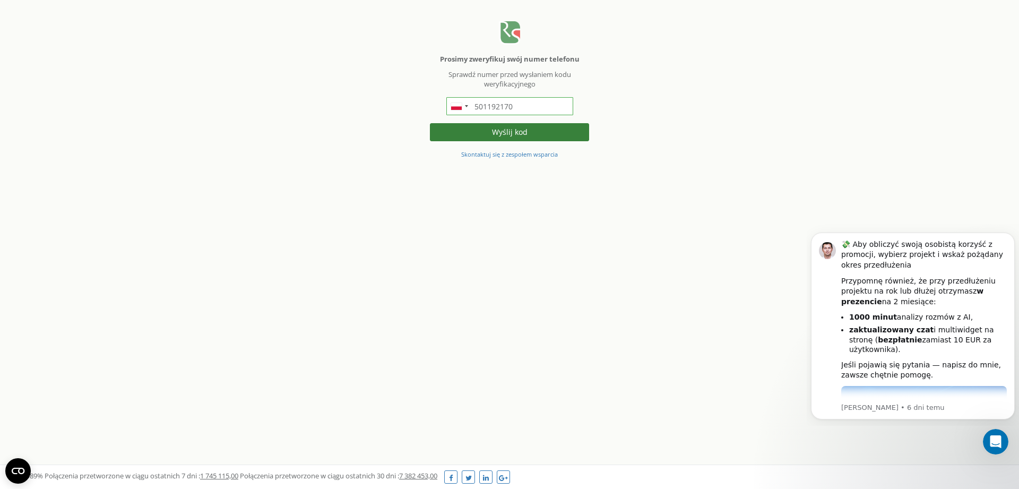
type input "501192170"
click at [526, 139] on button "Wyślij kod" at bounding box center [509, 132] width 159 height 18
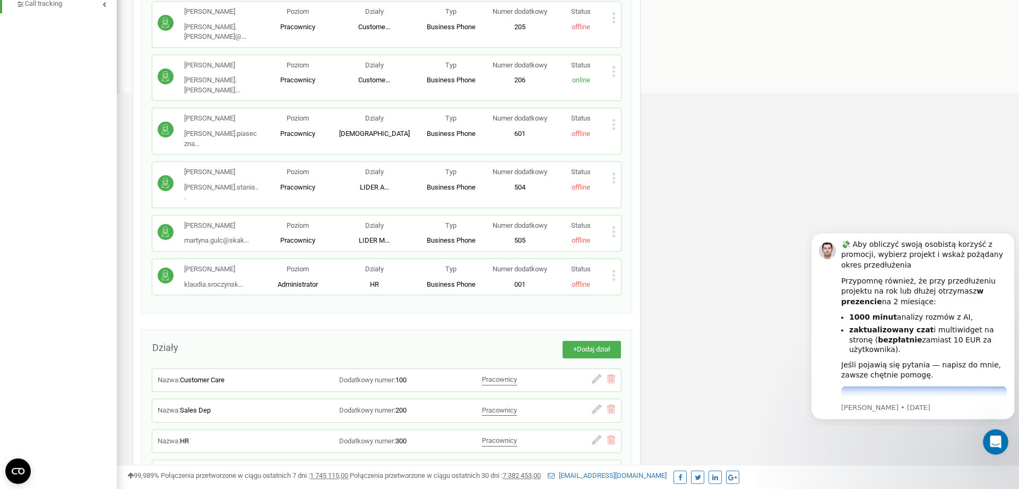
scroll to position [541, 0]
click at [614, 74] on icon at bounding box center [614, 72] width 4 height 11
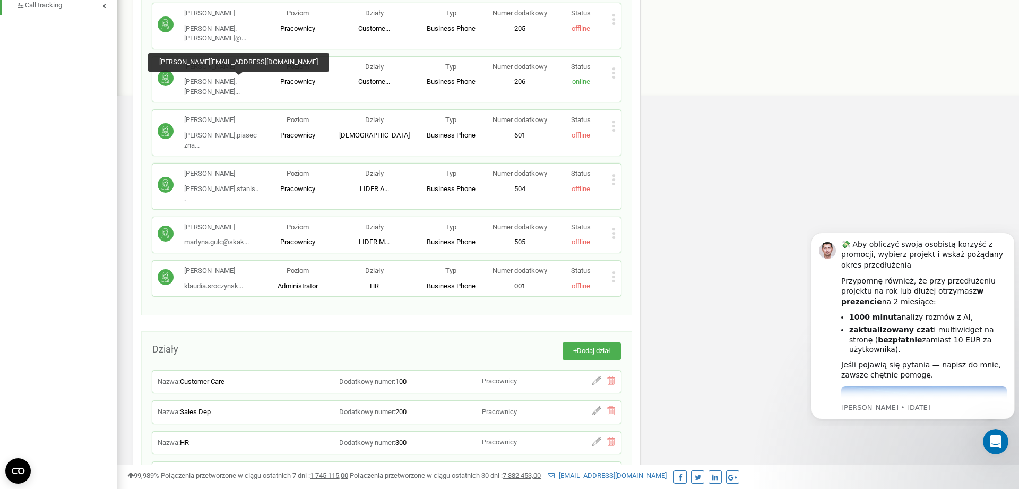
click at [230, 80] on span "paulina.jaskaczek..." at bounding box center [212, 86] width 56 height 18
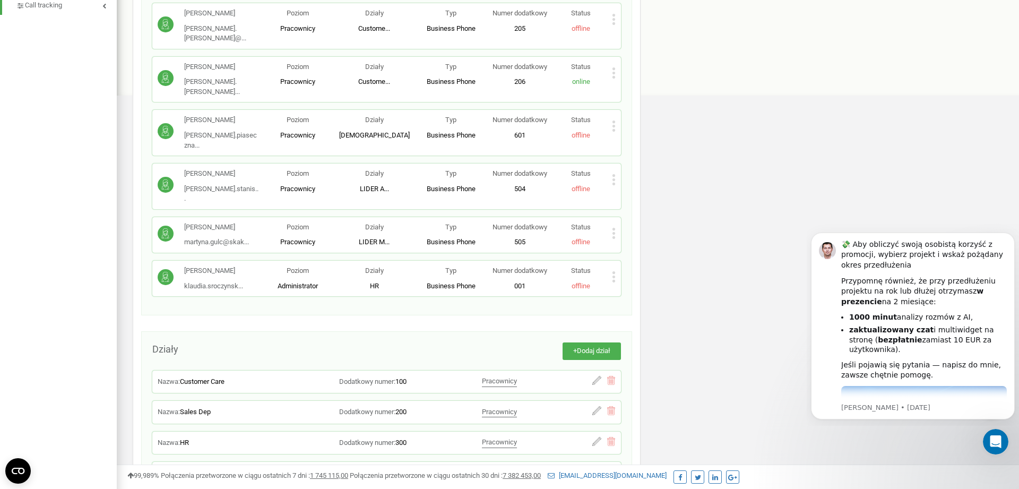
click at [612, 71] on icon at bounding box center [614, 72] width 4 height 11
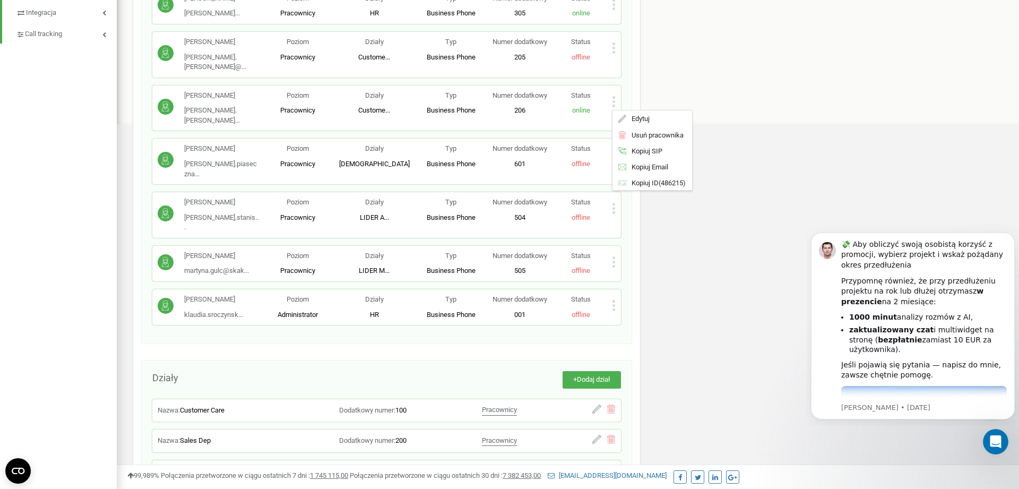
scroll to position [487, 0]
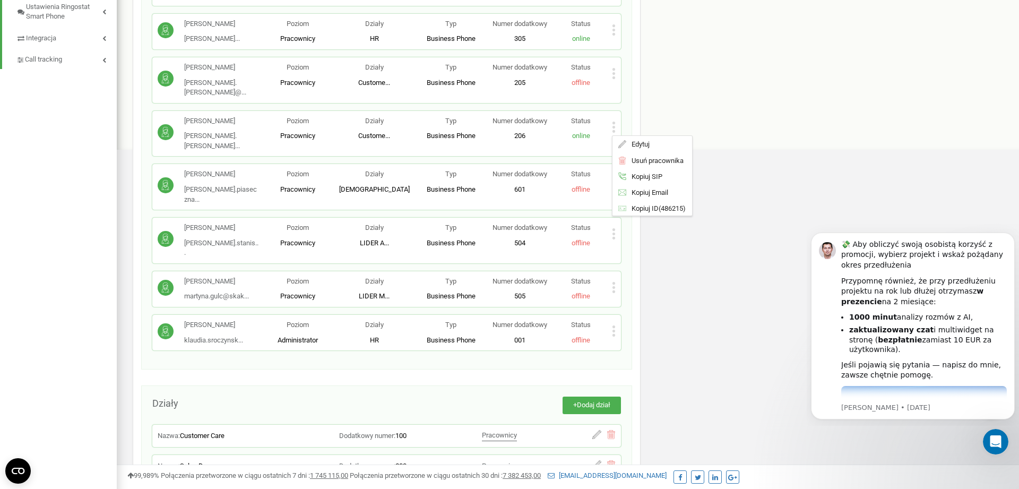
click at [217, 171] on div "Natalia Piaseczna natalia.piaseczna... natalia.piaseczna@skakanka.dance" at bounding box center [221, 186] width 75 height 35
click at [614, 128] on icon at bounding box center [614, 127] width 4 height 11
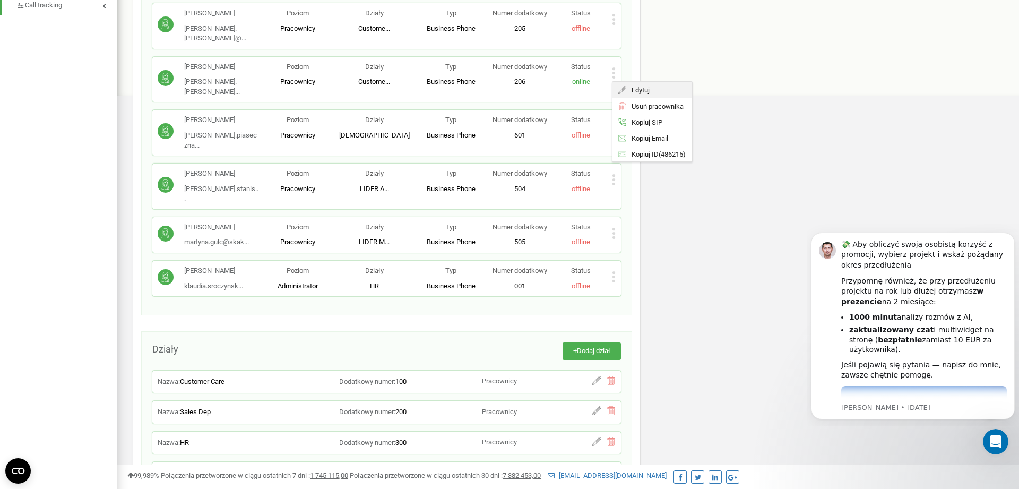
click at [651, 95] on div "Edytuj" at bounding box center [652, 90] width 80 height 16
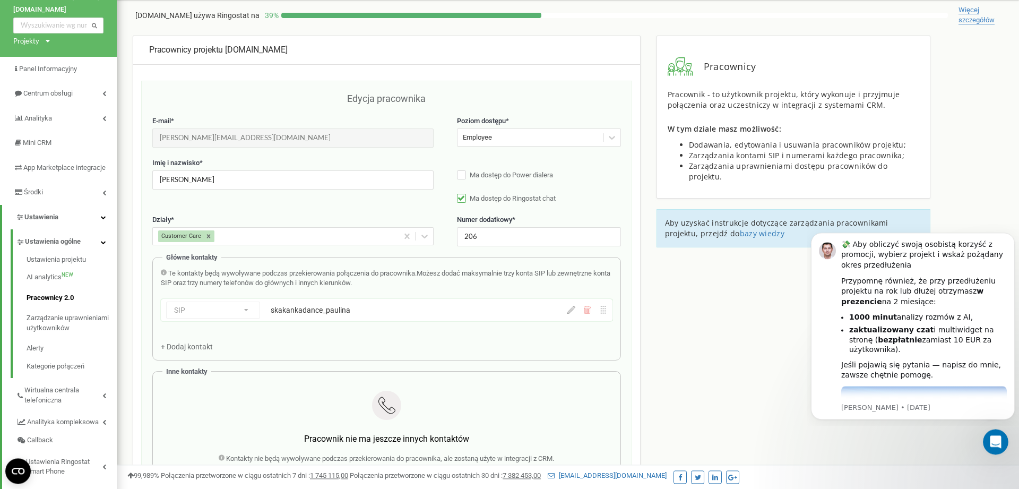
scroll to position [54, 0]
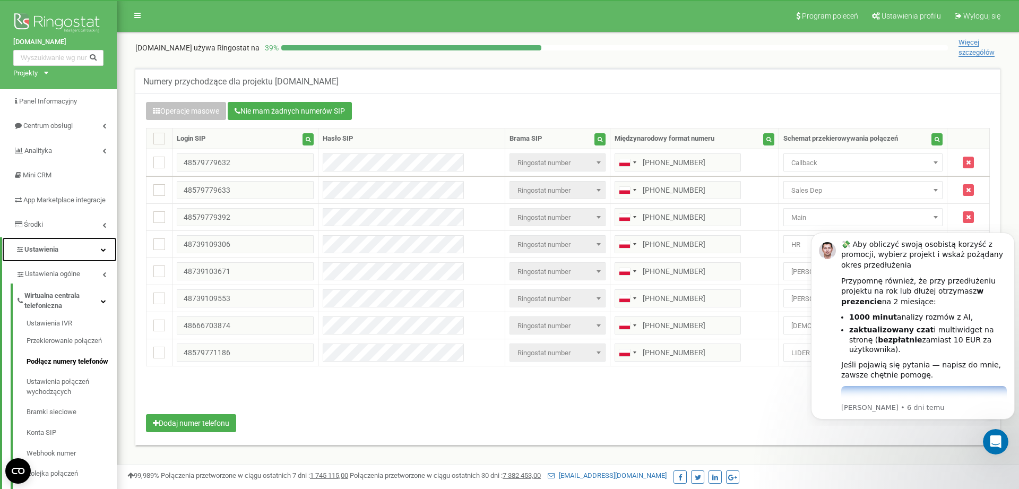
click at [63, 262] on link "Ustawienia" at bounding box center [59, 249] width 115 height 25
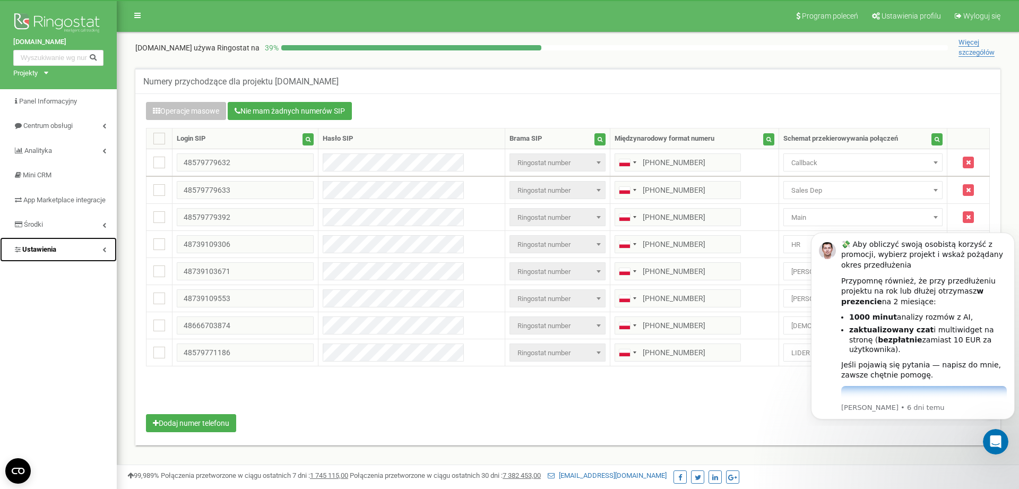
click at [63, 262] on link "Ustawienia" at bounding box center [58, 249] width 117 height 25
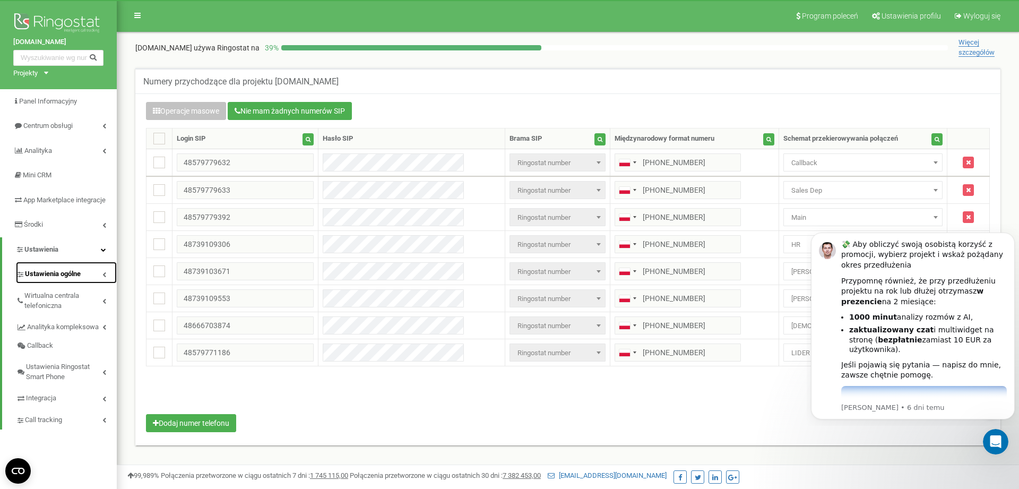
click at [58, 279] on span "Ustawienia ogólne" at bounding box center [53, 274] width 56 height 10
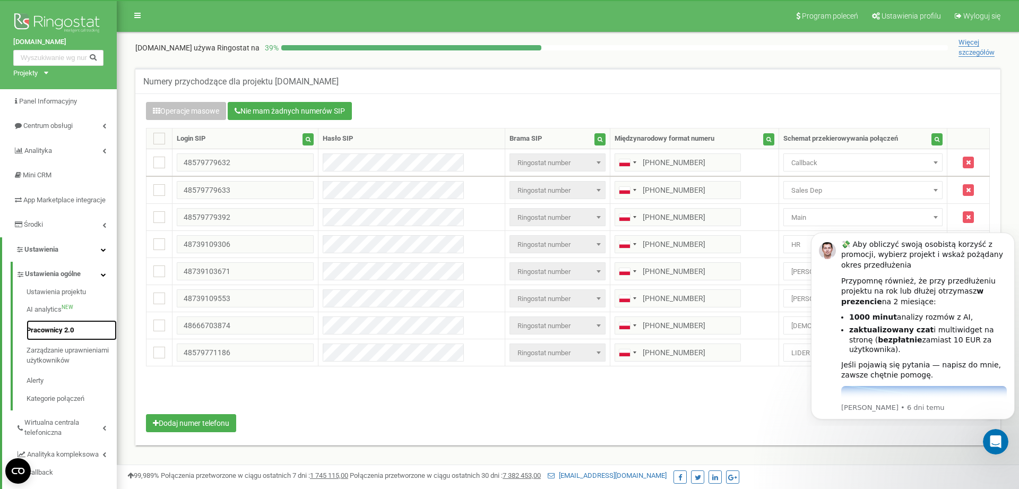
click at [56, 341] on link "Pracownicy 2.0" at bounding box center [72, 330] width 90 height 21
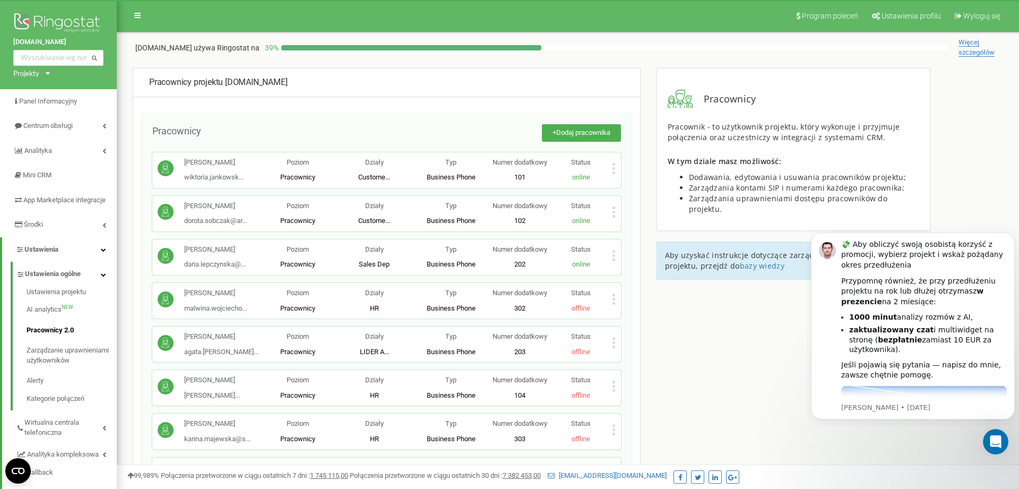
click at [572, 120] on div "Pracownicy + Dodaj pracownika [PERSON_NAME] wiktoria.jankowsk... [EMAIL_ADDRESS…" at bounding box center [386, 484] width 491 height 743
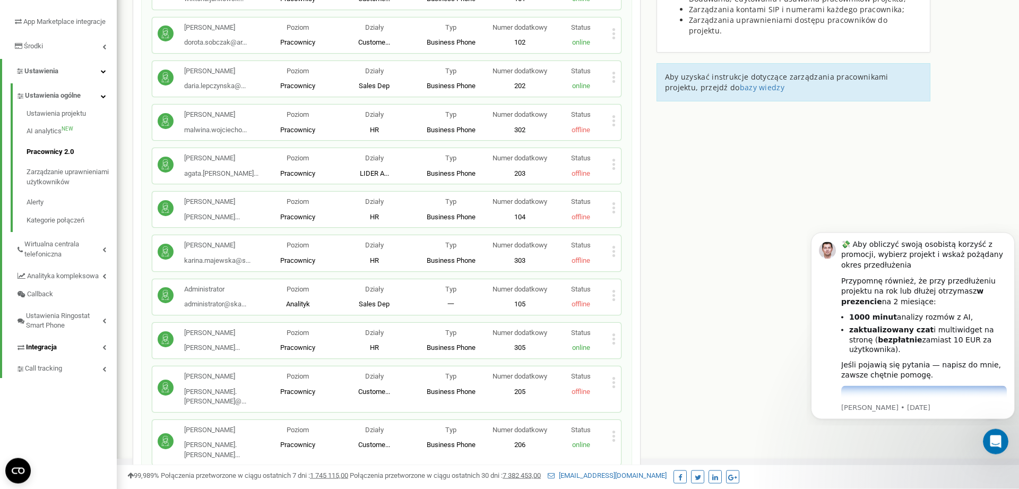
scroll to position [162, 0]
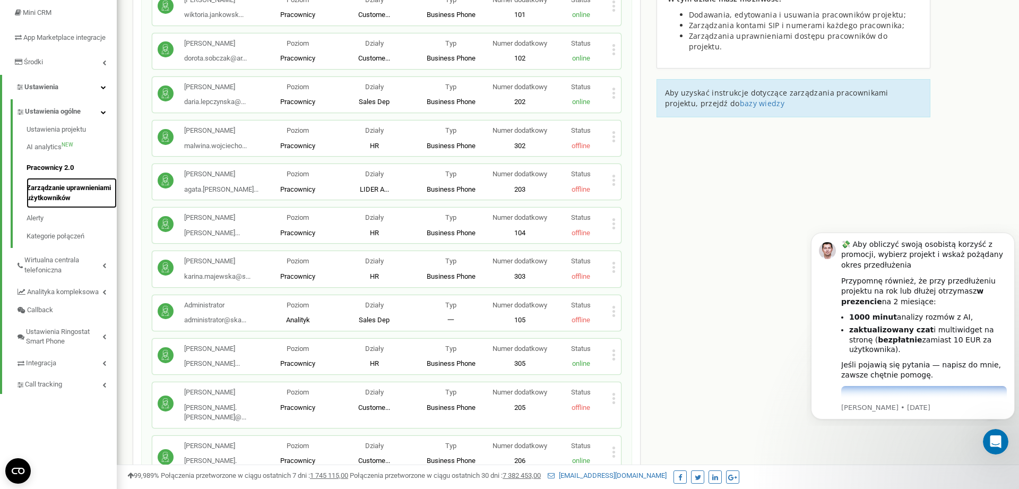
click at [62, 206] on link "Zarządzanie uprawnieniami użytkowników" at bounding box center [72, 193] width 90 height 30
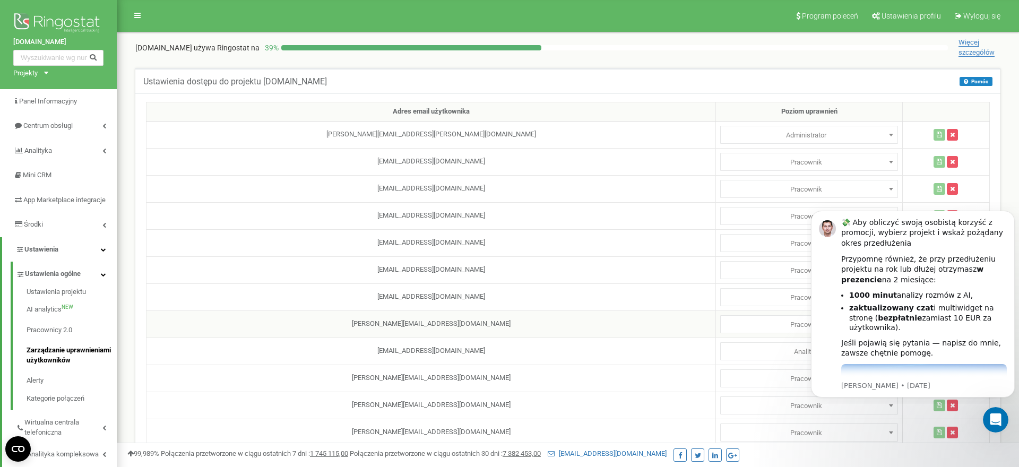
click at [756, 318] on span "Pracownik" at bounding box center [809, 324] width 170 height 15
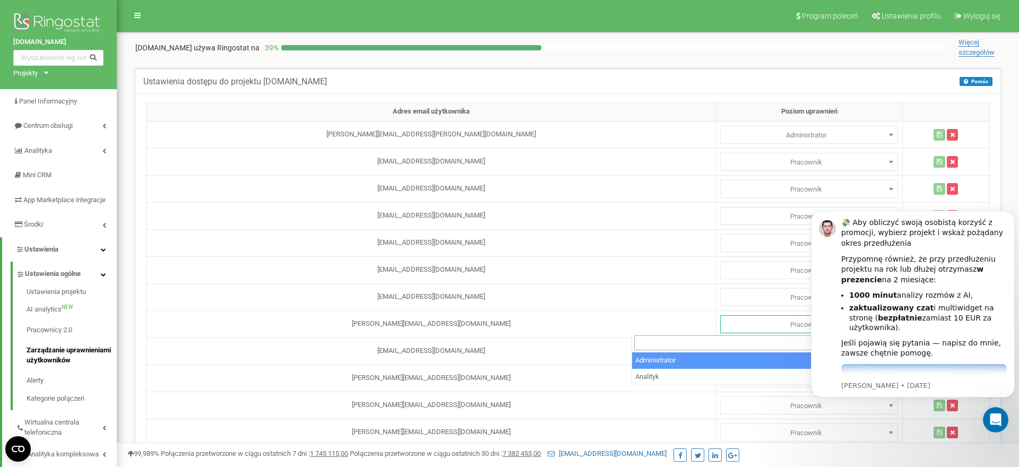
select select "1"
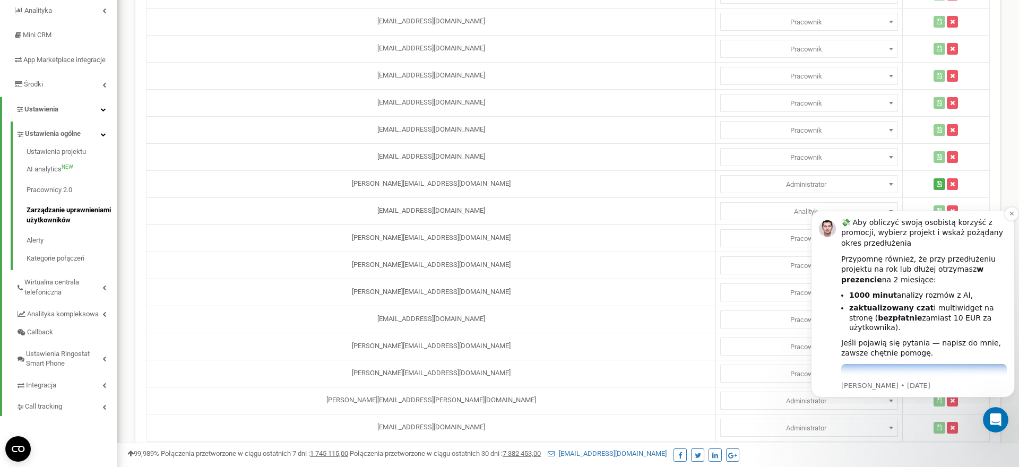
scroll to position [162, 0]
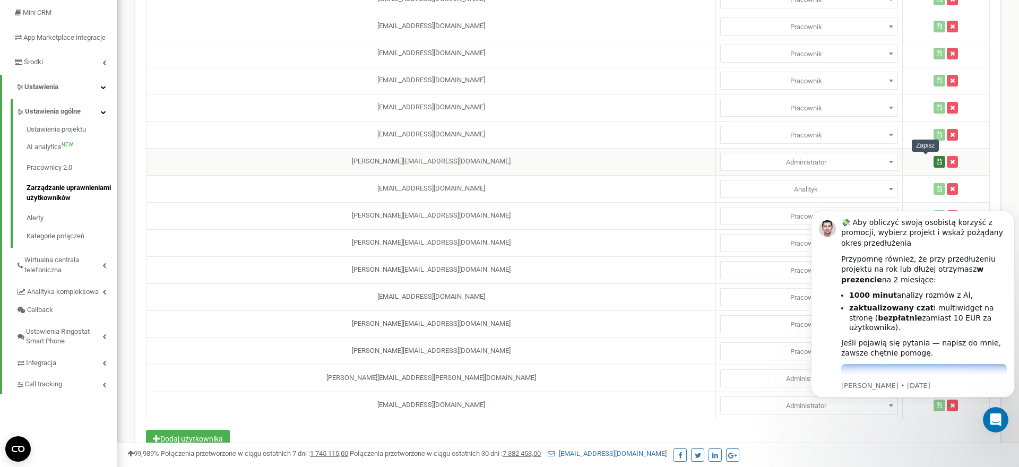
click at [937, 161] on icon "button" at bounding box center [939, 162] width 5 height 6
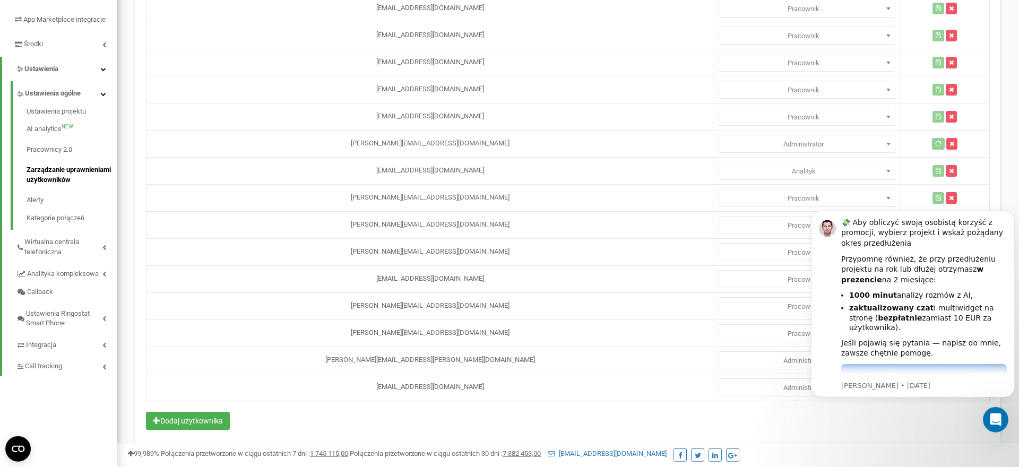
scroll to position [191, 0]
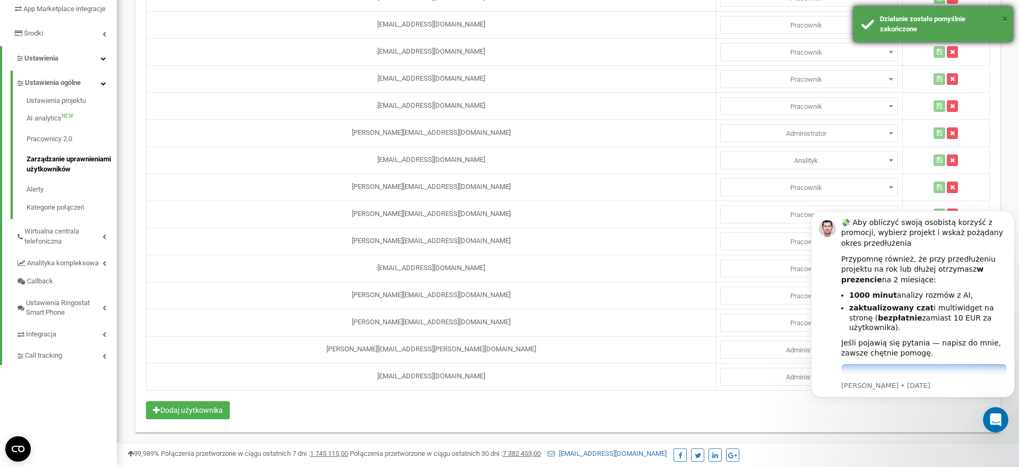
click at [1005, 15] on button "×" at bounding box center [1005, 18] width 6 height 15
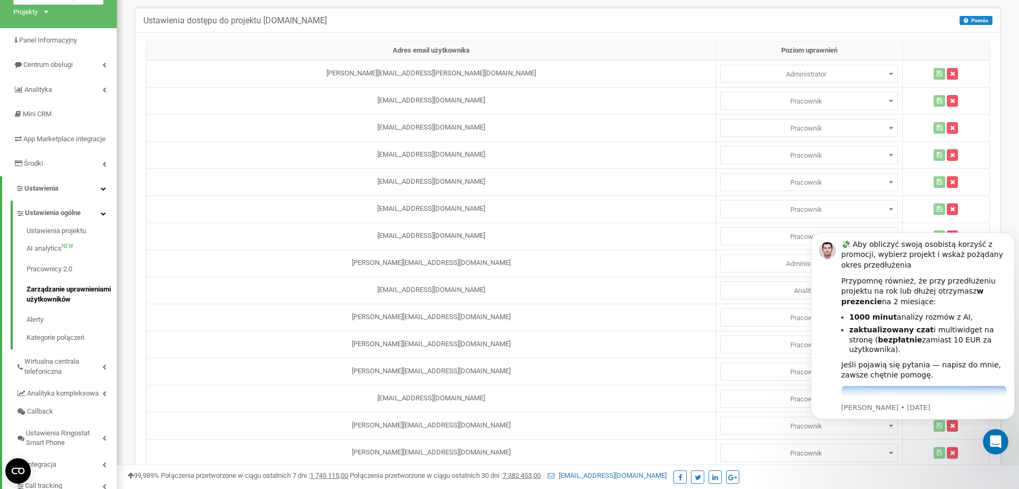
scroll to position [0, 0]
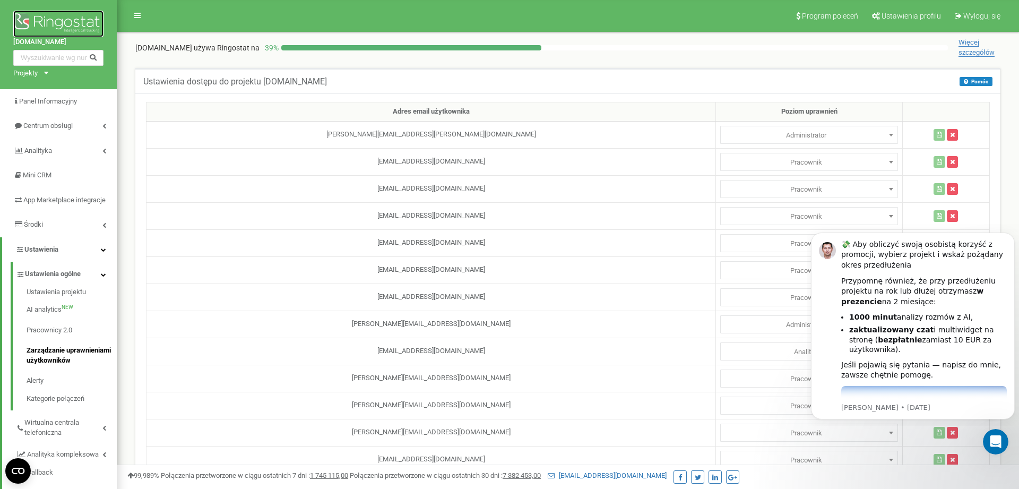
click at [44, 19] on img at bounding box center [58, 24] width 90 height 27
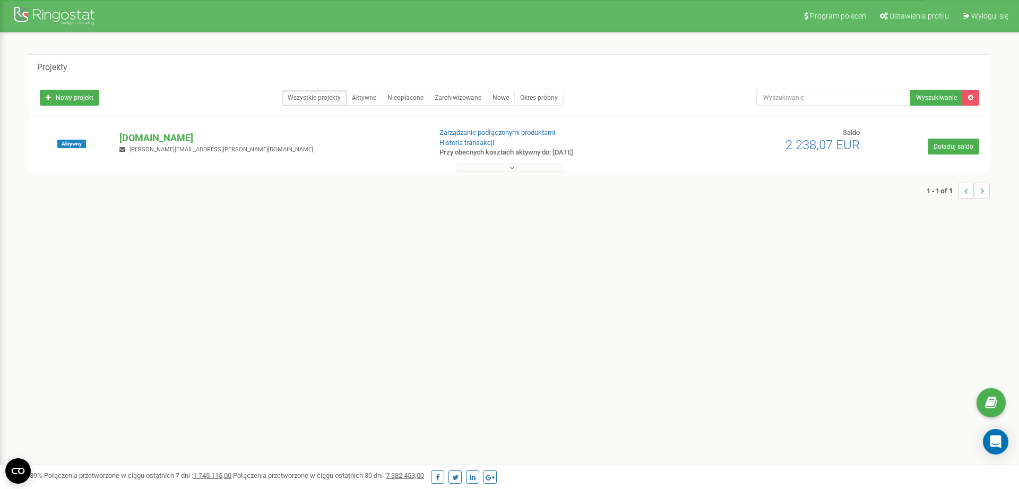
click at [734, 59] on div "Projekty" at bounding box center [509, 66] width 960 height 25
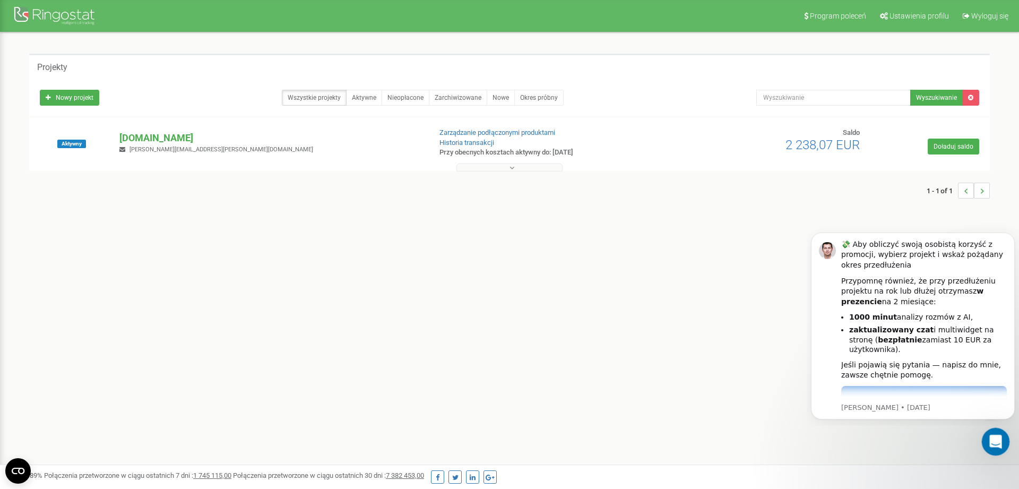
click at [1003, 444] on div "Otwórz komunikator Intercom" at bounding box center [993, 439] width 35 height 35
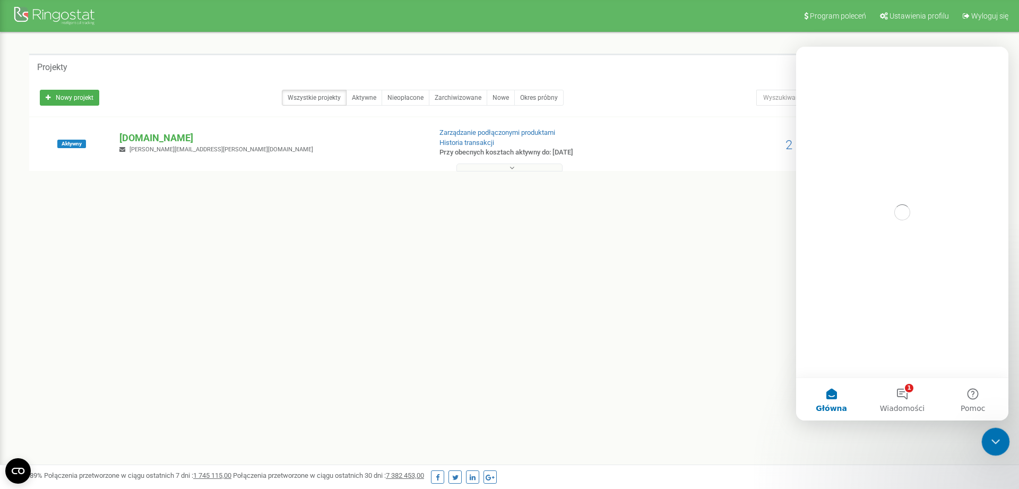
click at [1003, 444] on div "Zamknij komunikator Intercom" at bounding box center [993, 439] width 25 height 25
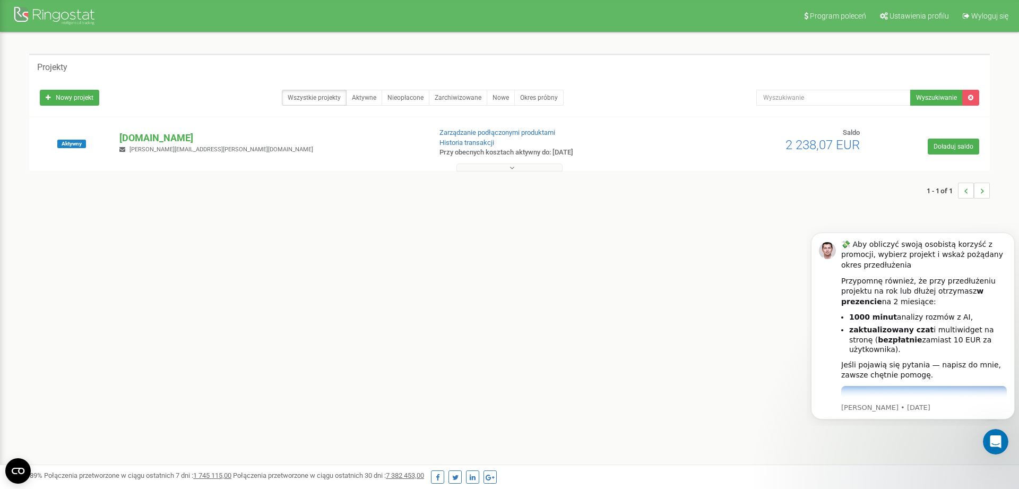
click at [154, 261] on div "Program poleceń Ustawienia profilu Wyloguj się Projekty Nowy projekt Wszystkie …" at bounding box center [509, 318] width 1019 height 637
click at [998, 455] on div "Program poleceń Ustawienia profilu Wyloguj się Projekty Nowy projekt Wszystkie …" at bounding box center [509, 318] width 1019 height 637
click at [996, 439] on icon "Otwórz komunikator Intercom" at bounding box center [994, 440] width 18 height 18
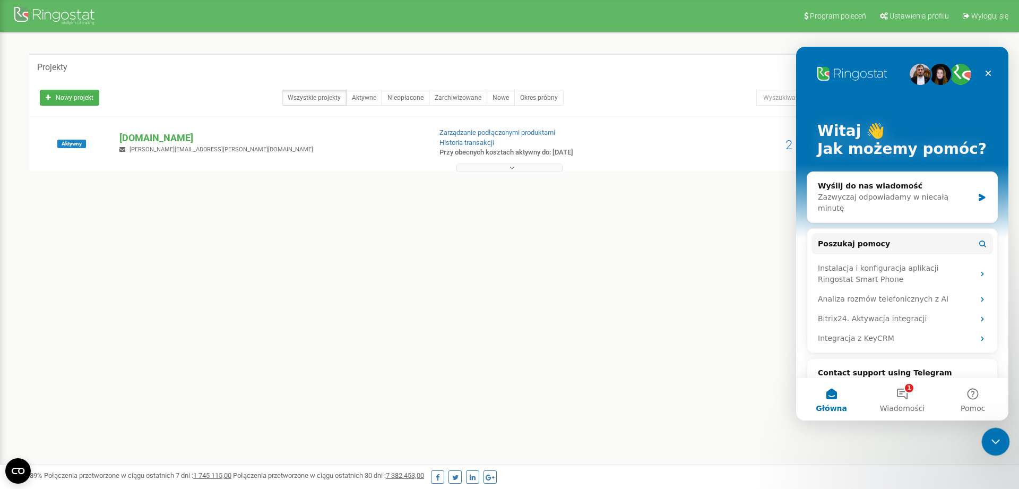
click at [996, 439] on icon "Zamknij komunikator Intercom" at bounding box center [993, 440] width 7 height 4
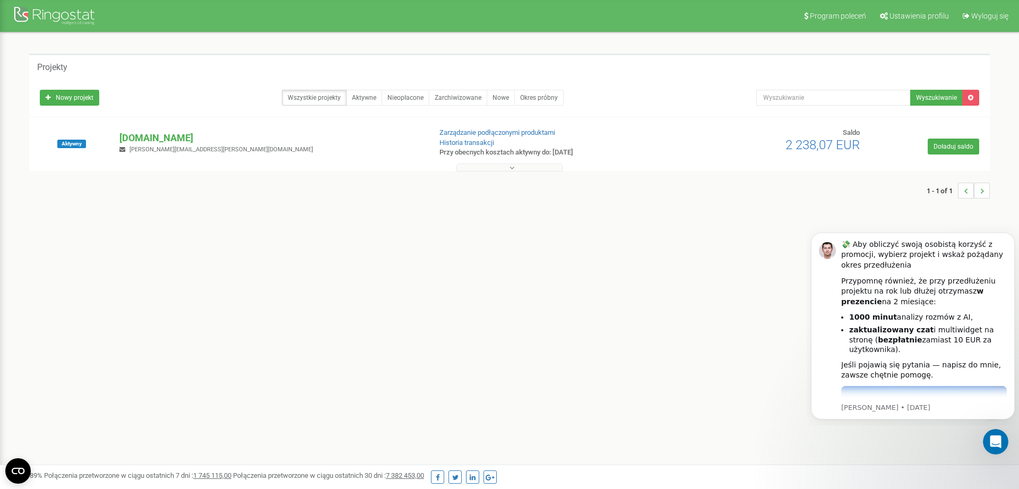
click at [514, 164] on div at bounding box center [509, 165] width 955 height 11
click at [514, 164] on icon at bounding box center [511, 167] width 5 height 7
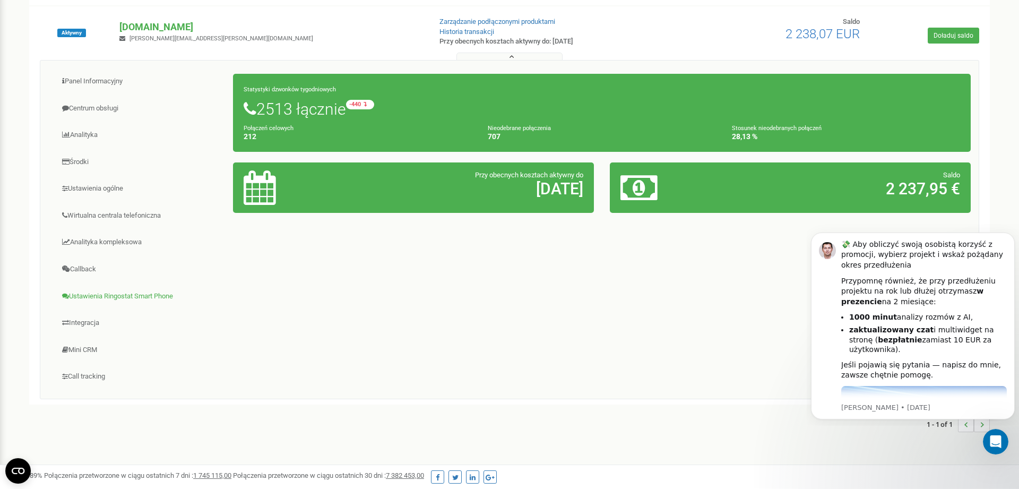
scroll to position [94, 0]
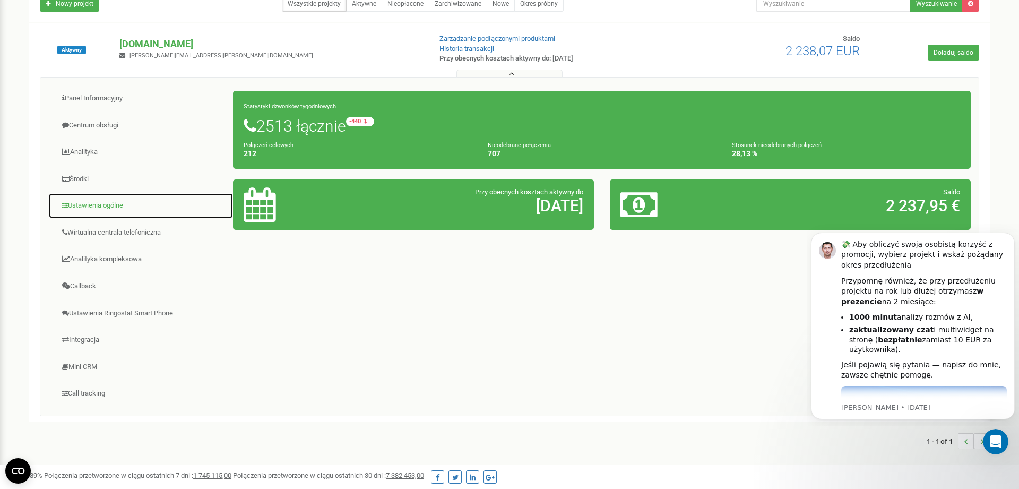
click at [87, 202] on link "Ustawienia ogólne" at bounding box center [140, 206] width 185 height 26
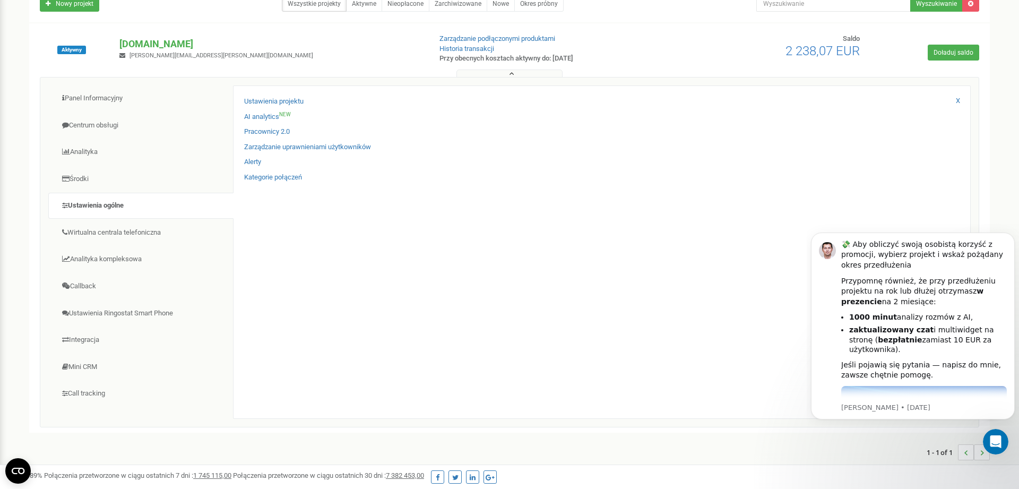
click at [296, 153] on div "Zarządzanie uprawnieniami użytkowników" at bounding box center [601, 149] width 715 height 15
click at [296, 147] on link "Zarządzanie uprawnieniami użytkowników" at bounding box center [307, 147] width 127 height 10
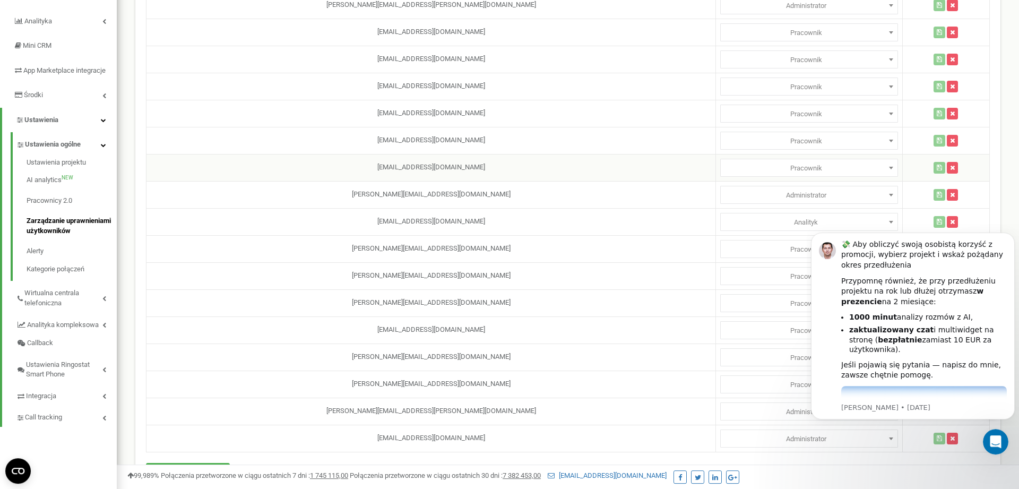
scroll to position [115, 0]
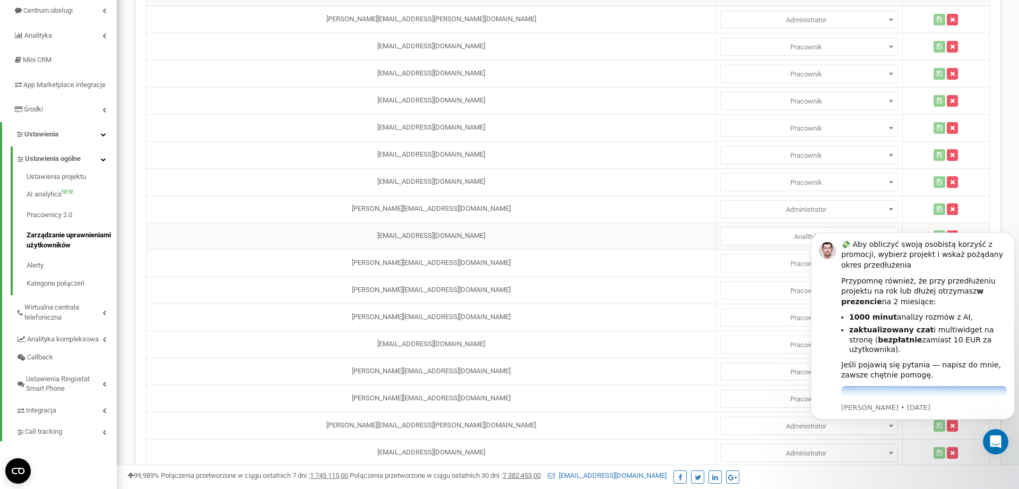
click at [756, 239] on span "Analityk" at bounding box center [809, 236] width 170 height 15
select select "1"
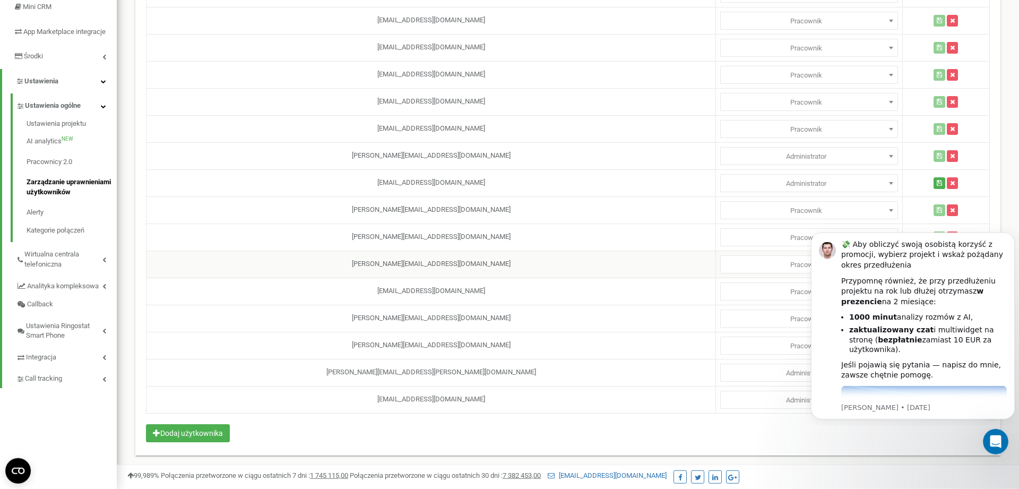
scroll to position [169, 0]
click at [937, 184] on icon "button" at bounding box center [939, 182] width 5 height 6
